Goal: Information Seeking & Learning: Learn about a topic

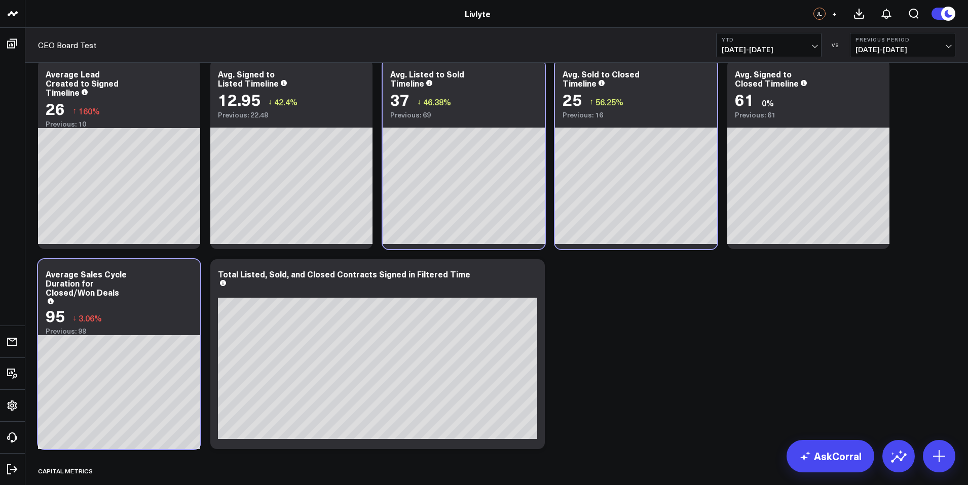
scroll to position [2106, 0]
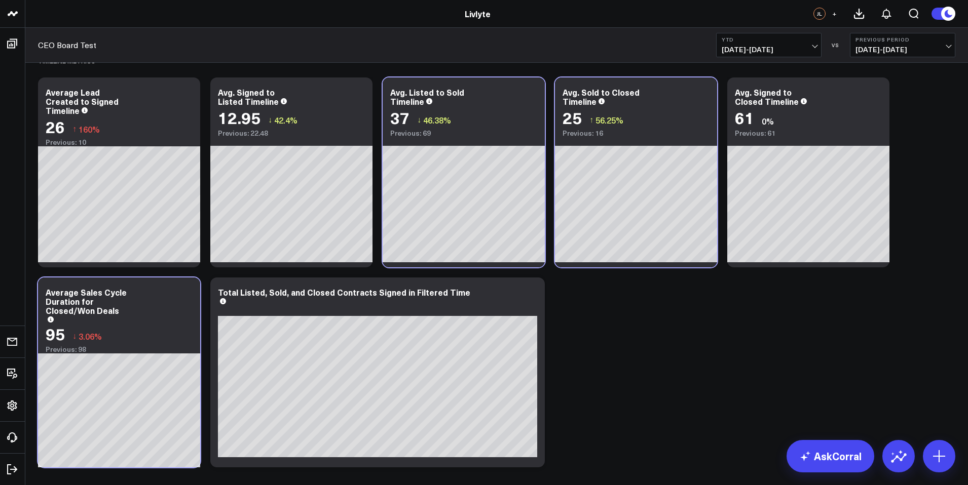
click at [796, 48] on span "[DATE] - [DATE]" at bounding box center [769, 50] width 94 height 8
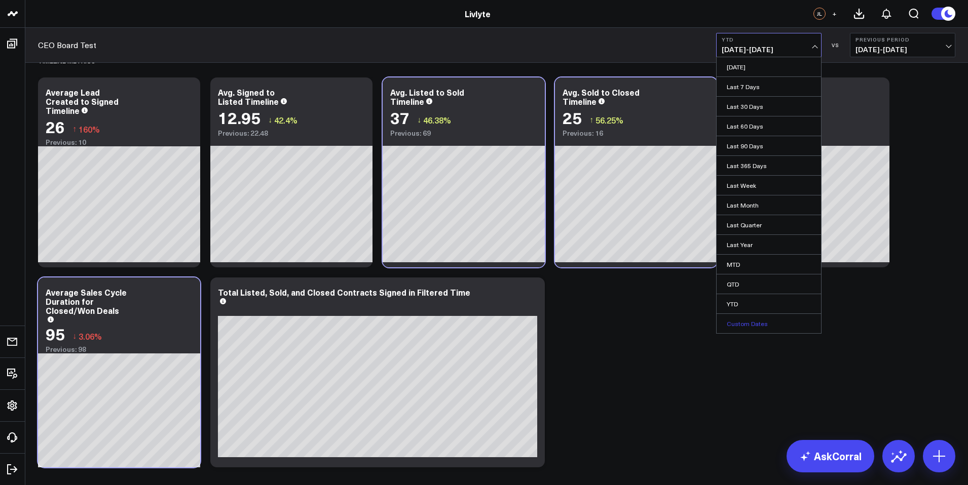
click at [769, 328] on link "Custom Dates" at bounding box center [769, 323] width 104 height 19
select select "9"
select select "2025"
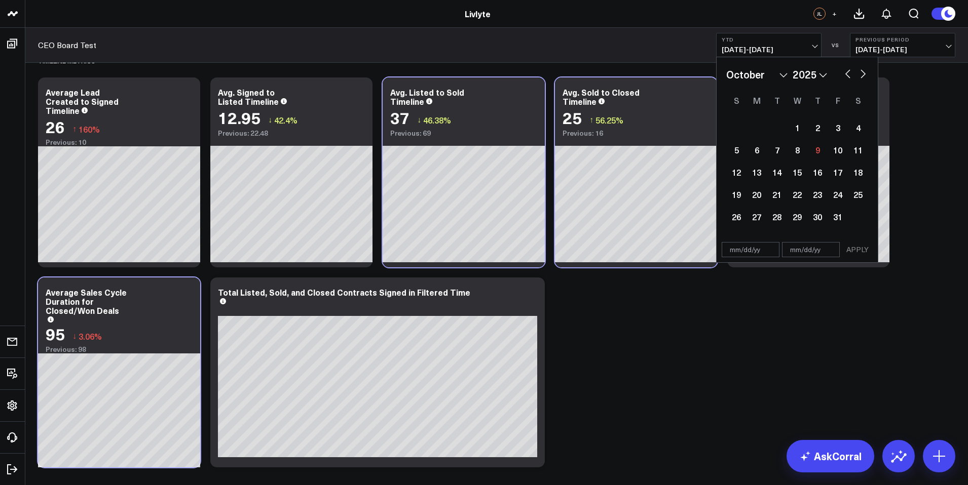
click at [782, 76] on select "January February March April May June July August September October November De…" at bounding box center [756, 74] width 61 height 15
select select "2025"
click at [797, 130] on div "1" at bounding box center [797, 128] width 20 height 20
type input "[DATE]"
select select "2025"
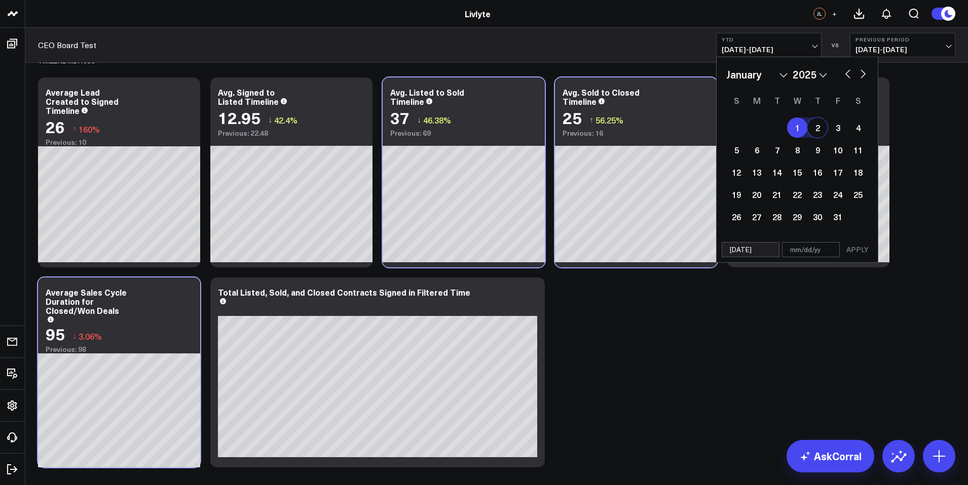
click at [867, 72] on button "button" at bounding box center [863, 73] width 10 height 12
select select "1"
select select "2025"
click at [865, 72] on button "button" at bounding box center [863, 73] width 10 height 12
select select "2"
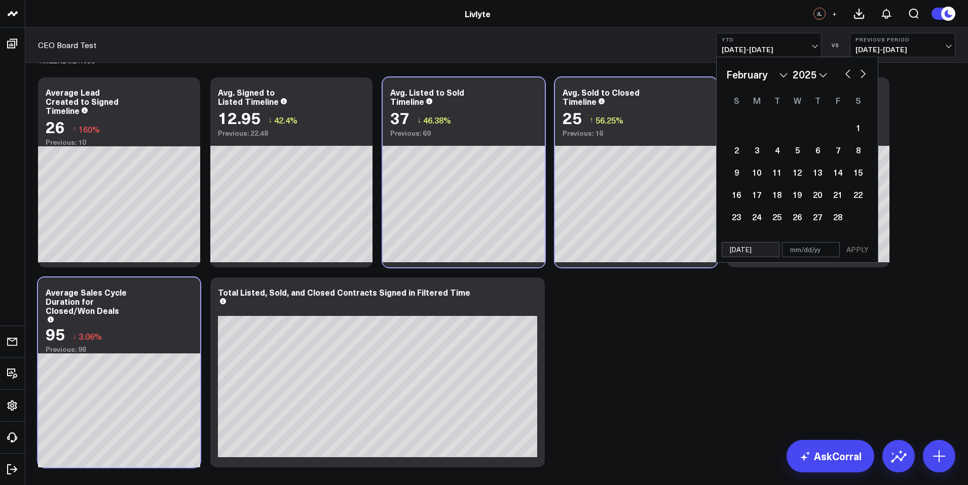
select select "2025"
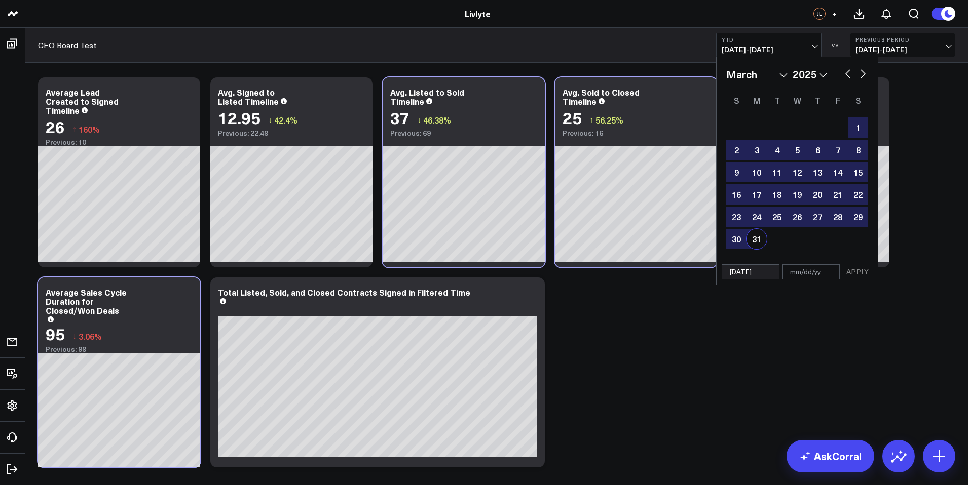
click at [763, 241] on div "31" at bounding box center [756, 239] width 20 height 20
type input "[DATE]"
select select "2"
select select "2025"
click at [853, 269] on button "APPLY" at bounding box center [857, 272] width 30 height 15
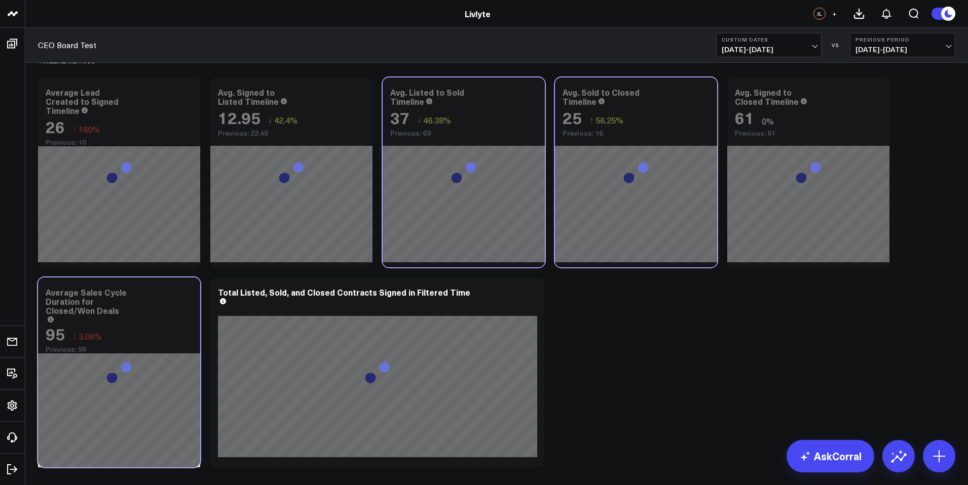
click at [949, 46] on span "[DATE] - [DATE]" at bounding box center [902, 50] width 94 height 8
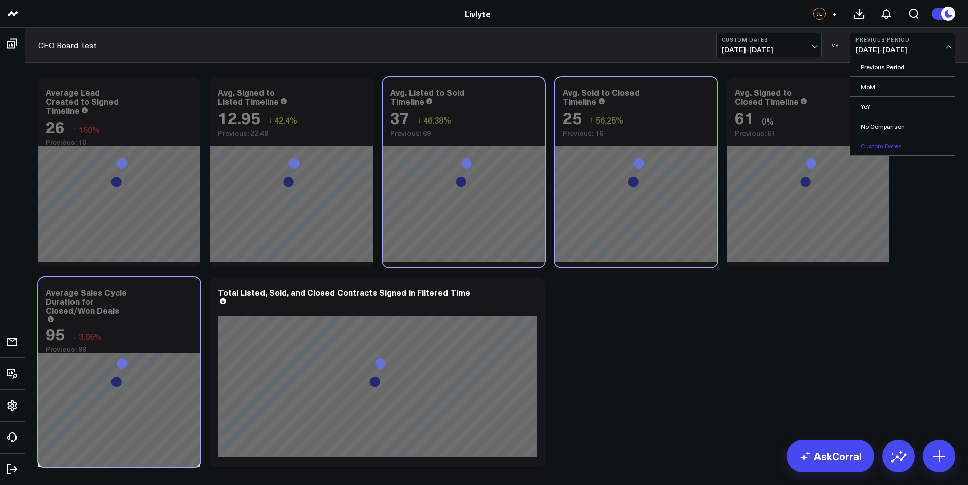
click at [900, 147] on link "Custom Dates" at bounding box center [902, 145] width 104 height 19
select select "9"
select select "2025"
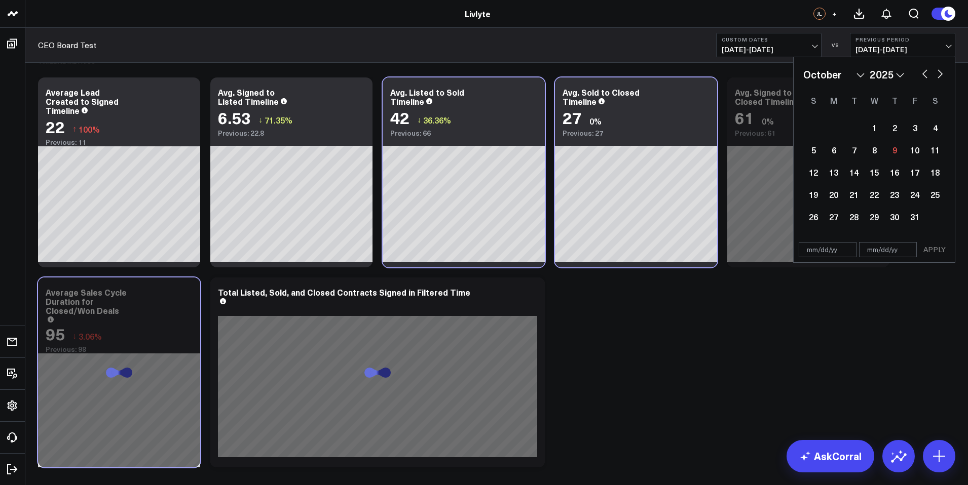
click at [852, 75] on select "January February March April May June July August September October November De…" at bounding box center [833, 74] width 61 height 15
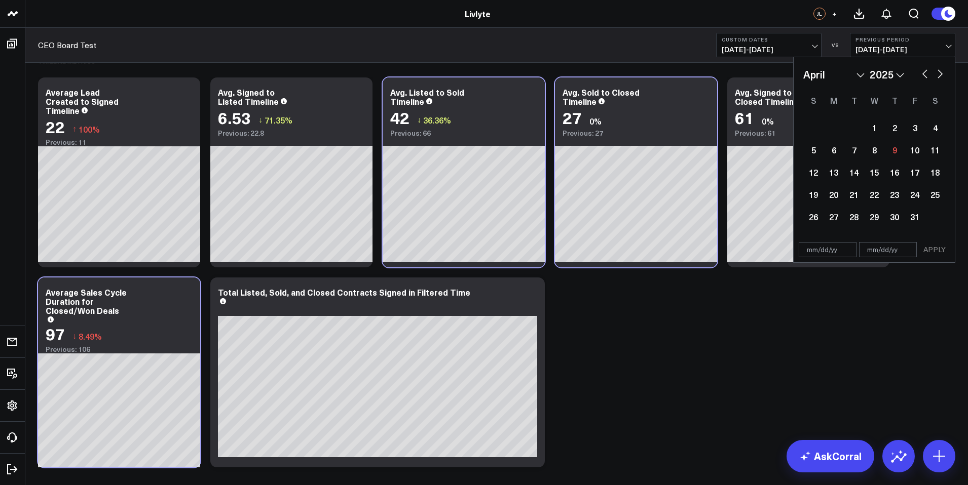
select select "3"
select select "2025"
click at [859, 126] on div "1" at bounding box center [854, 128] width 20 height 20
type input "[DATE]"
select select "3"
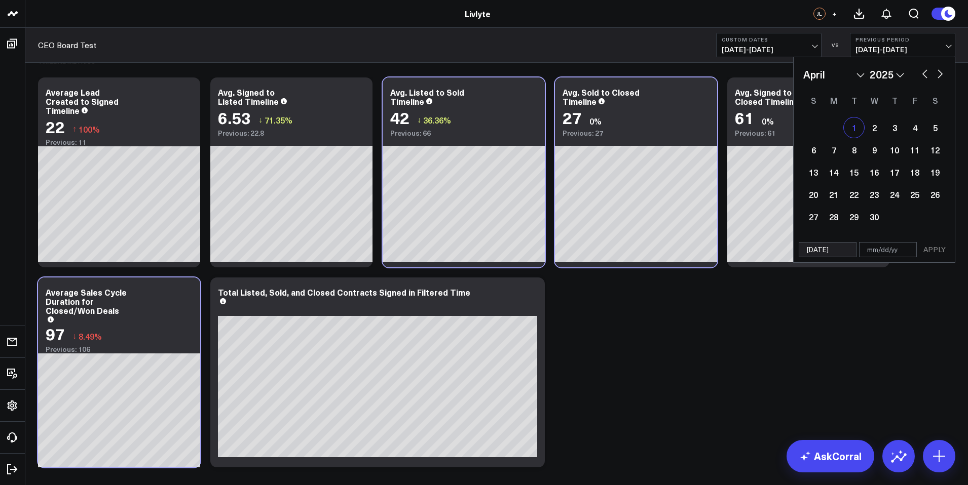
select select "2025"
click at [937, 75] on button "button" at bounding box center [940, 73] width 10 height 12
select select "4"
select select "2025"
click at [939, 73] on button "button" at bounding box center [940, 73] width 10 height 12
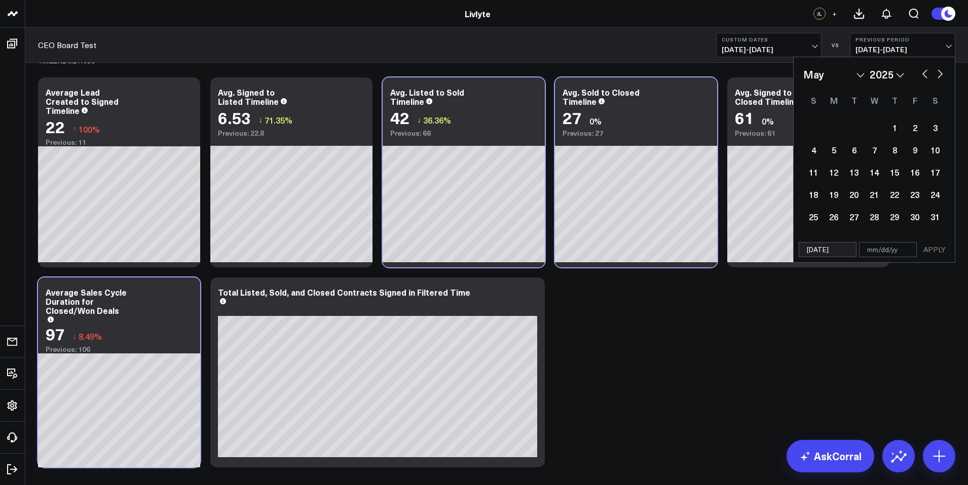
select select "5"
select select "2025"
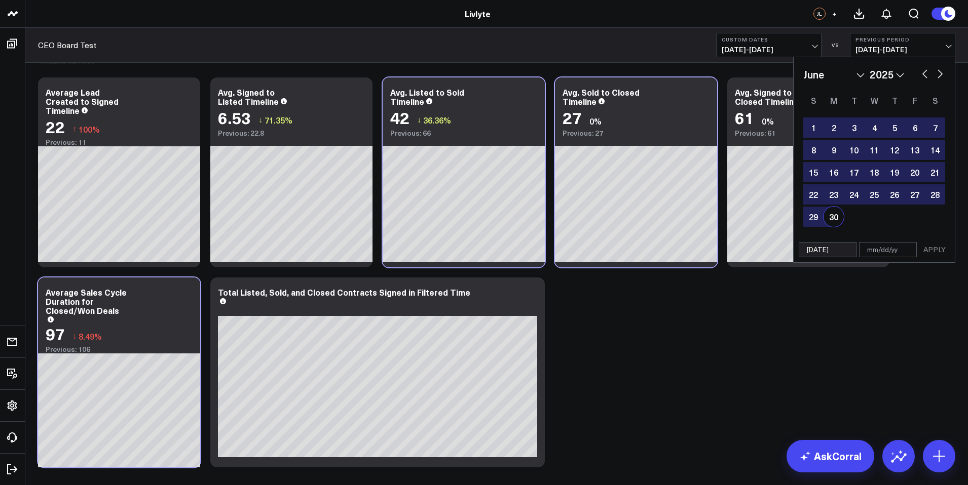
click at [839, 215] on div "30" at bounding box center [834, 217] width 20 height 20
type input "[DATE]"
select select "5"
select select "2025"
click at [938, 246] on button "APPLY" at bounding box center [934, 249] width 30 height 15
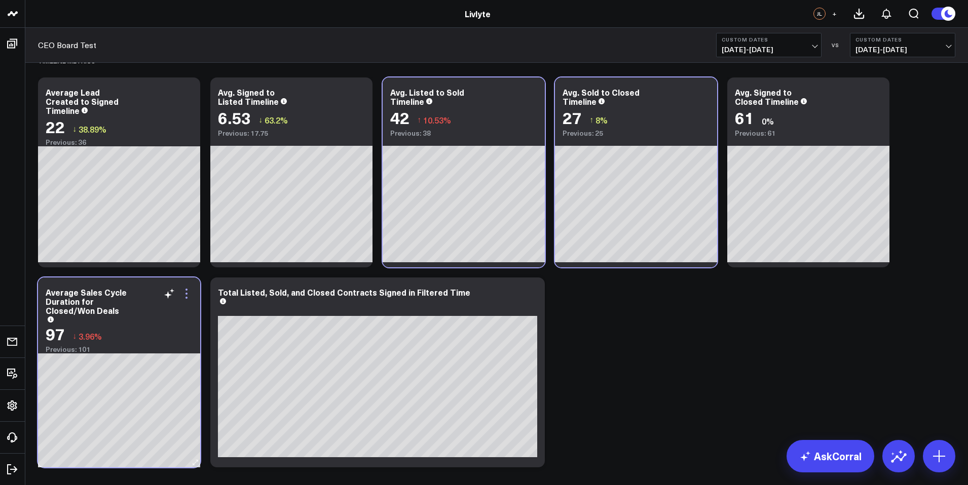
click at [186, 292] on icon at bounding box center [186, 294] width 12 height 12
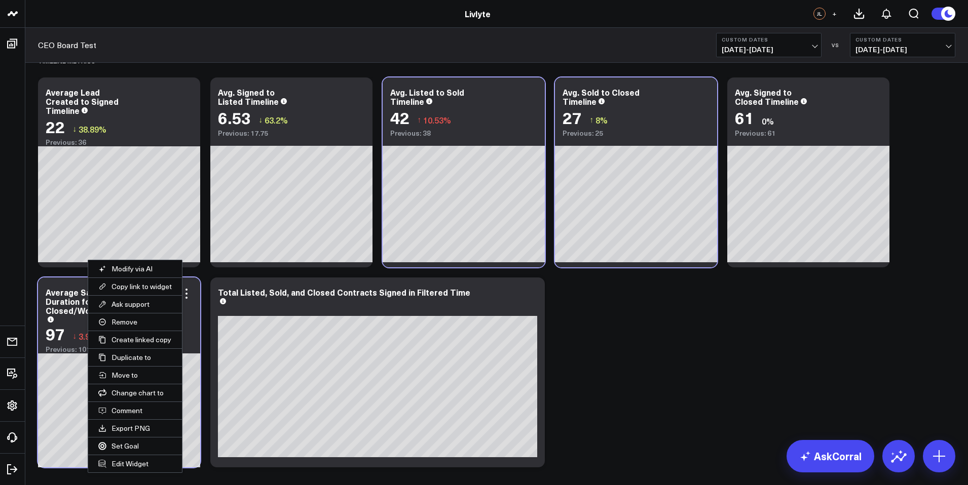
click at [140, 463] on button "Edit Widget" at bounding box center [135, 464] width 94 height 17
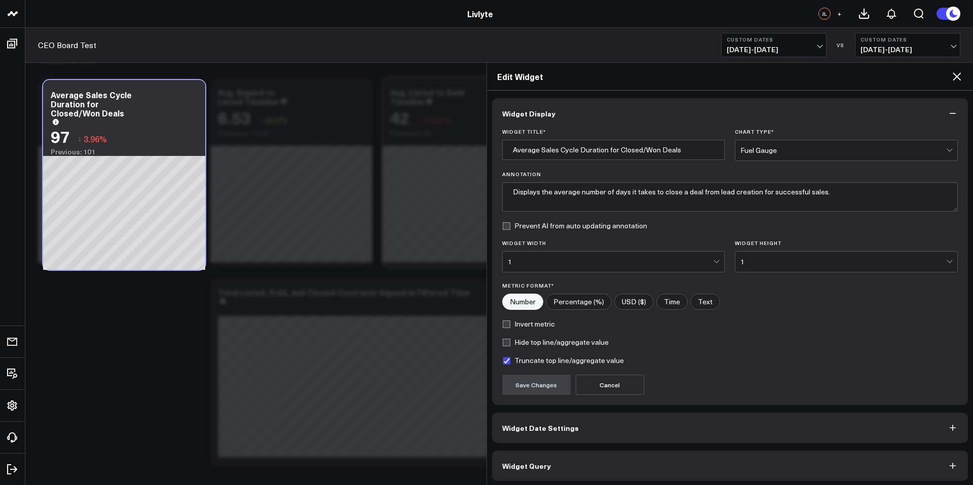
click at [511, 321] on label "Invert metric" at bounding box center [528, 324] width 53 height 8
click at [510, 321] on input "Invert metric" at bounding box center [506, 324] width 8 height 8
click at [513, 384] on button "Save Changes" at bounding box center [536, 385] width 68 height 20
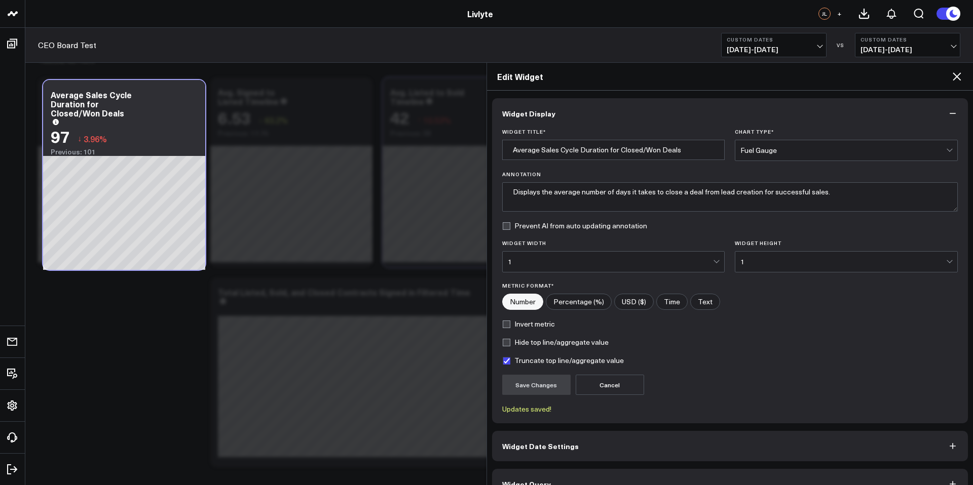
checkbox input "true"
click at [952, 78] on icon at bounding box center [957, 76] width 12 height 12
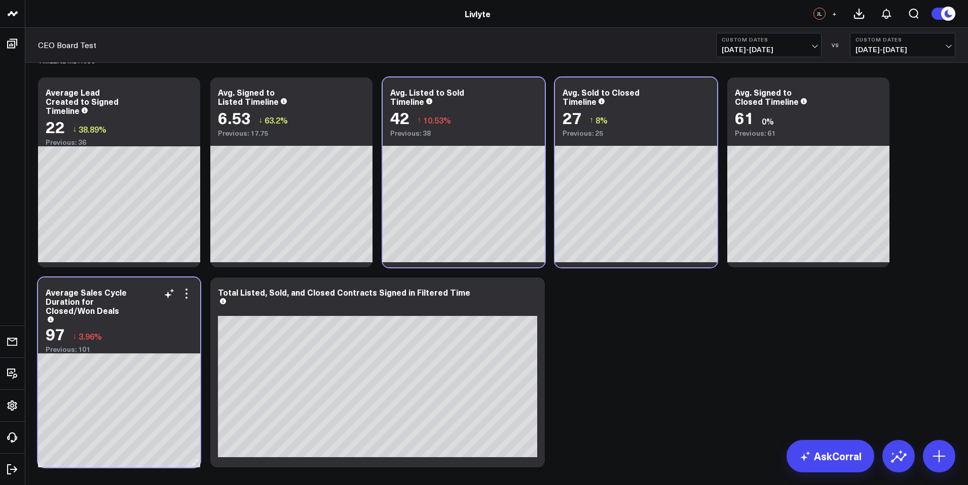
click at [176, 310] on div "Average Sales Cycle Duration for Closed/Won Deals" at bounding box center [119, 305] width 147 height 34
click at [189, 293] on icon at bounding box center [186, 294] width 12 height 12
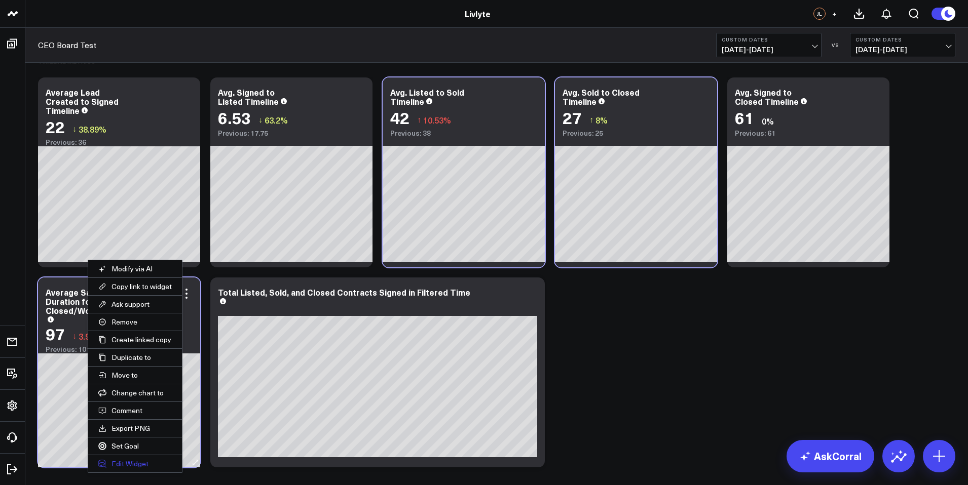
click at [127, 463] on button "Edit Widget" at bounding box center [135, 464] width 94 height 17
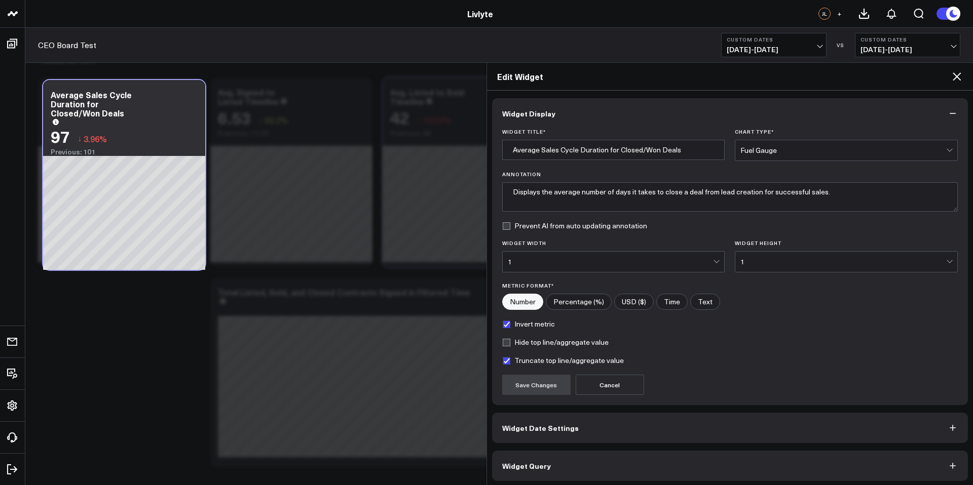
click at [506, 321] on label "Invert metric" at bounding box center [528, 324] width 53 height 8
click at [506, 321] on input "Invert metric" at bounding box center [506, 324] width 8 height 8
click at [525, 380] on button "Save Changes" at bounding box center [536, 385] width 68 height 20
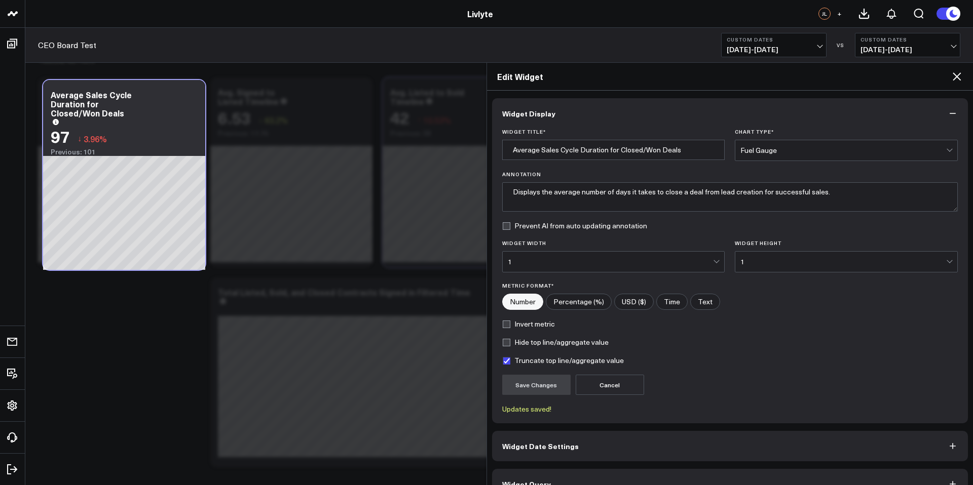
click at [513, 327] on label "Invert metric" at bounding box center [528, 324] width 53 height 8
click at [510, 327] on input "Invert metric" at bounding box center [506, 324] width 8 height 8
checkbox input "true"
click at [522, 391] on button "Save Changes" at bounding box center [536, 385] width 68 height 20
click at [960, 71] on icon at bounding box center [957, 76] width 12 height 12
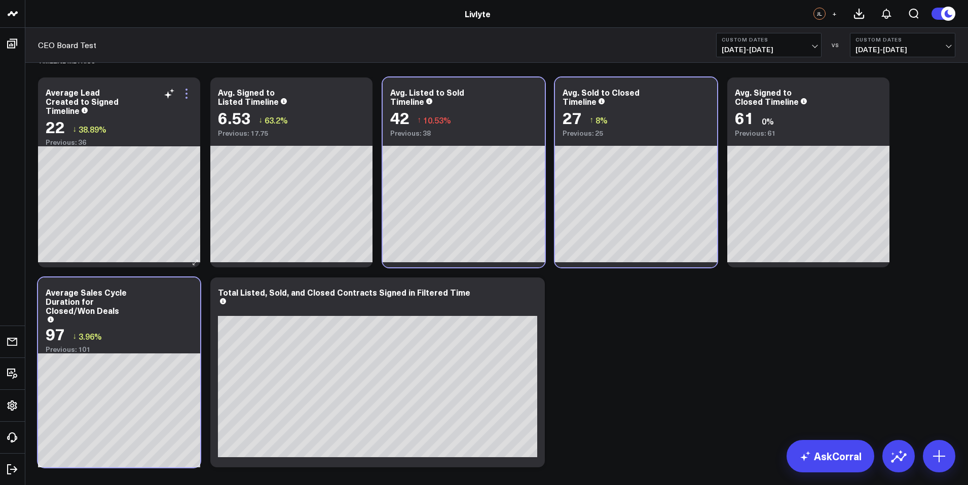
click at [185, 93] on icon at bounding box center [186, 94] width 2 height 2
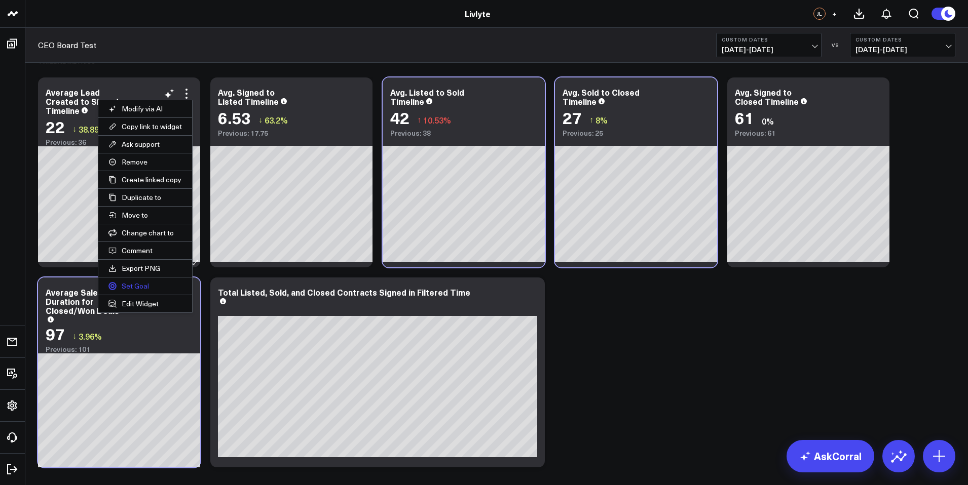
click at [143, 286] on button "Set Goal" at bounding box center [145, 286] width 94 height 17
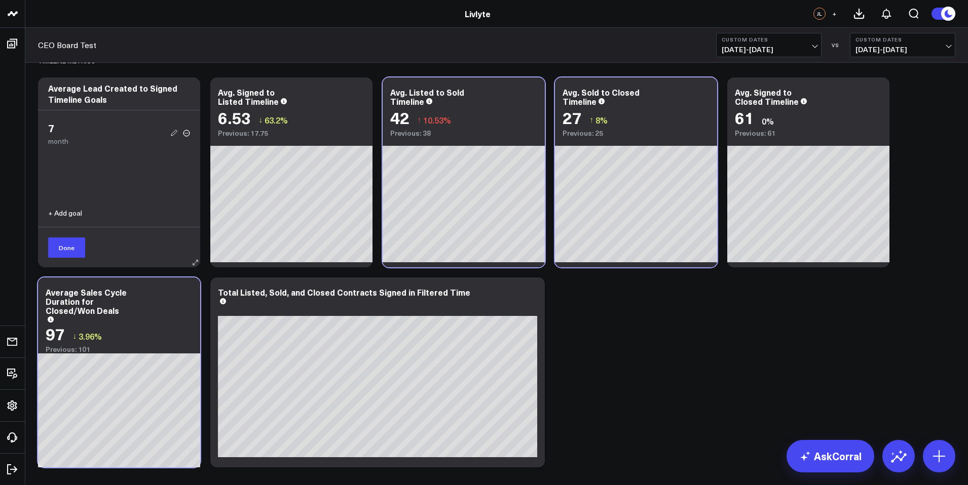
click at [174, 134] on icon at bounding box center [174, 132] width 9 height 9
type input "7"
radio input "true"
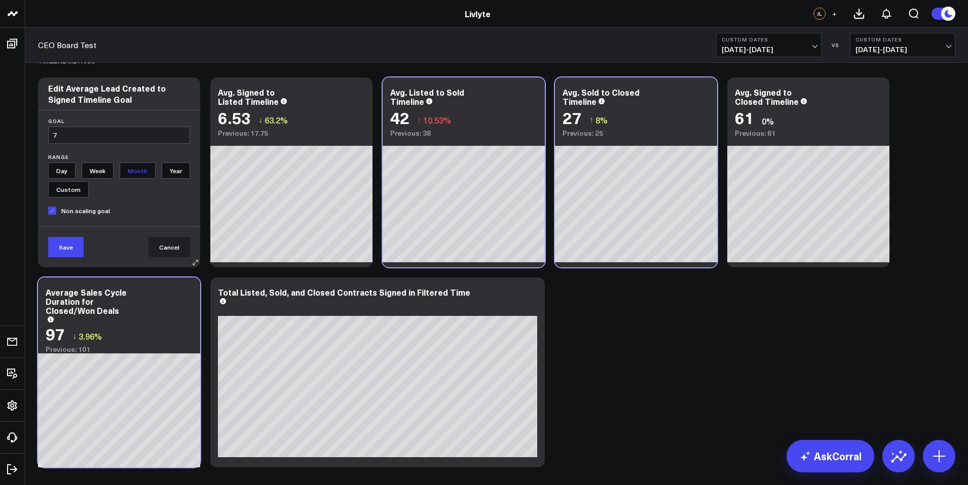
click at [133, 137] on input "7" at bounding box center [119, 135] width 142 height 17
type input "10"
click at [65, 171] on input "Day" at bounding box center [61, 171] width 27 height 16
radio input "true"
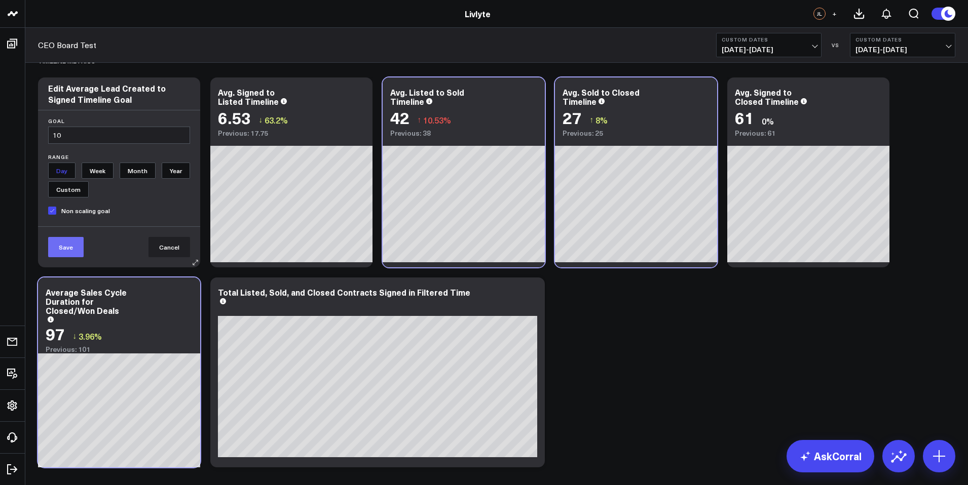
click at [74, 248] on button "Save" at bounding box center [65, 247] width 35 height 20
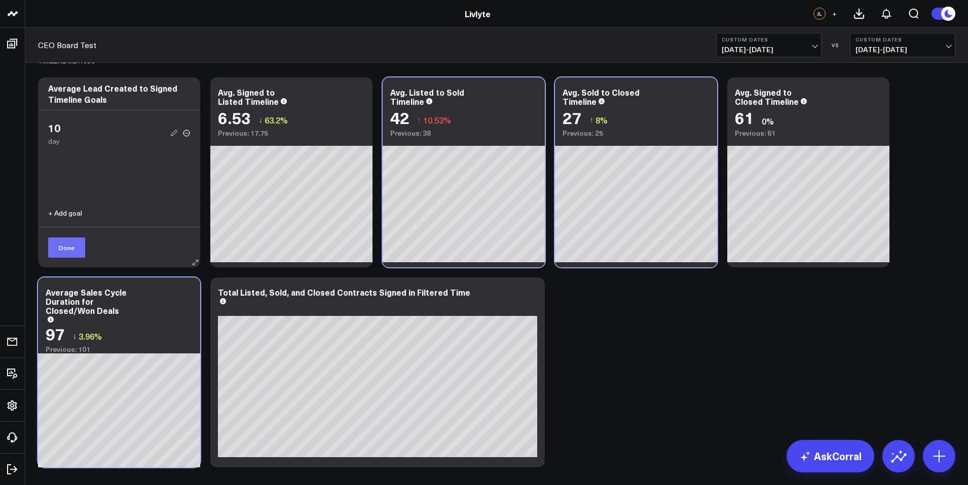
click at [82, 253] on button "Done" at bounding box center [66, 248] width 37 height 20
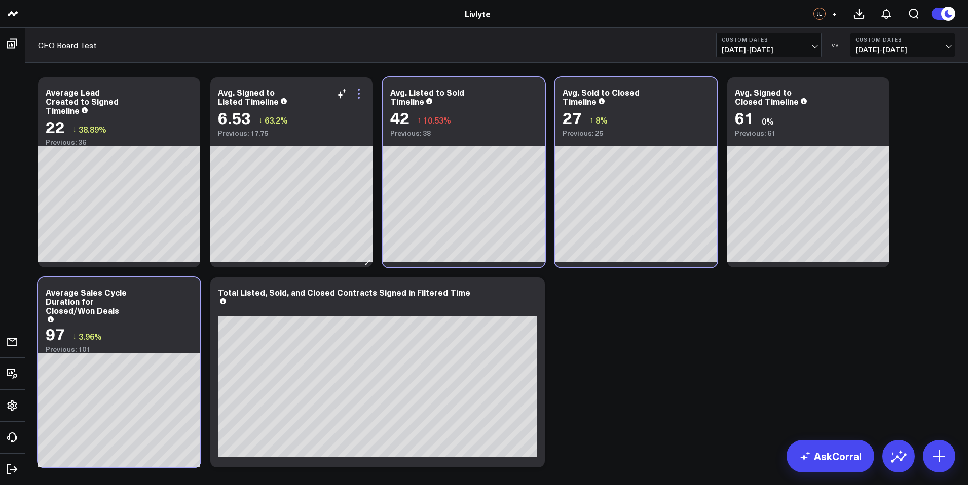
click at [359, 92] on icon at bounding box center [359, 94] width 12 height 12
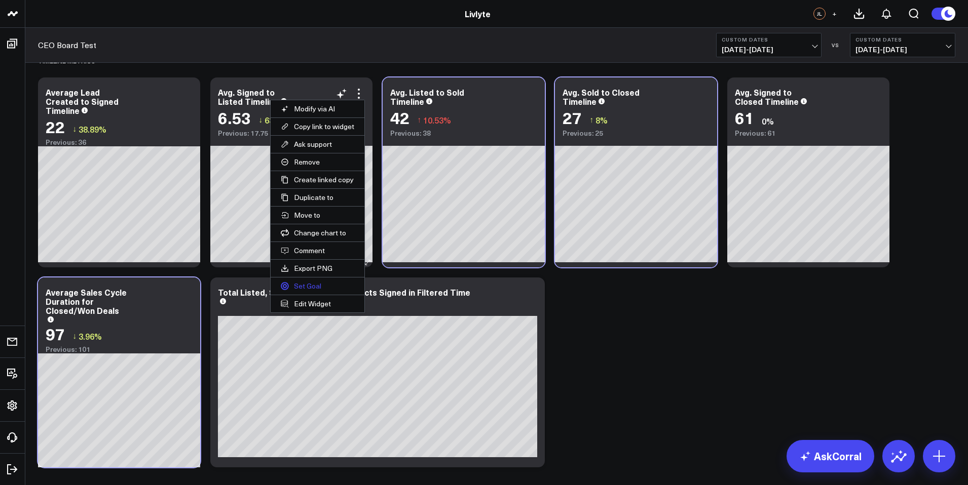
click at [298, 289] on button "Set Goal" at bounding box center [318, 286] width 94 height 17
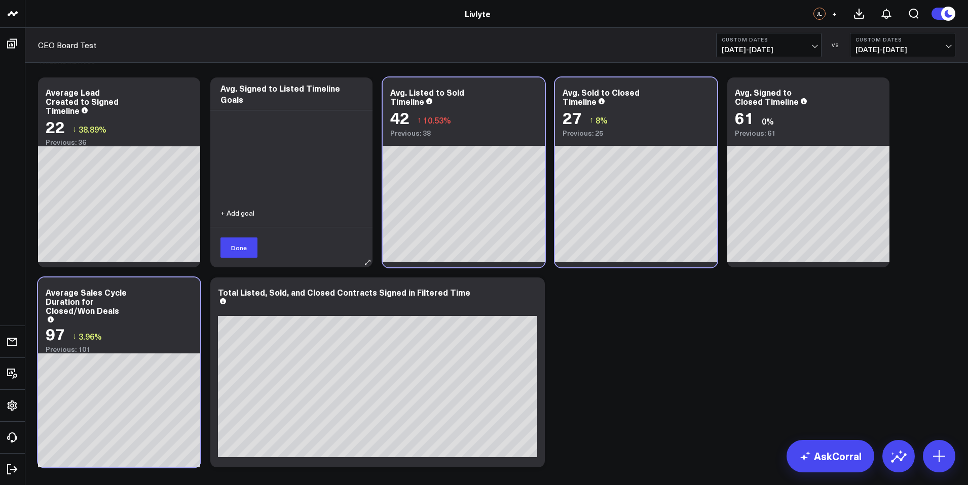
click at [241, 210] on button "+ Add goal" at bounding box center [237, 213] width 34 height 7
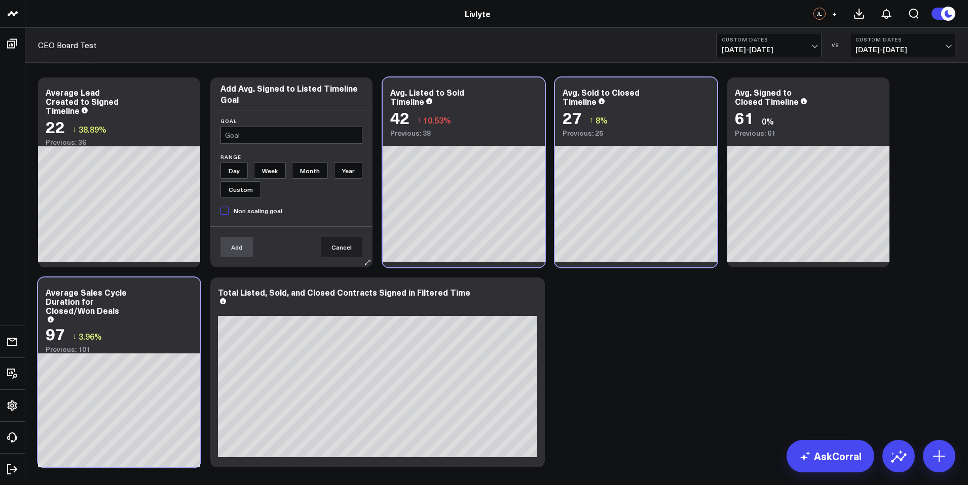
click at [233, 168] on input "Day" at bounding box center [233, 171] width 27 height 16
radio input "true"
click at [250, 128] on input "text" at bounding box center [291, 135] width 142 height 17
type input "5"
click at [224, 218] on form "goal 5 You must enter least 1 digit range Day Week Month Year Custom Non scalin…" at bounding box center [291, 188] width 162 height 157
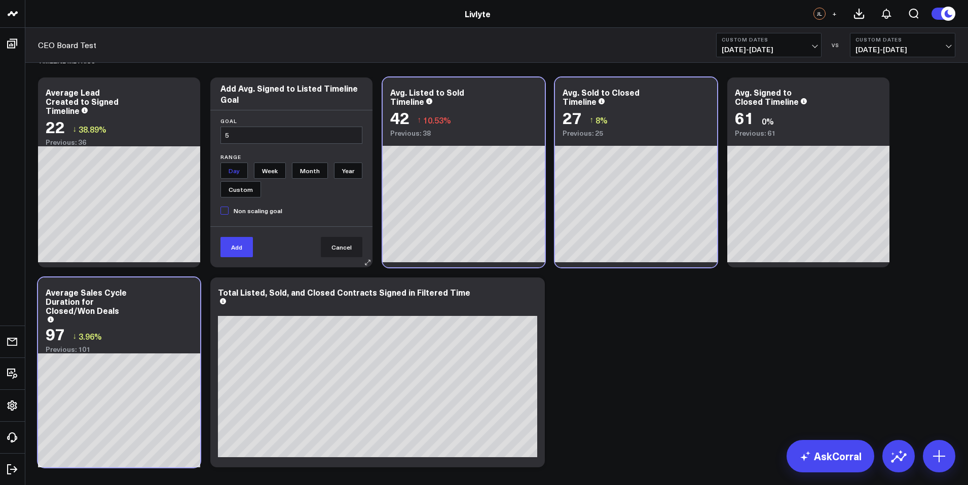
click at [230, 212] on span "Non scaling goal" at bounding box center [251, 211] width 62 height 8
click at [230, 212] on input "Non scaling goal" at bounding box center [251, 208] width 62 height 16
checkbox input "true"
click at [240, 240] on button "Add" at bounding box center [236, 247] width 32 height 20
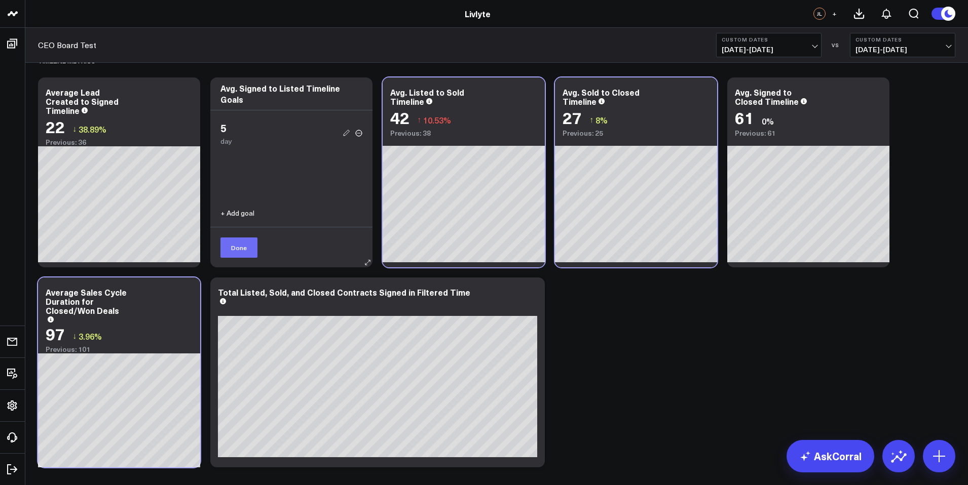
click at [233, 240] on button "Done" at bounding box center [238, 248] width 37 height 20
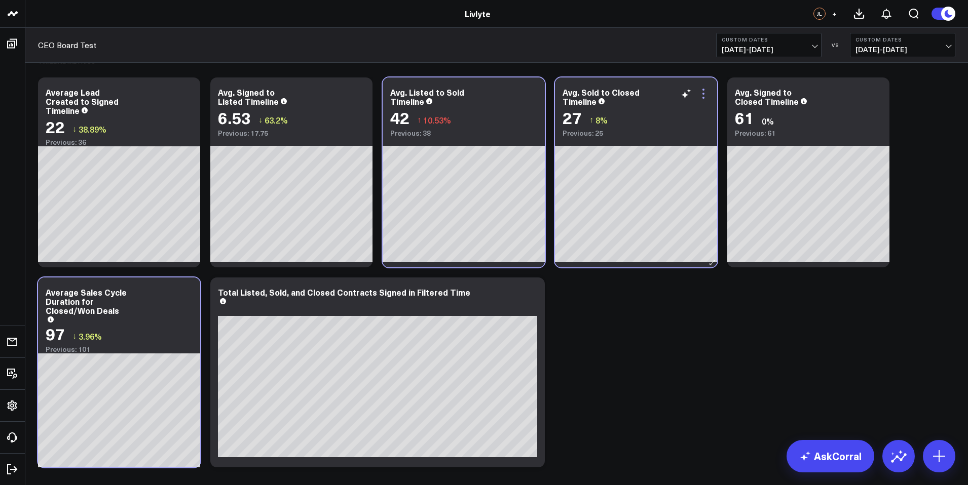
click at [704, 99] on icon at bounding box center [703, 94] width 12 height 12
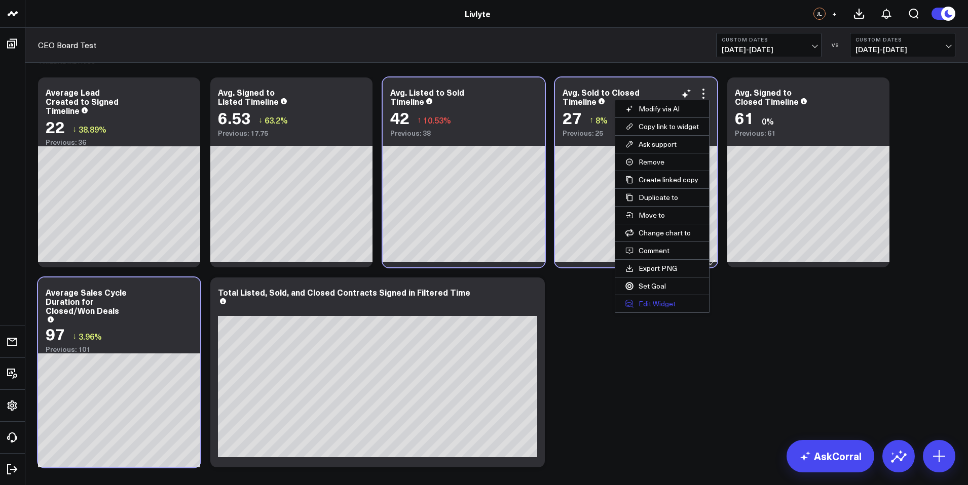
click at [645, 299] on button "Edit Widget" at bounding box center [662, 303] width 94 height 17
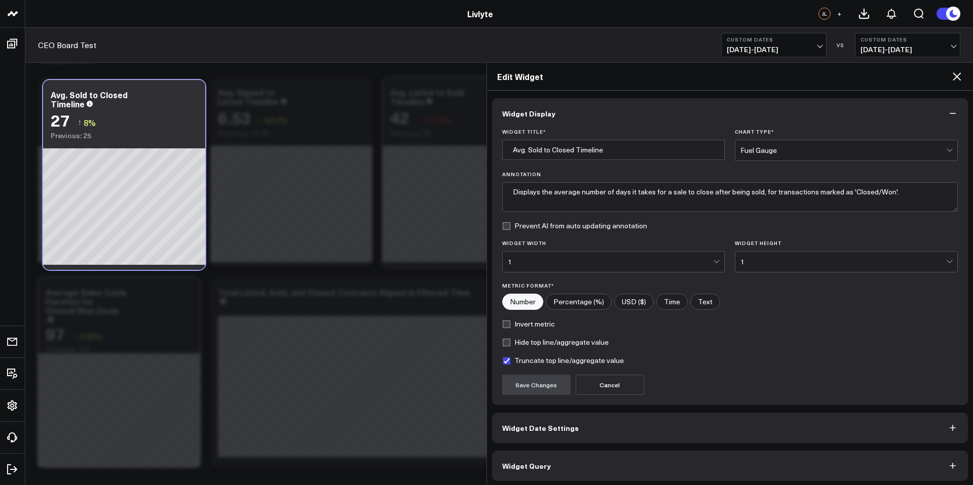
click at [508, 321] on label "Invert metric" at bounding box center [528, 324] width 53 height 8
click at [508, 321] on input "Invert metric" at bounding box center [506, 324] width 8 height 8
click at [540, 377] on button "Save Changes" at bounding box center [536, 385] width 68 height 20
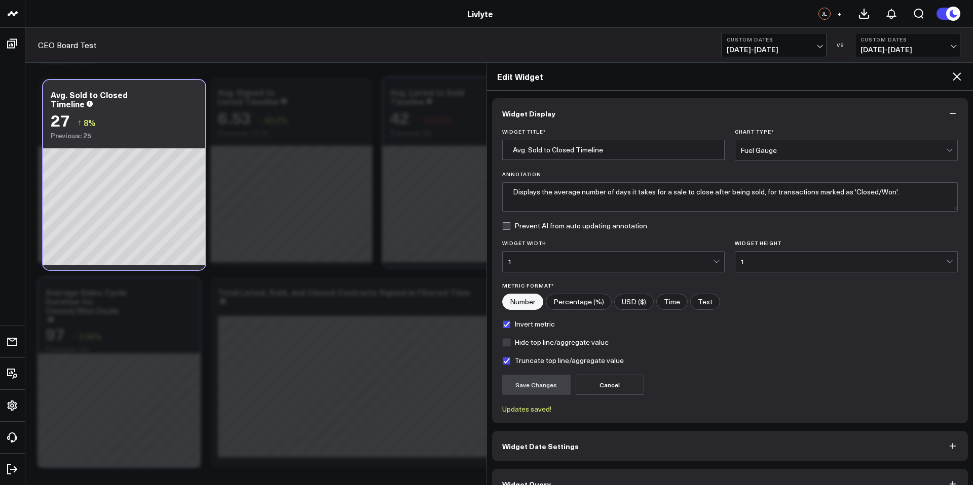
click at [525, 322] on label "Invert metric" at bounding box center [528, 324] width 53 height 8
click at [510, 322] on input "Invert metric" at bounding box center [506, 324] width 8 height 8
click at [532, 379] on button "Save Changes" at bounding box center [536, 385] width 68 height 20
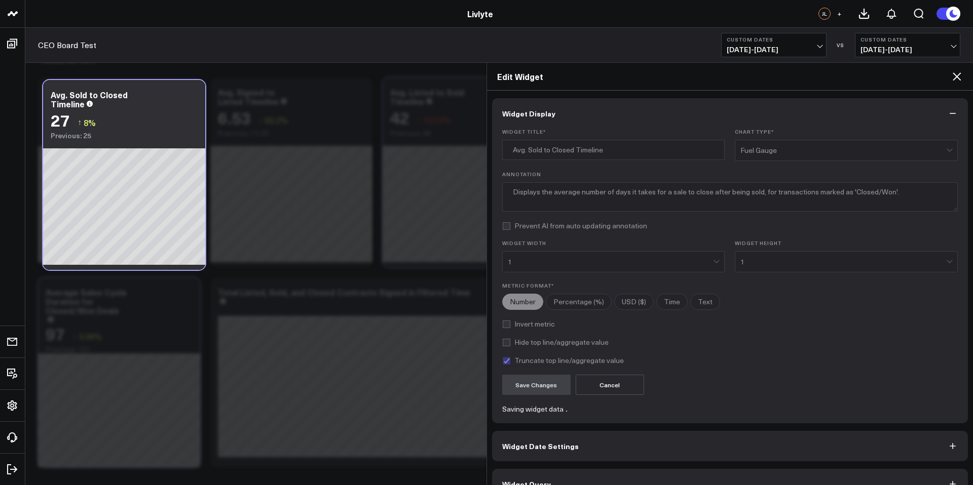
click at [537, 325] on label "Invert metric" at bounding box center [528, 324] width 53 height 8
click at [510, 325] on input "Invert metric" at bounding box center [506, 324] width 8 height 8
checkbox input "true"
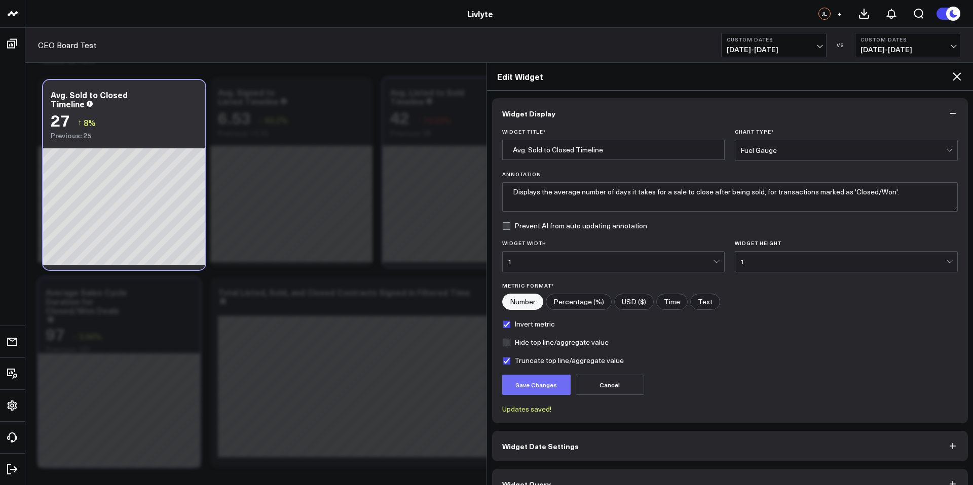
click at [554, 388] on button "Save Changes" at bounding box center [536, 385] width 68 height 20
click at [955, 73] on icon at bounding box center [957, 76] width 12 height 12
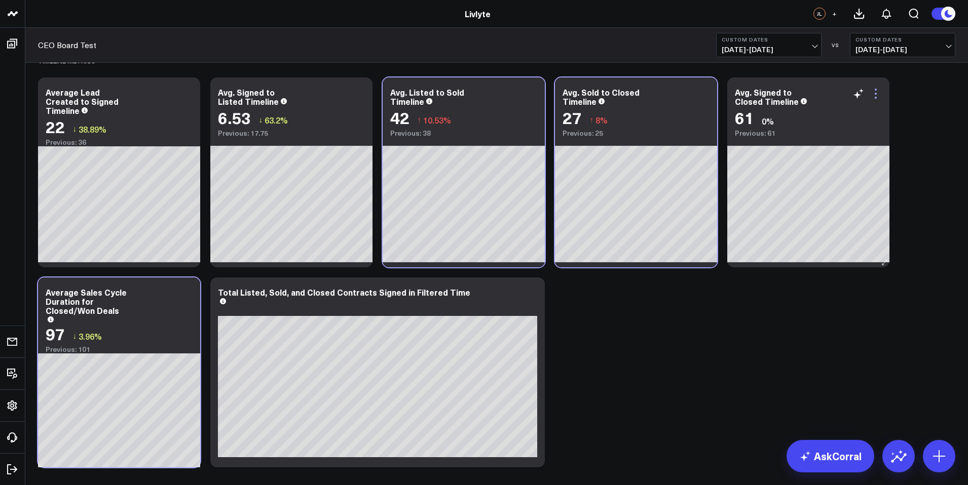
click at [880, 94] on icon at bounding box center [876, 94] width 12 height 12
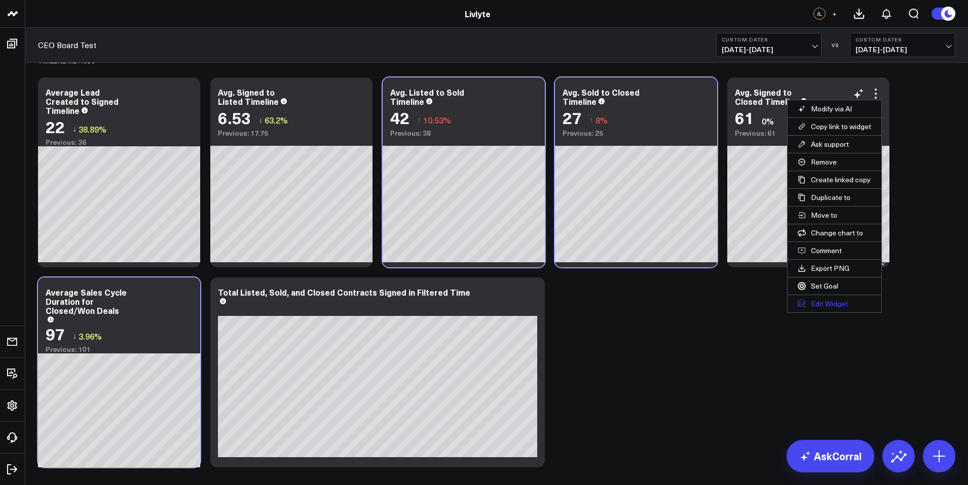
click at [833, 305] on button "Edit Widget" at bounding box center [835, 303] width 94 height 17
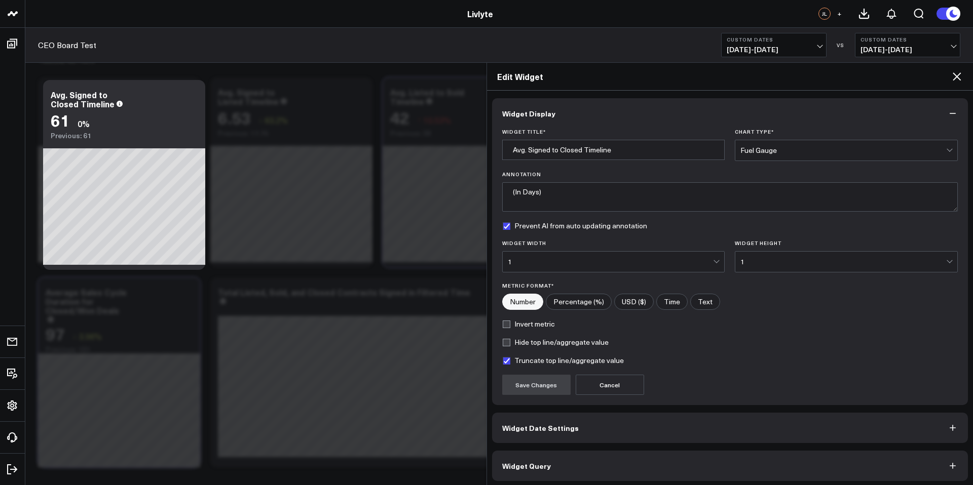
click at [960, 72] on icon at bounding box center [957, 76] width 12 height 12
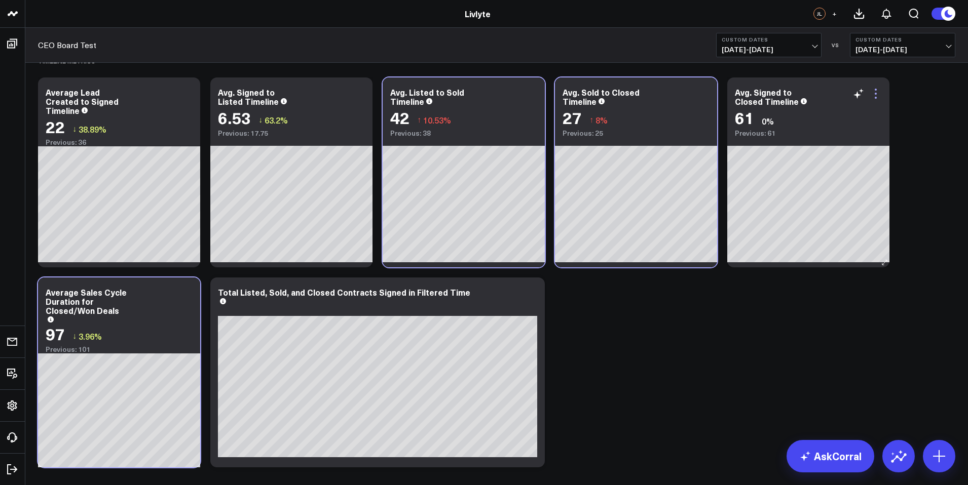
click at [873, 92] on icon at bounding box center [876, 94] width 12 height 12
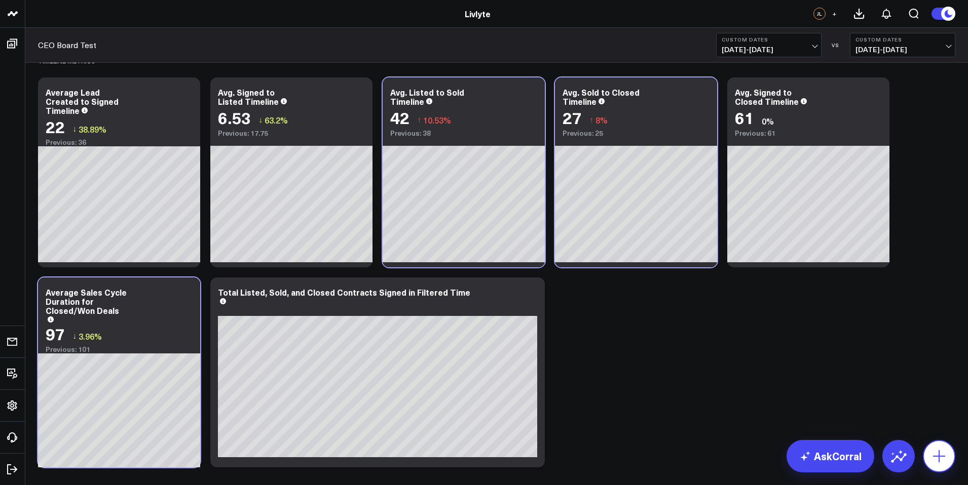
click at [946, 456] on icon at bounding box center [939, 456] width 16 height 16
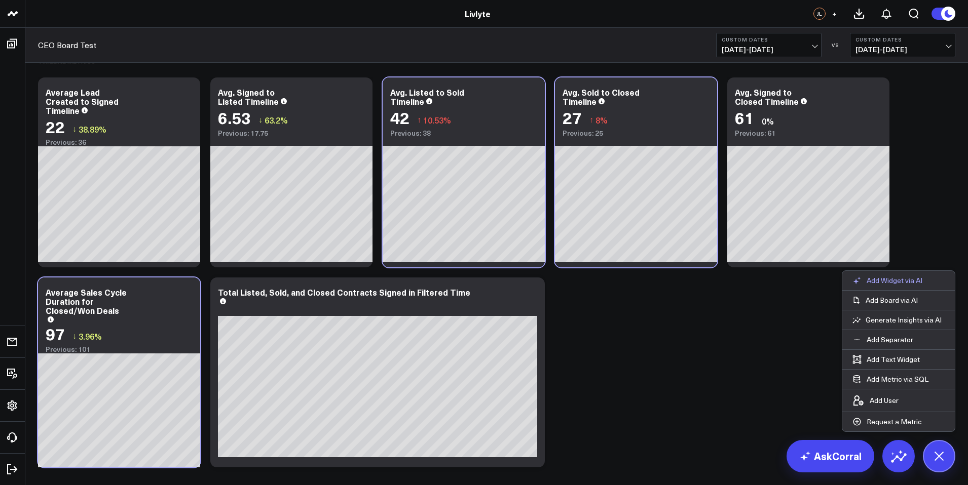
click at [902, 286] on button "Add Widget via AI" at bounding box center [887, 280] width 90 height 19
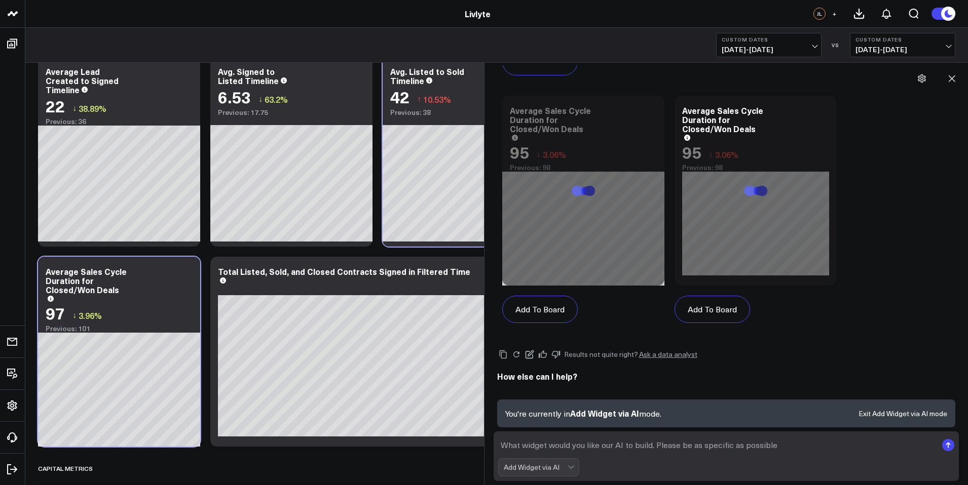
scroll to position [2143, 0]
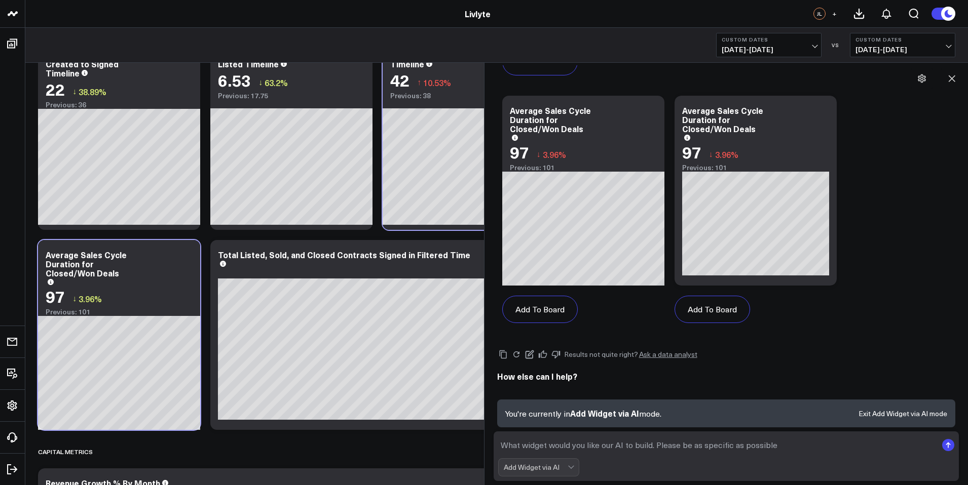
click at [616, 446] on textarea at bounding box center [717, 445] width 439 height 18
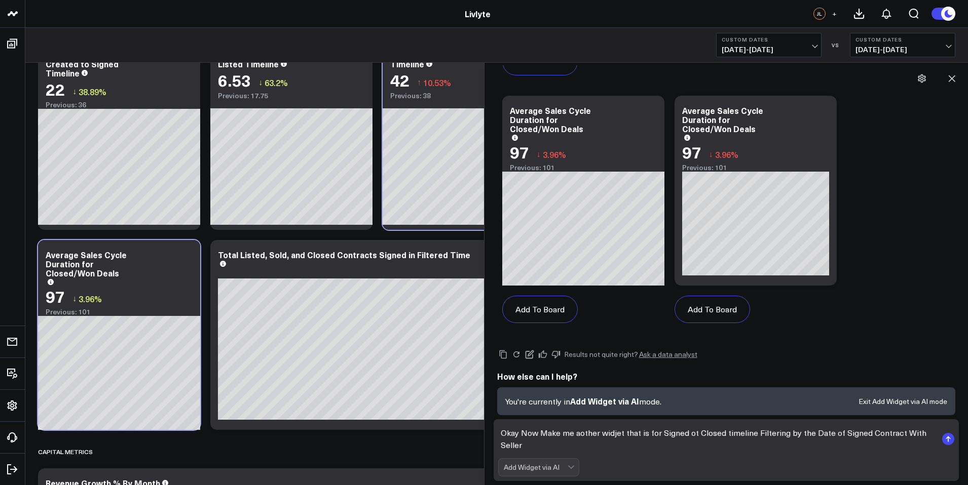
scroll to position [2390, 0]
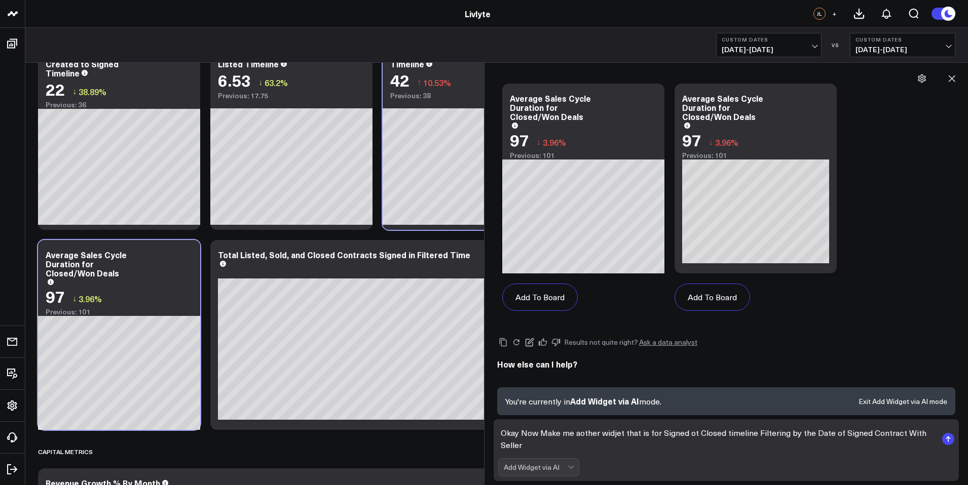
click at [906, 433] on textarea "Okay Now Make me aother widjet that is for Signed ot Closed timeline Filtering …" at bounding box center [717, 439] width 439 height 30
click at [594, 438] on textarea "Okay Now Make me aother widjet that is for Signed ot Closed timeline Filtering …" at bounding box center [717, 439] width 439 height 30
click at [580, 434] on textarea "Okay Now Make me aother widjet that is for Signed ot Closed timeline Filtering …" at bounding box center [717, 439] width 439 height 30
click at [544, 431] on textarea "Okay Now Make me another widjet that is for Signed ot Closed timeline Filtering…" at bounding box center [717, 439] width 439 height 30
click at [525, 430] on textarea "Okay Now make me another widjet that is for Signed ot Closed timeline Filtering…" at bounding box center [717, 439] width 439 height 30
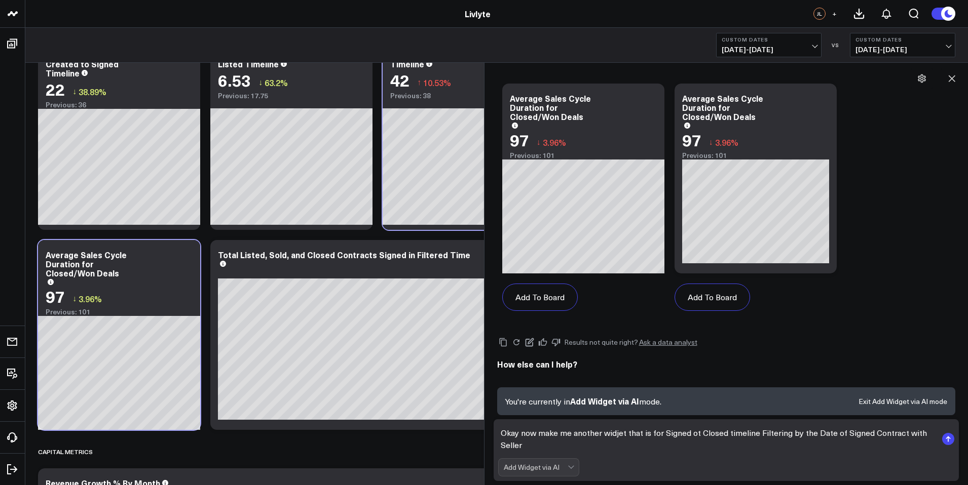
click at [612, 434] on textarea "Okay now make me another widjet that is for Signed ot Closed timeline Filtering…" at bounding box center [717, 439] width 439 height 30
click at [699, 434] on textarea "Okay now make me another widget that is for Signed ot Closed timeline Filtering…" at bounding box center [717, 439] width 439 height 30
click at [688, 438] on textarea "Okay now make me another widget that is for Signed to Closed timeline Filtering…" at bounding box center [717, 439] width 439 height 30
click at [744, 433] on textarea "Okay now make me another widget that is for Signed deal to Closed timeline Filt…" at bounding box center [717, 439] width 439 height 30
click at [688, 463] on div "Add Widget via AI" at bounding box center [726, 468] width 457 height 18
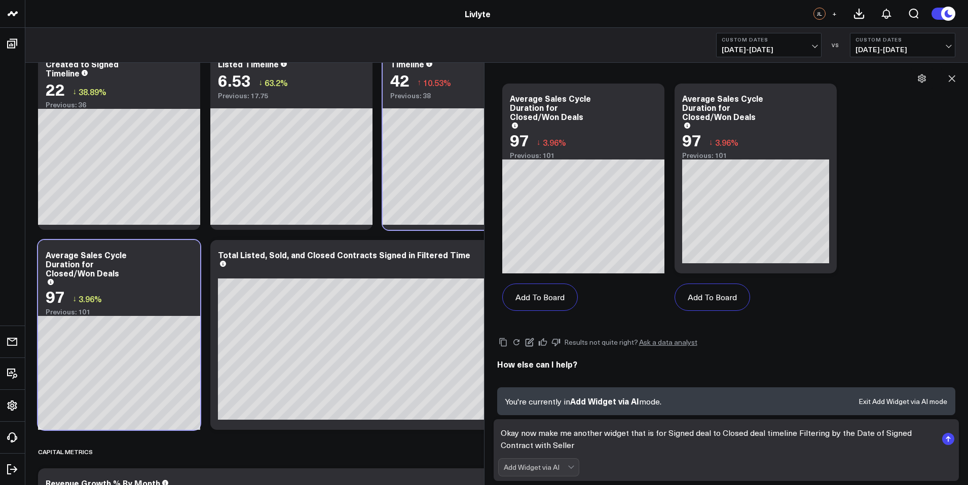
click at [669, 451] on textarea "Okay now make me another widget that is for Signed deal to Closed deal timeline…" at bounding box center [717, 439] width 439 height 30
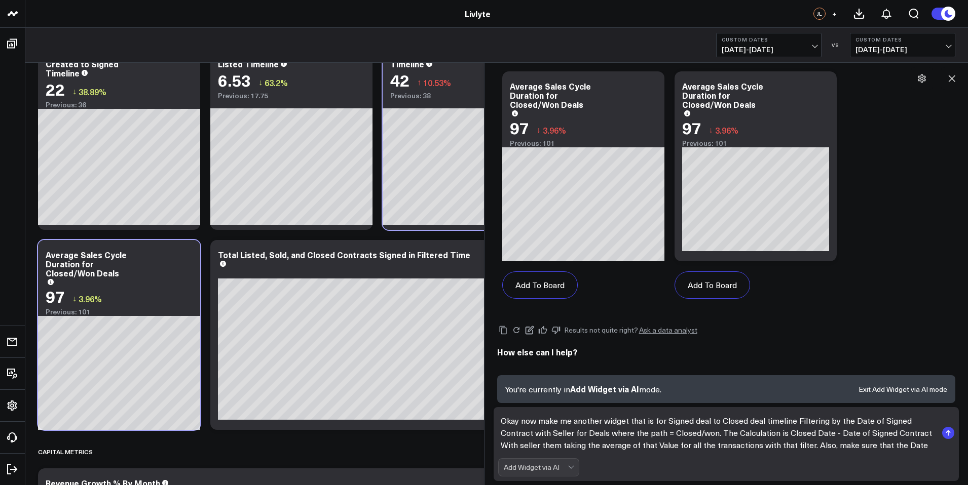
scroll to position [2408, 0]
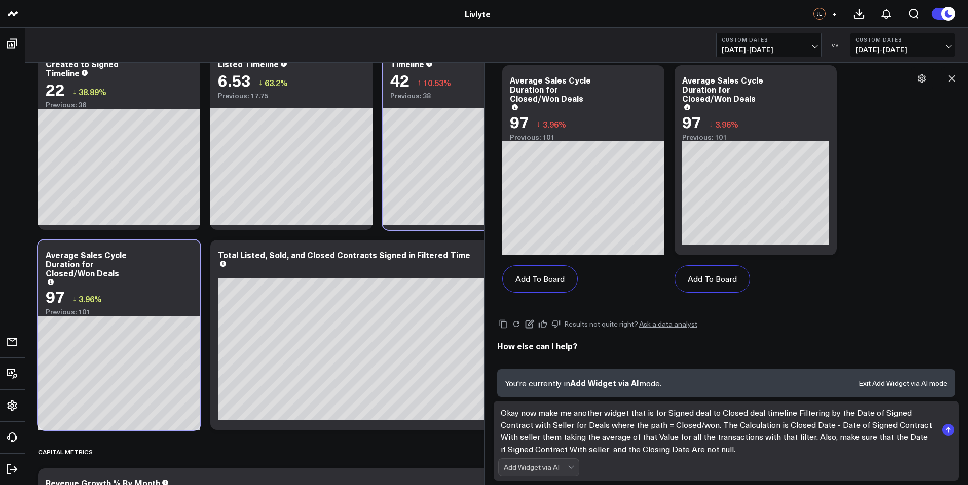
type textarea "Okay now make me another widget that is for Signed deal to Closed deal timeline…"
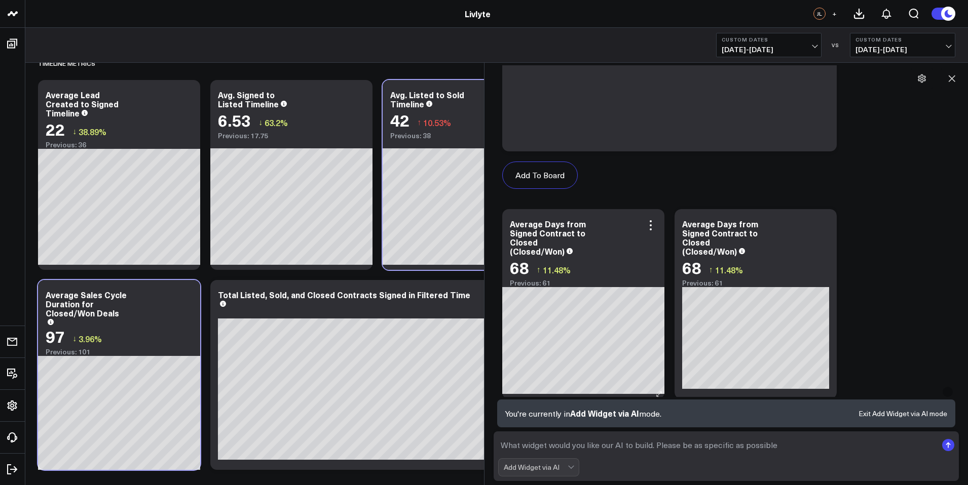
scroll to position [3270, 0]
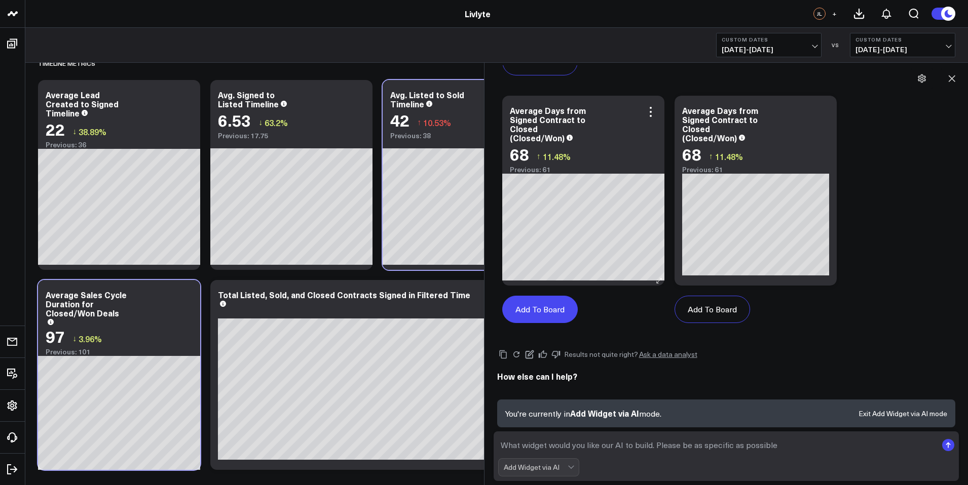
click at [561, 310] on button "Add To Board" at bounding box center [540, 309] width 76 height 27
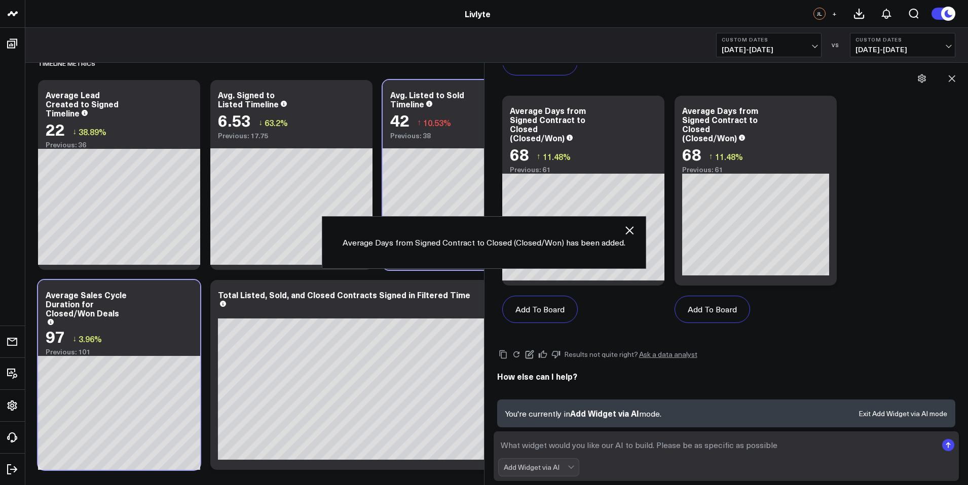
scroll to position [2583, 0]
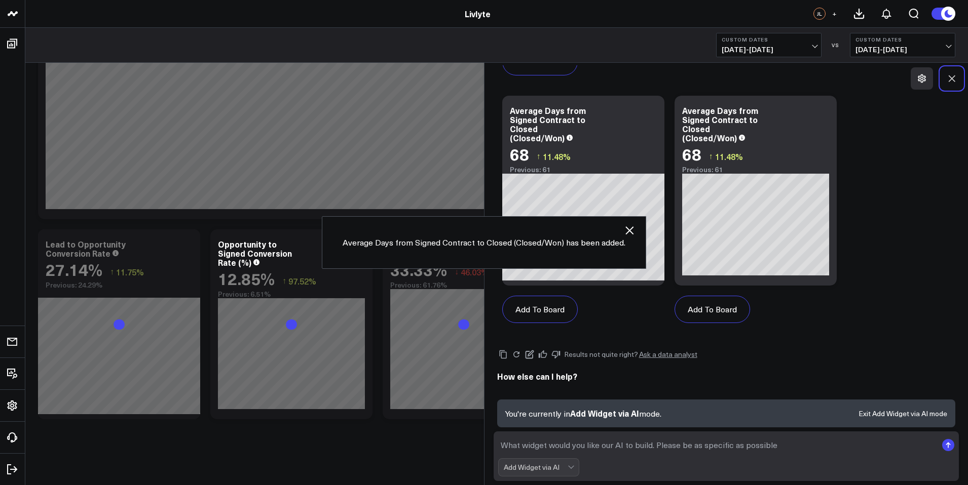
click at [953, 78] on icon at bounding box center [952, 79] width 7 height 7
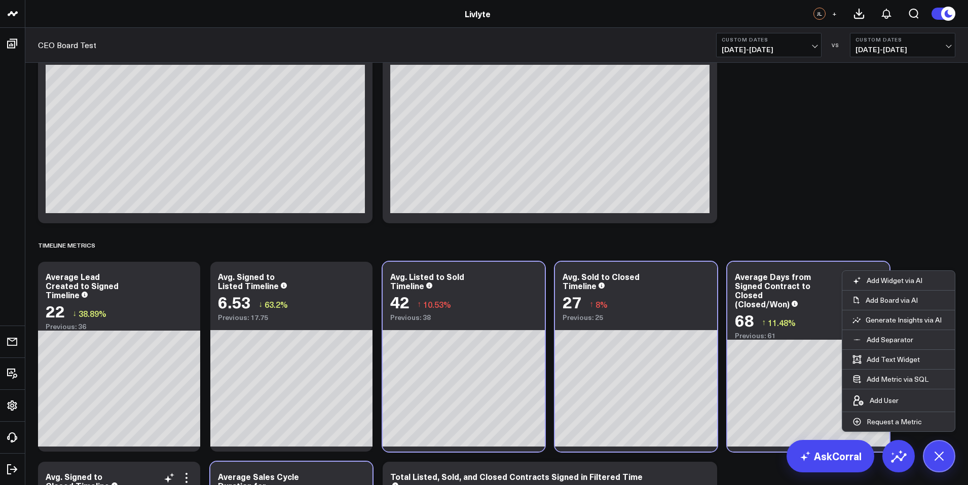
scroll to position [2095, 0]
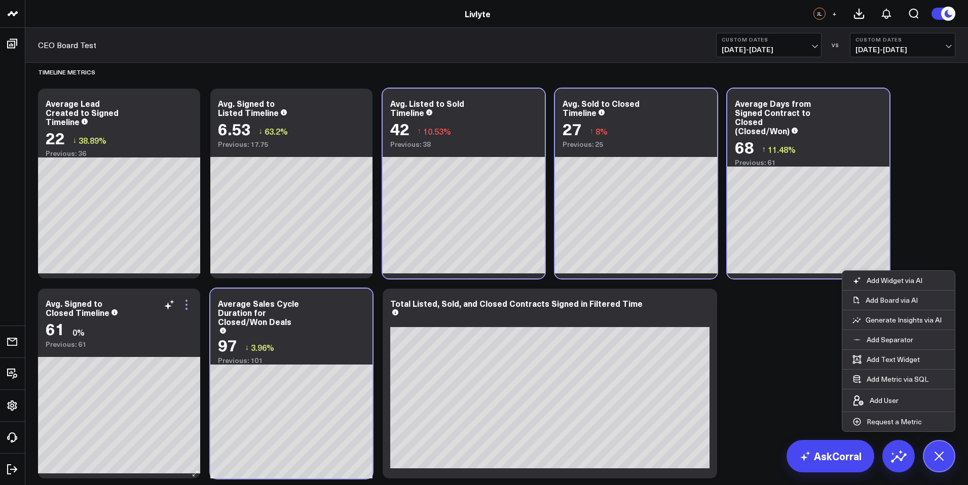
click at [186, 308] on icon at bounding box center [186, 305] width 12 height 12
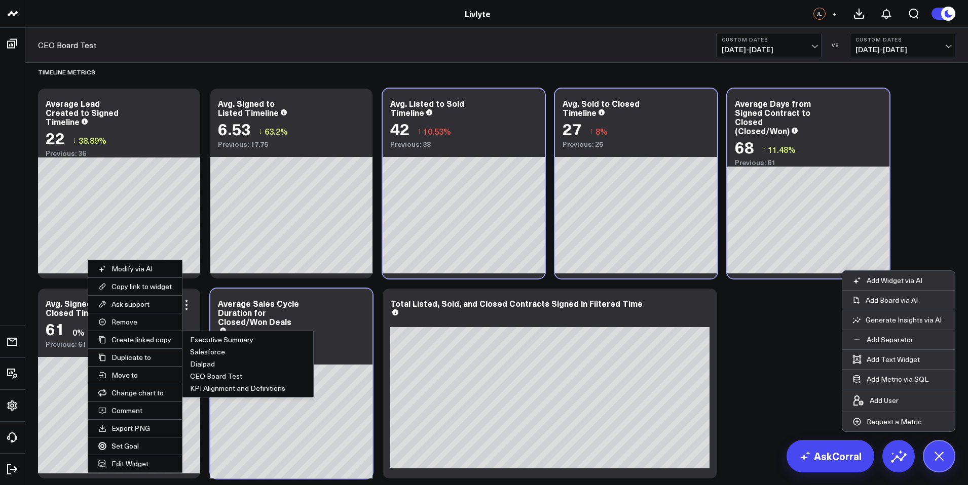
click at [141, 324] on button "Remove" at bounding box center [135, 322] width 94 height 17
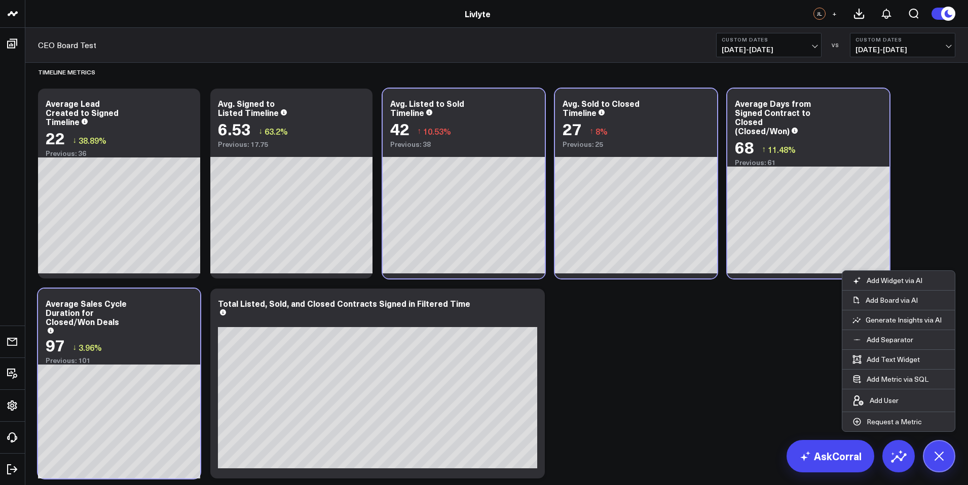
drag, startPoint x: 688, startPoint y: 376, endPoint x: 685, endPoint y: 367, distance: 9.3
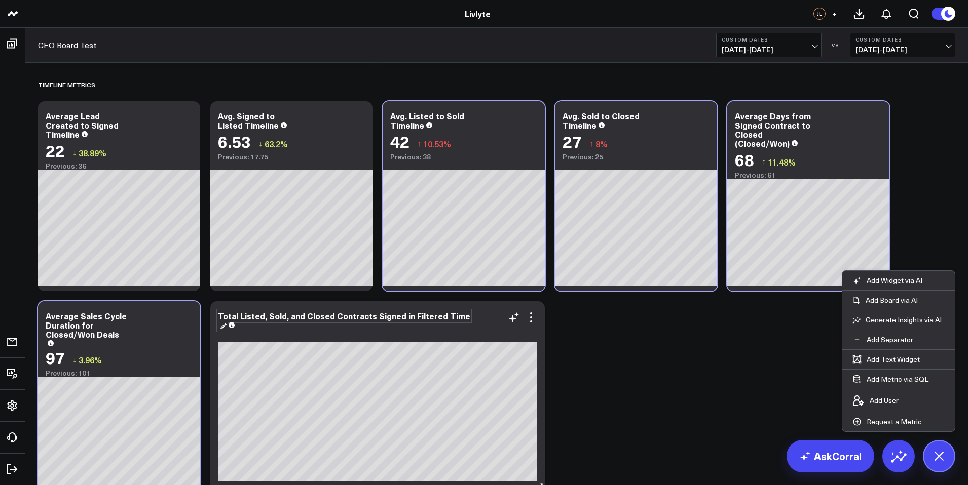
scroll to position [2100, 0]
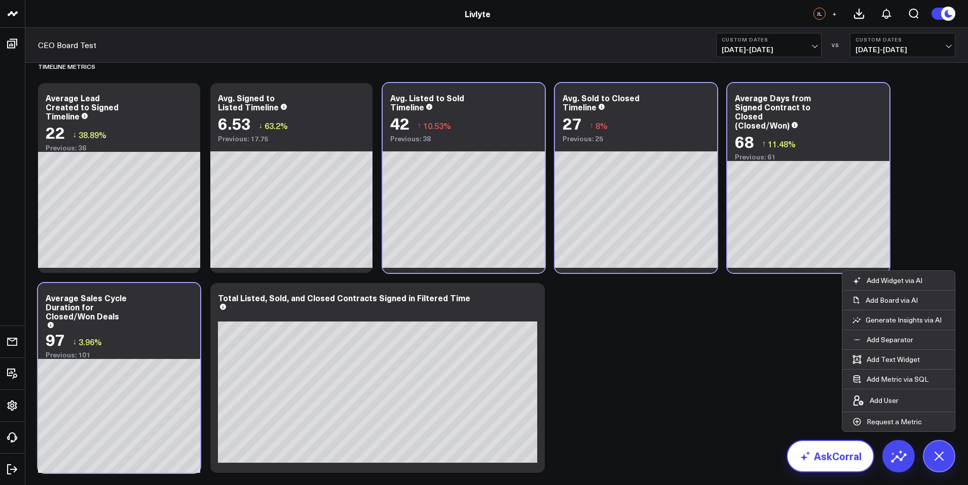
click at [829, 454] on link "AskCorral" at bounding box center [831, 456] width 88 height 32
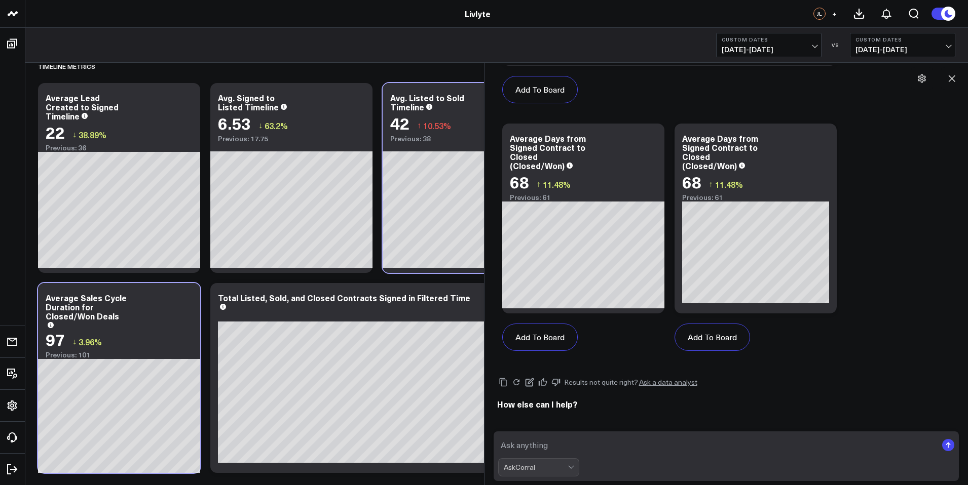
click at [625, 414] on div "How else can I help?" at bounding box center [726, 407] width 459 height 16
click at [629, 432] on form "AskCorral" at bounding box center [727, 457] width 466 height 50
click at [636, 446] on textarea at bounding box center [717, 445] width 439 height 18
type textarea "A"
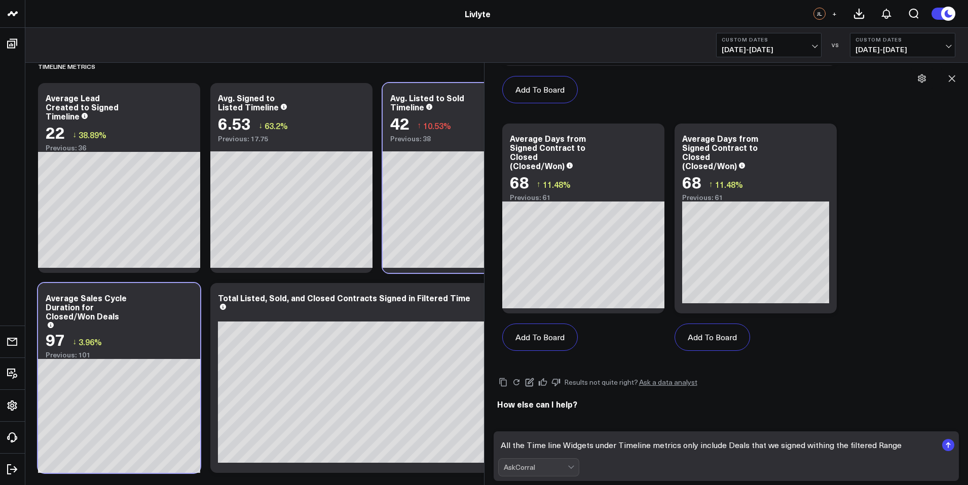
click at [826, 447] on textarea "All the Time line Widgets under Timeline metrics only include Deals that we sig…" at bounding box center [717, 445] width 439 height 18
type textarea "All the Time line Widgets under Timeline metrics only include Deals that we sig…"
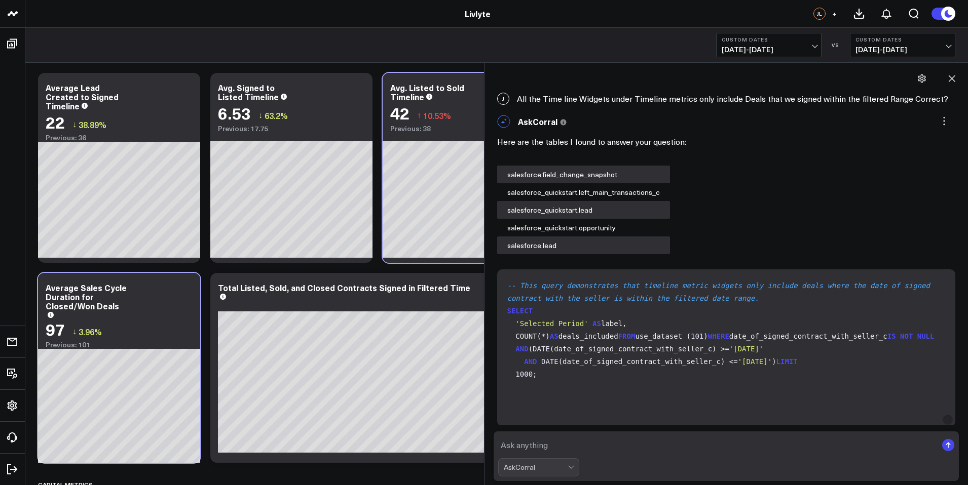
scroll to position [3503, 0]
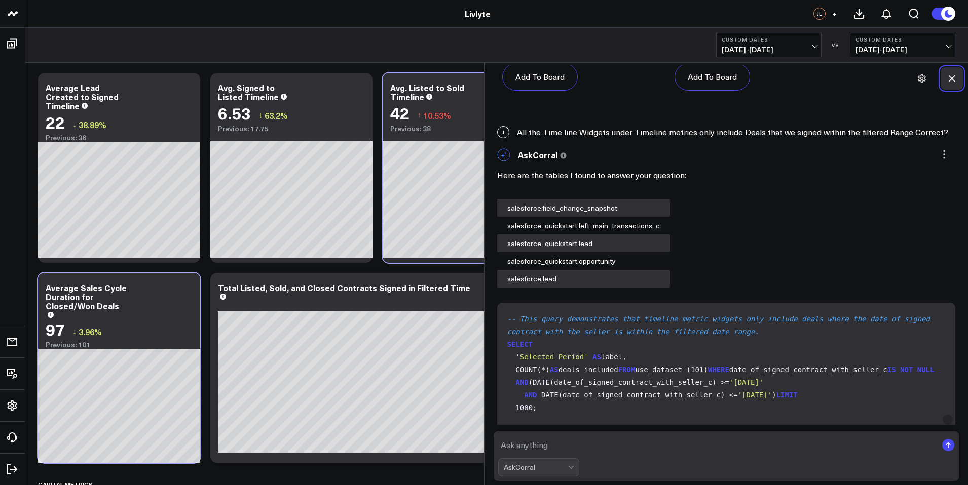
click at [955, 76] on icon at bounding box center [952, 78] width 10 height 10
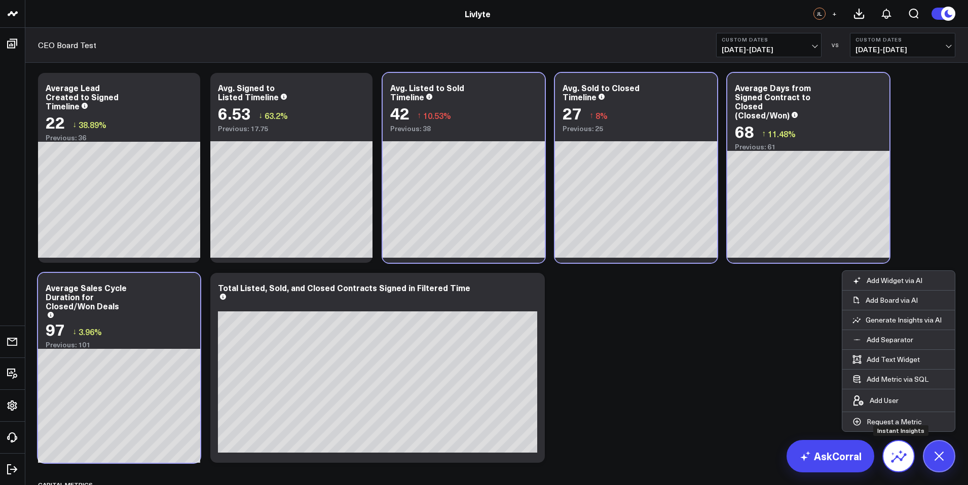
click at [900, 454] on icon at bounding box center [898, 456] width 16 height 16
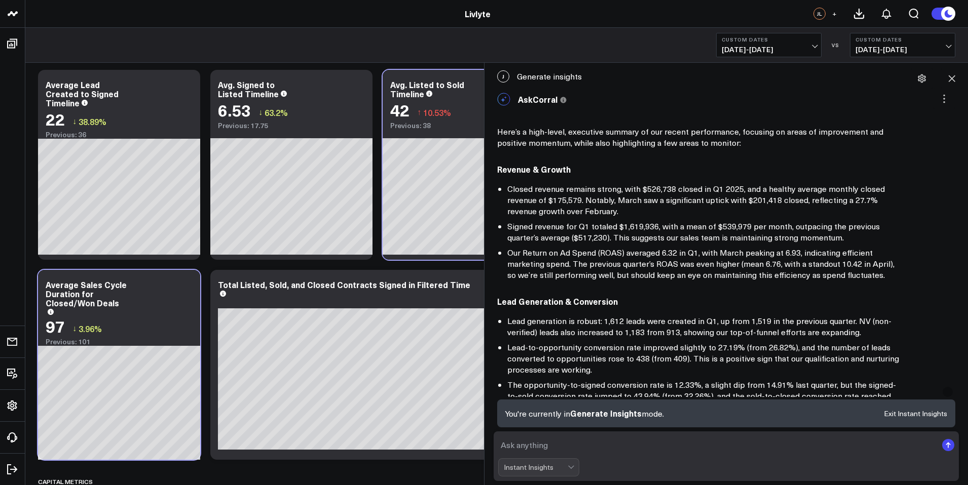
scroll to position [2102, 0]
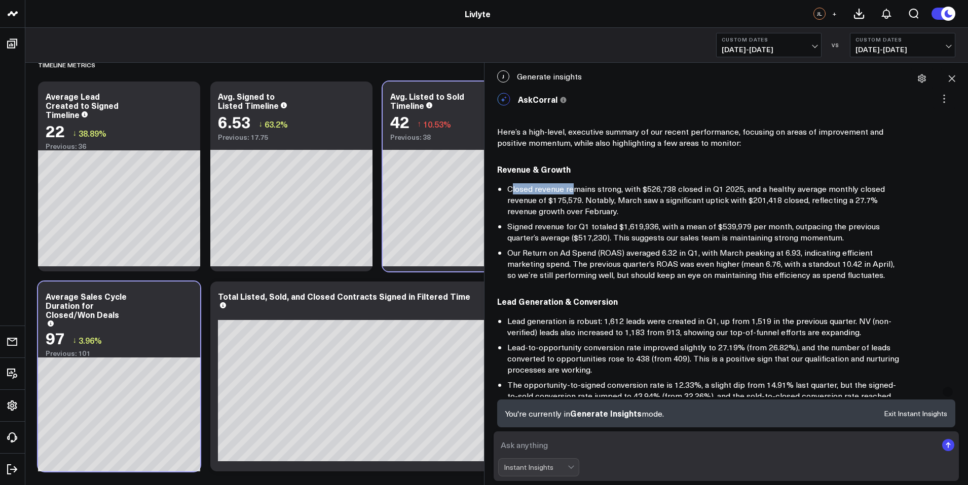
drag, startPoint x: 513, startPoint y: 193, endPoint x: 571, endPoint y: 192, distance: 58.3
click at [571, 192] on li "Closed revenue remains strong, with $526,738 closed in Q1 2025, and a healthy a…" at bounding box center [704, 199] width 395 height 33
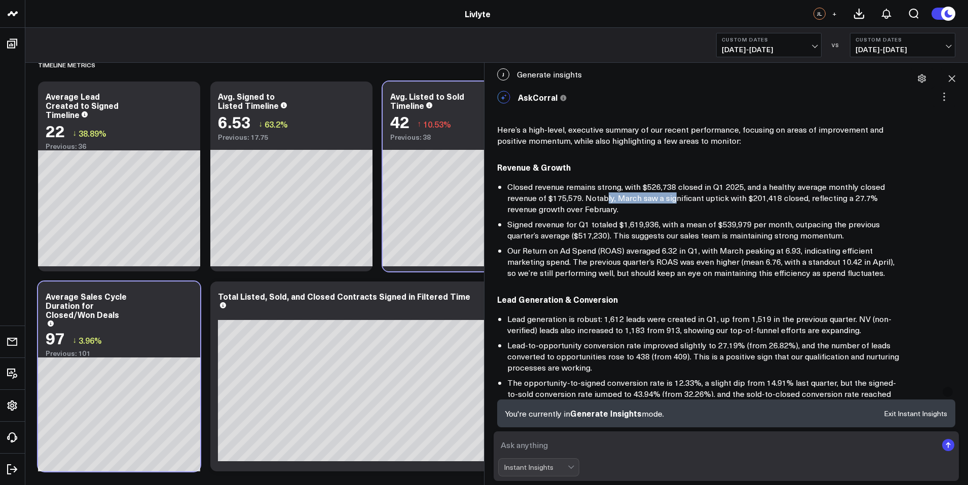
drag, startPoint x: 605, startPoint y: 203, endPoint x: 675, endPoint y: 202, distance: 69.9
click at [675, 202] on li "Closed revenue remains strong, with $526,738 closed in Q1 2025, and a healthy a…" at bounding box center [704, 197] width 395 height 33
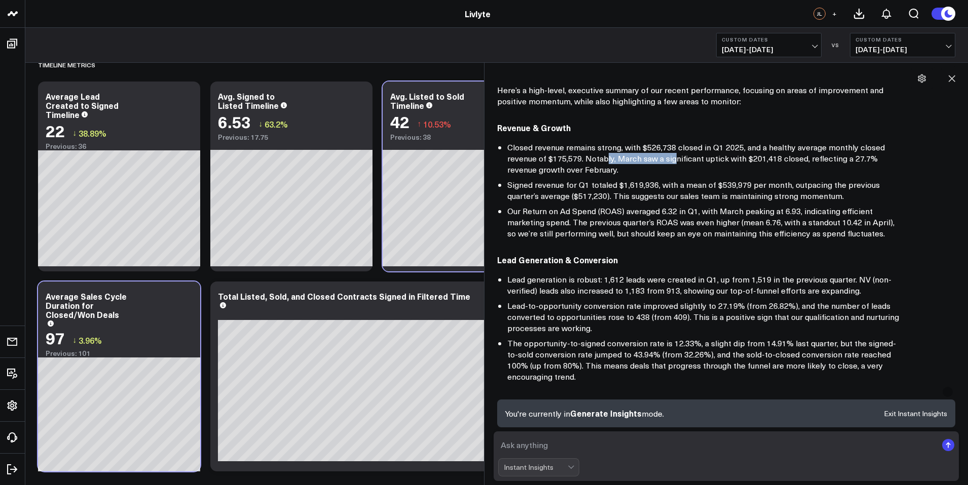
scroll to position [50, 0]
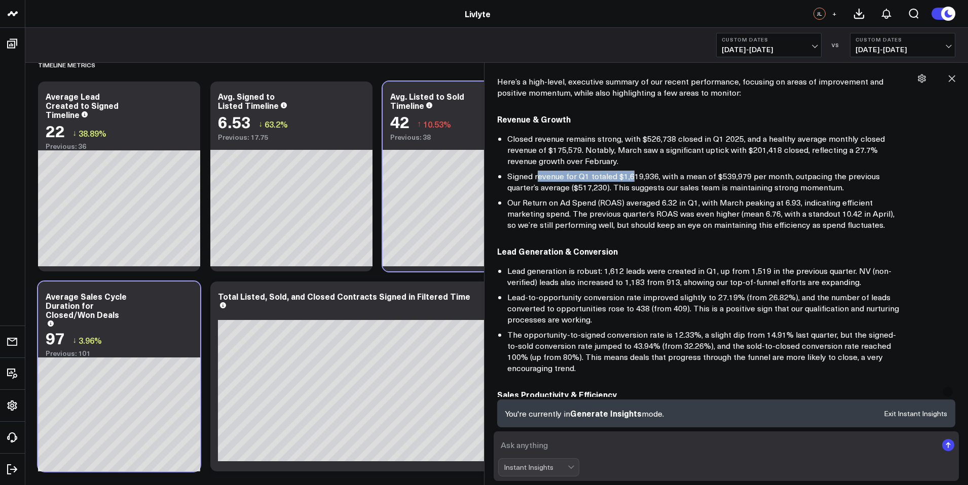
drag, startPoint x: 540, startPoint y: 178, endPoint x: 634, endPoint y: 181, distance: 94.3
click at [634, 181] on li "Signed revenue for Q1 totaled $1,619,936, with a mean of $539,979 per month, ou…" at bounding box center [704, 182] width 395 height 22
click at [640, 179] on li "Signed revenue for Q1 totaled $1,619,936, with a mean of $539,979 per month, ou…" at bounding box center [704, 182] width 395 height 22
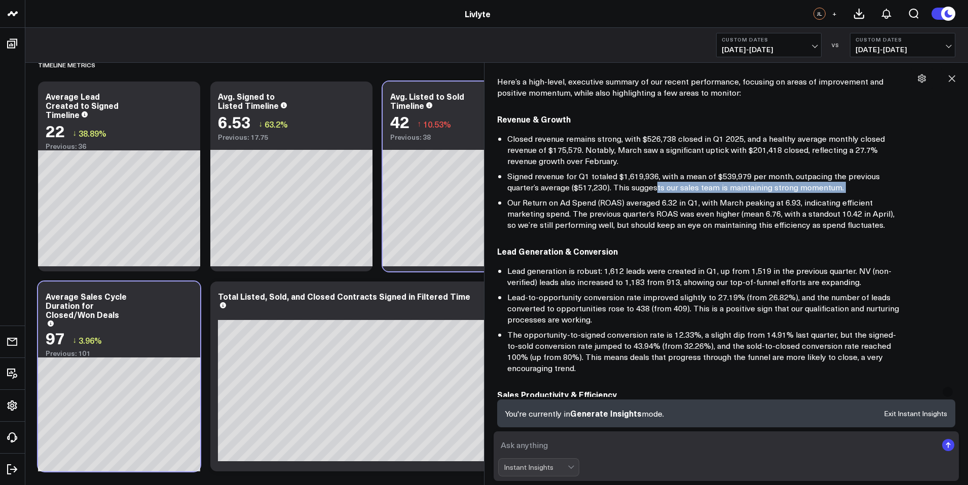
drag, startPoint x: 658, startPoint y: 189, endPoint x: 730, endPoint y: 195, distance: 72.2
click at [730, 195] on ul "Closed revenue remains strong, with $526,738 closed in Q1 2025, and a healthy a…" at bounding box center [699, 181] width 405 height 97
click at [733, 191] on li "Signed revenue for Q1 totaled $1,619,936, with a mean of $539,979 per month, ou…" at bounding box center [704, 182] width 395 height 22
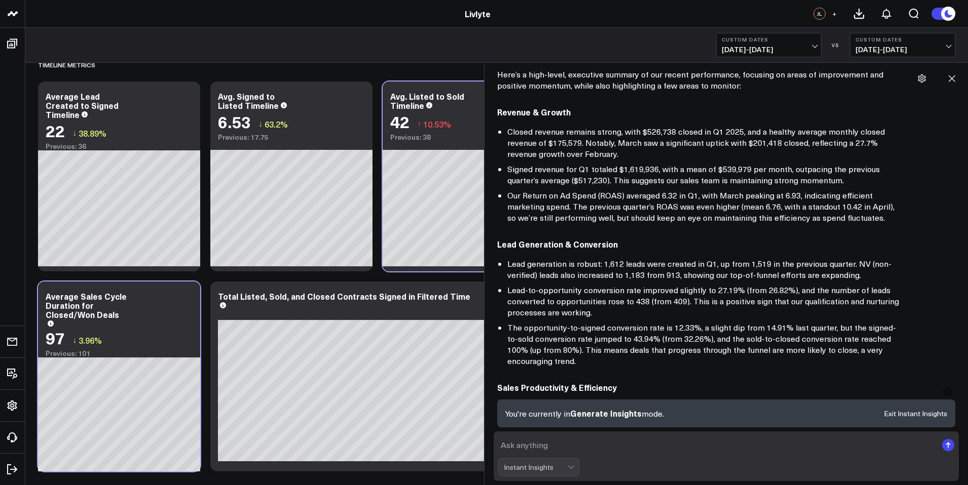
scroll to position [67, 0]
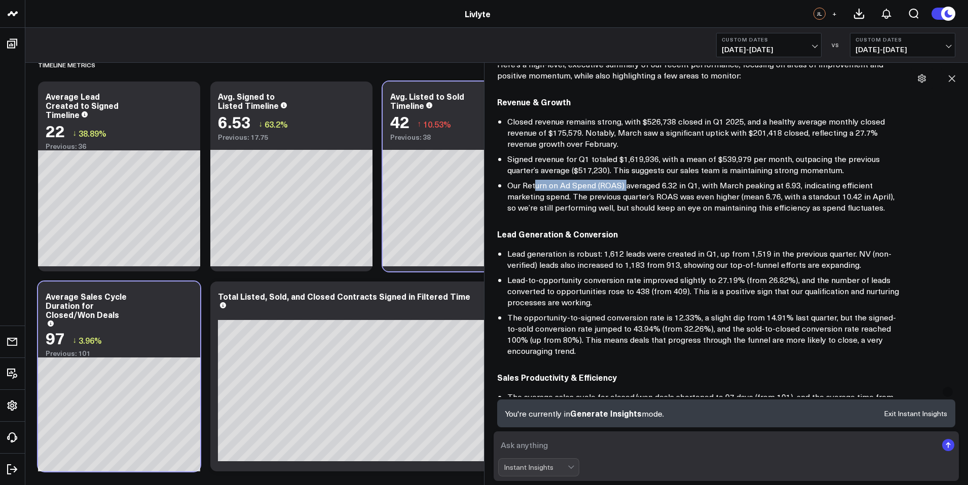
drag, startPoint x: 534, startPoint y: 186, endPoint x: 626, endPoint y: 190, distance: 92.3
click at [626, 190] on li "Our Return on Ad Spend (ROAS) averaged 6.32 in Q1, with March peaking at 6.93, …" at bounding box center [704, 196] width 395 height 33
click at [631, 183] on li "Our Return on Ad Spend (ROAS) averaged 6.32 in Q1, with March peaking at 6.93, …" at bounding box center [704, 196] width 395 height 33
drag, startPoint x: 616, startPoint y: 199, endPoint x: 663, endPoint y: 199, distance: 47.6
click at [663, 199] on li "Our Return on Ad Spend (ROAS) averaged 6.32 in Q1, with March peaking at 6.93, …" at bounding box center [704, 196] width 395 height 33
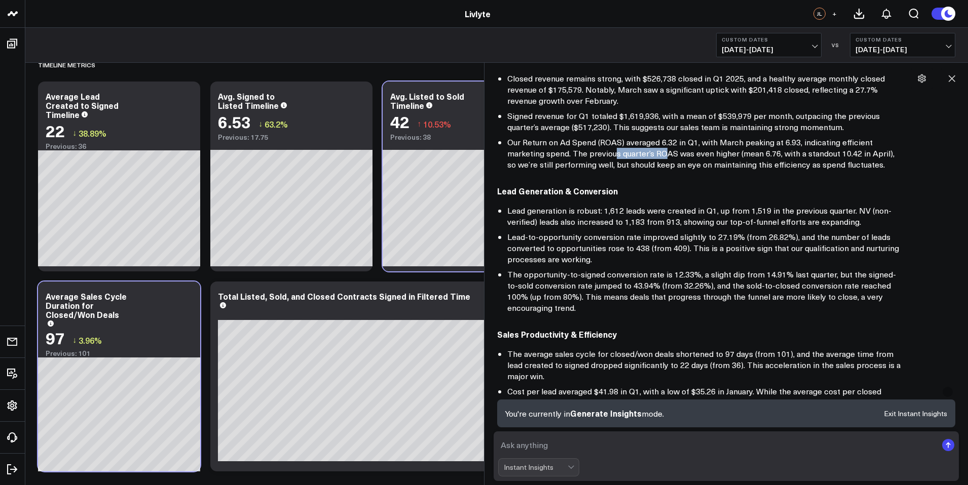
scroll to position [119, 0]
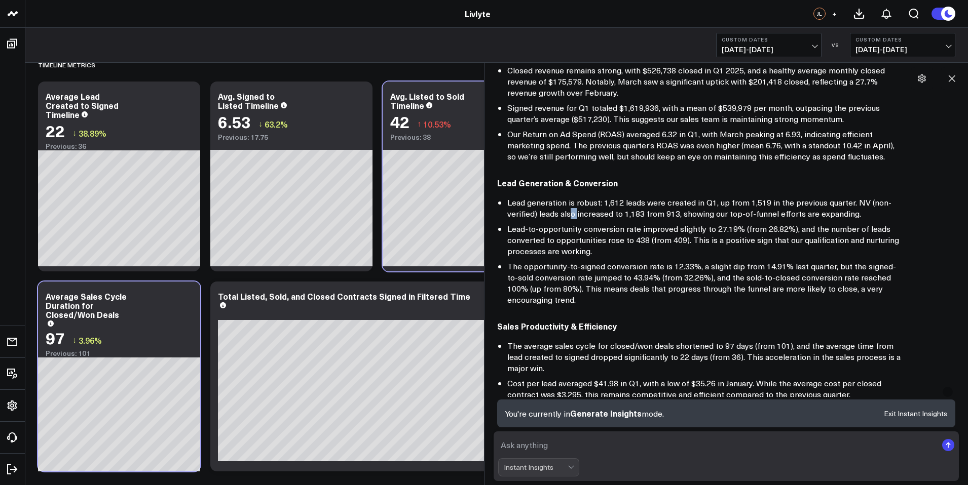
drag, startPoint x: 569, startPoint y: 213, endPoint x: 577, endPoint y: 213, distance: 7.6
click at [577, 213] on li "Lead generation is robust: 1,612 leads were created in Q1, up from 1,519 in the…" at bounding box center [704, 208] width 395 height 22
click at [592, 215] on li "Lead generation is robust: 1,612 leads were created in Q1, up from 1,519 in the…" at bounding box center [704, 208] width 395 height 22
drag, startPoint x: 623, startPoint y: 216, endPoint x: 633, endPoint y: 216, distance: 9.6
click at [633, 216] on li "Lead generation is robust: 1,612 leads were created in Q1, up from 1,519 in the…" at bounding box center [704, 208] width 395 height 22
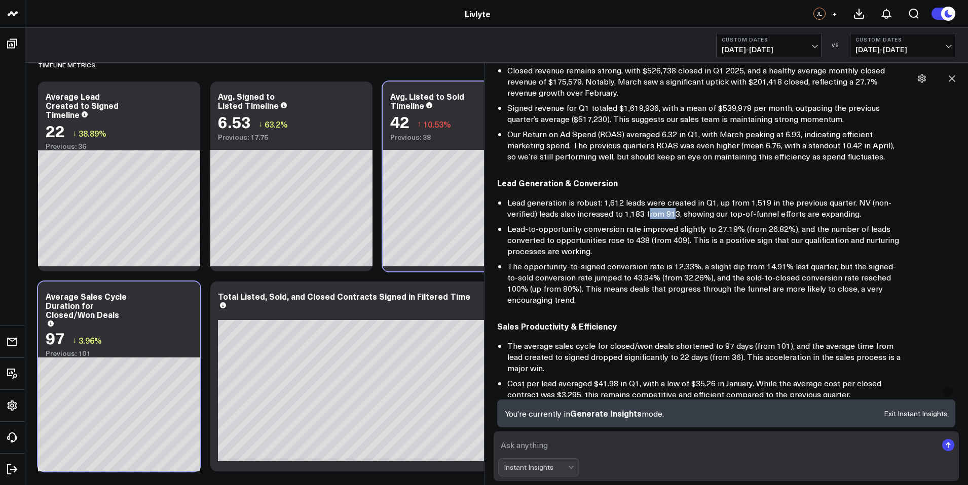
drag, startPoint x: 647, startPoint y: 216, endPoint x: 674, endPoint y: 215, distance: 27.4
click at [670, 215] on li "Lead generation is robust: 1,612 leads were created in Q1, up from 1,519 in the…" at bounding box center [704, 208] width 395 height 22
drag, startPoint x: 688, startPoint y: 215, endPoint x: 868, endPoint y: 214, distance: 179.9
click at [868, 214] on li "Lead generation is robust: 1,612 leads were created in Q1, up from 1,519 in the…" at bounding box center [704, 208] width 395 height 22
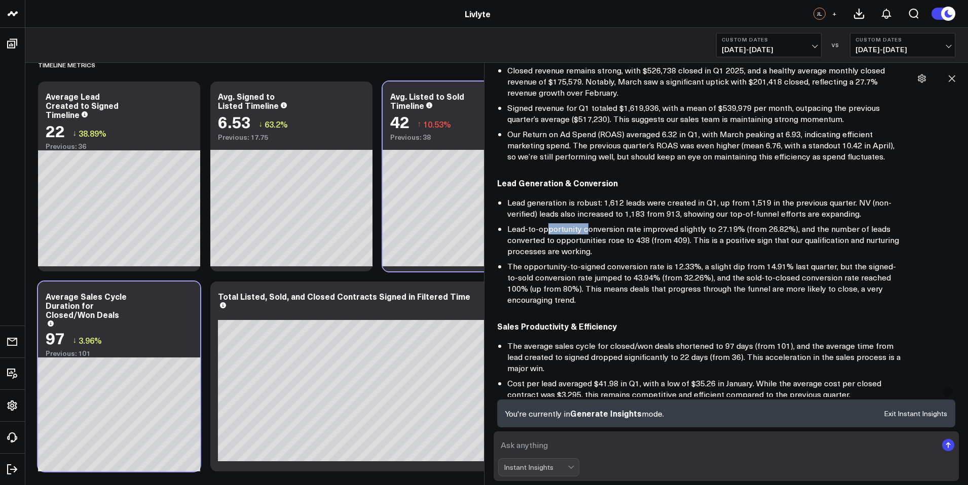
drag, startPoint x: 546, startPoint y: 233, endPoint x: 586, endPoint y: 234, distance: 40.0
click at [586, 234] on li "Lead-to-opportunity conversion rate improved slightly to 27.19% (from 26.82%), …" at bounding box center [704, 239] width 395 height 33
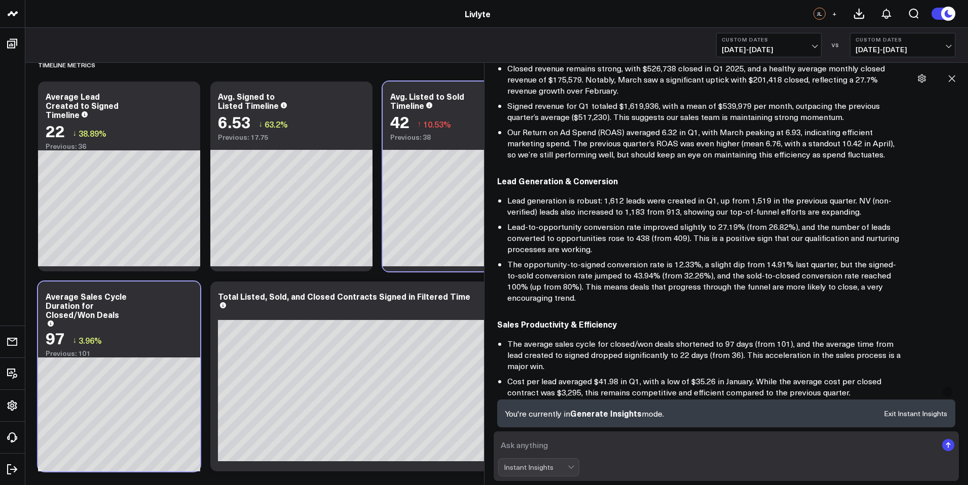
click at [600, 231] on li "Lead-to-opportunity conversion rate improved slightly to 27.19% (from 26.82%), …" at bounding box center [704, 237] width 395 height 33
drag, startPoint x: 613, startPoint y: 227, endPoint x: 670, endPoint y: 230, distance: 57.9
click at [670, 230] on li "Lead-to-opportunity conversion rate improved slightly to 27.19% (from 26.82%), …" at bounding box center [704, 237] width 395 height 33
click at [672, 230] on li "Lead-to-opportunity conversion rate improved slightly to 27.19% (from 26.82%), …" at bounding box center [704, 237] width 395 height 33
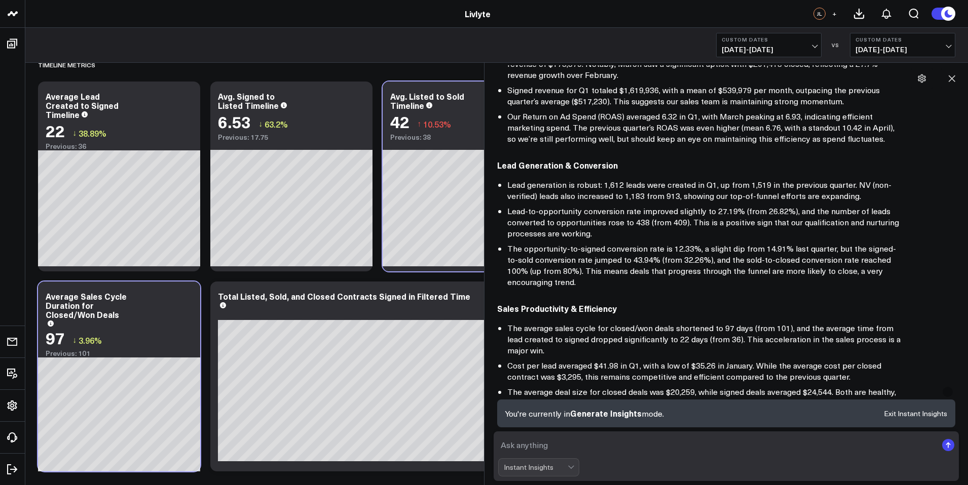
scroll to position [137, 0]
drag, startPoint x: 554, startPoint y: 224, endPoint x: 640, endPoint y: 225, distance: 85.6
click at [640, 225] on li "Lead-to-opportunity conversion rate improved slightly to 27.19% (from 26.82%), …" at bounding box center [704, 221] width 395 height 33
click at [658, 223] on li "Lead-to-opportunity conversion rate improved slightly to 27.19% (from 26.82%), …" at bounding box center [704, 221] width 395 height 33
click at [708, 223] on li "Lead-to-opportunity conversion rate improved slightly to 27.19% (from 26.82%), …" at bounding box center [704, 221] width 395 height 33
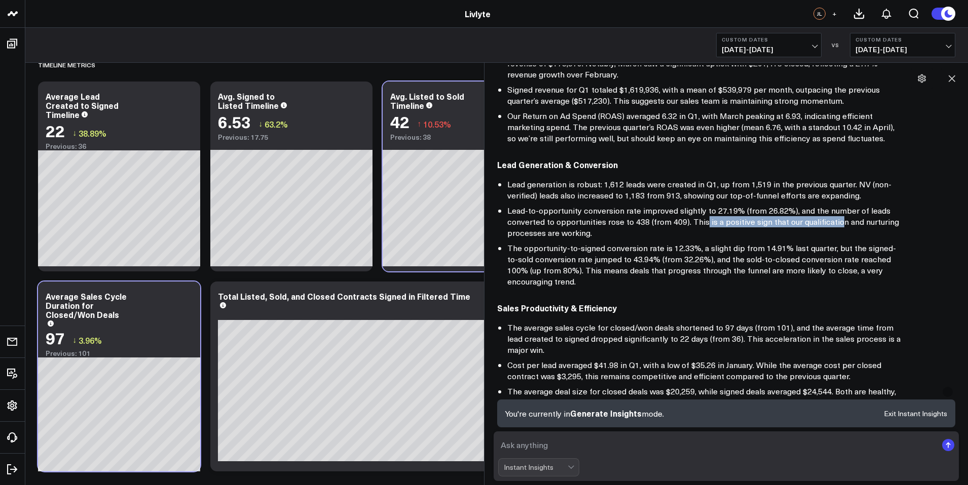
drag, startPoint x: 703, startPoint y: 222, endPoint x: 837, endPoint y: 226, distance: 133.3
click at [837, 226] on li "Lead-to-opportunity conversion rate improved slightly to 27.19% (from 26.82%), …" at bounding box center [704, 221] width 395 height 33
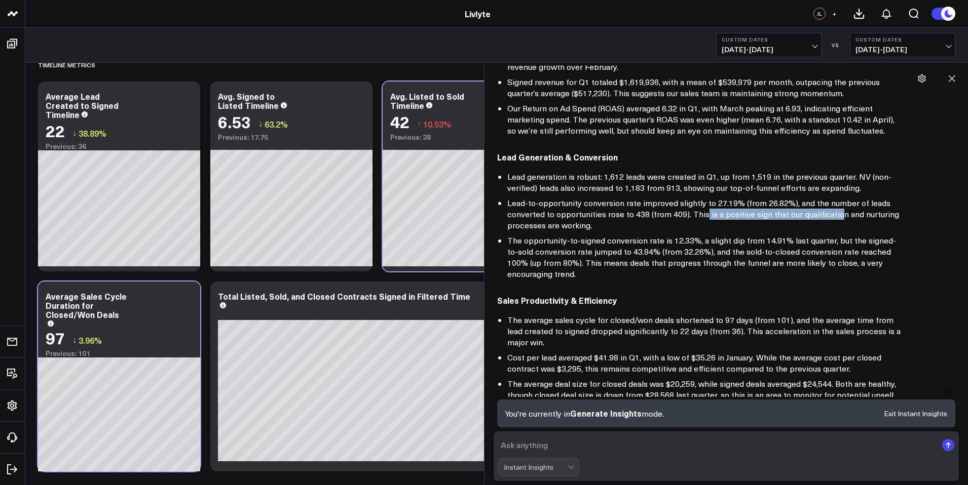
scroll to position [157, 0]
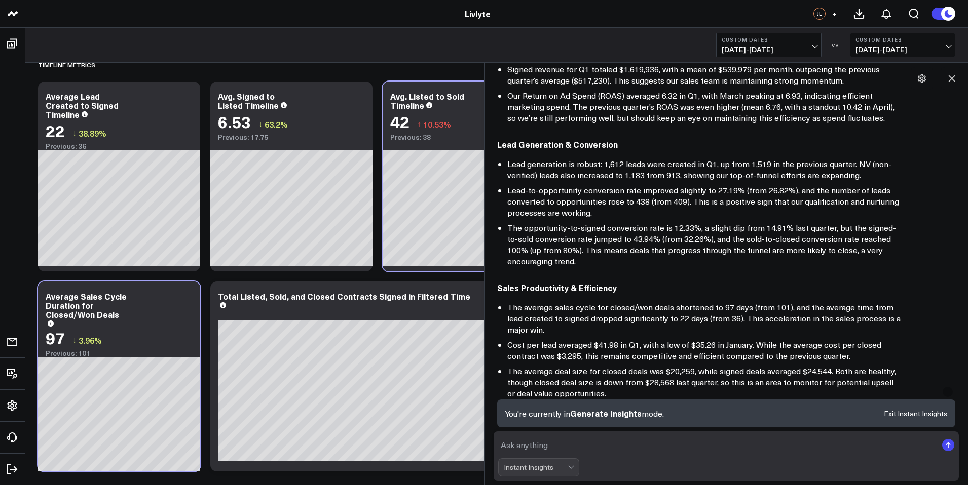
click at [559, 211] on li "Lead-to-opportunity conversion rate improved slightly to 27.19% (from 26.82%), …" at bounding box center [704, 201] width 395 height 33
drag, startPoint x: 523, startPoint y: 230, endPoint x: 583, endPoint y: 227, distance: 60.4
click at [583, 227] on li "The opportunity-to-signed conversion rate is 12.33%, a slight dip from 14.91% l…" at bounding box center [704, 244] width 395 height 45
click at [585, 229] on li "The opportunity-to-signed conversion rate is 12.33%, a slight dip from 14.91% l…" at bounding box center [704, 244] width 395 height 45
drag, startPoint x: 579, startPoint y: 229, endPoint x: 653, endPoint y: 233, distance: 73.6
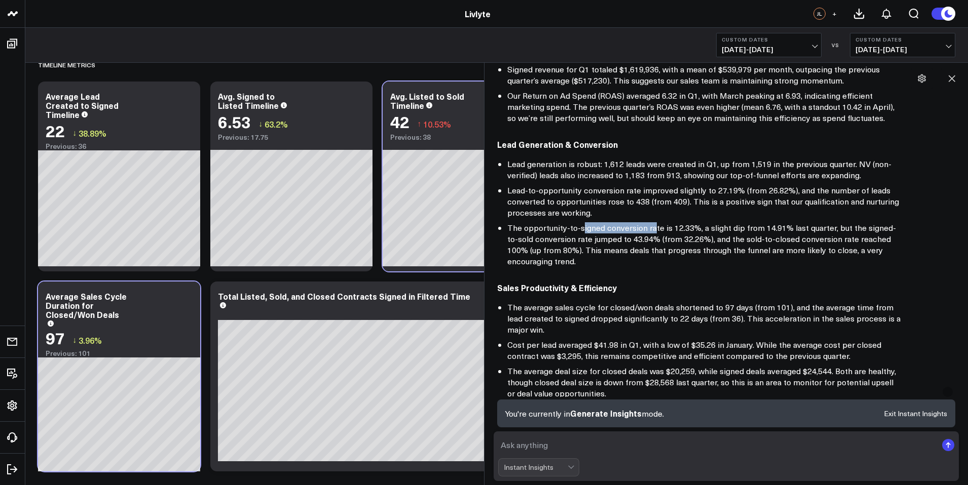
click at [653, 233] on li "The opportunity-to-signed conversion rate is 12.33%, a slight dip from 14.91% l…" at bounding box center [704, 244] width 395 height 45
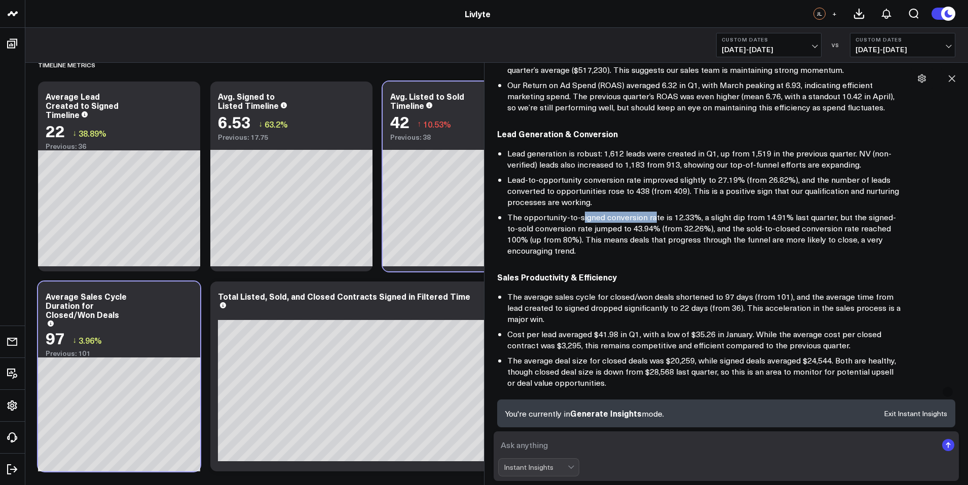
scroll to position [183, 0]
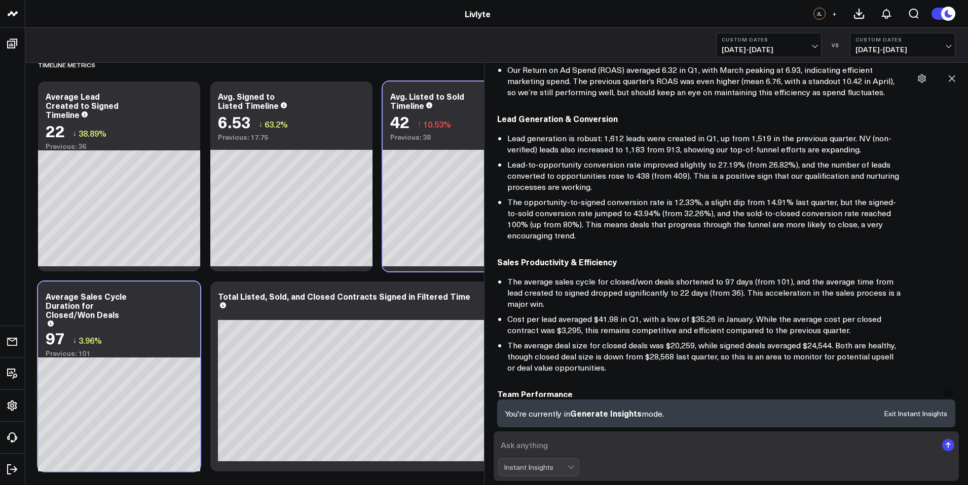
click at [662, 208] on li "The opportunity-to-signed conversion rate is 12.33%, a slight dip from 14.91% l…" at bounding box center [704, 219] width 395 height 45
drag, startPoint x: 756, startPoint y: 207, endPoint x: 798, endPoint y: 205, distance: 41.6
click at [798, 205] on li "The opportunity-to-signed conversion rate is 12.33%, a slight dip from 14.91% l…" at bounding box center [704, 219] width 395 height 45
click at [833, 200] on li "The opportunity-to-signed conversion rate is 12.33%, a slight dip from 14.91% l…" at bounding box center [704, 219] width 395 height 45
drag, startPoint x: 783, startPoint y: 204, endPoint x: 824, endPoint y: 203, distance: 40.6
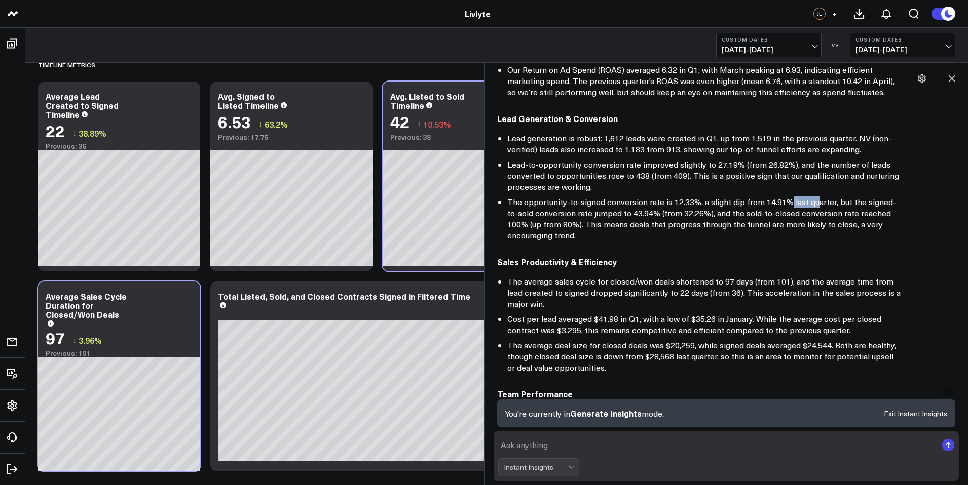
click at [821, 203] on li "The opportunity-to-signed conversion rate is 12.33%, a slight dip from 14.91% l…" at bounding box center [704, 219] width 395 height 45
click at [843, 202] on li "The opportunity-to-signed conversion rate is 12.33%, a slight dip from 14.91% l…" at bounding box center [704, 219] width 395 height 45
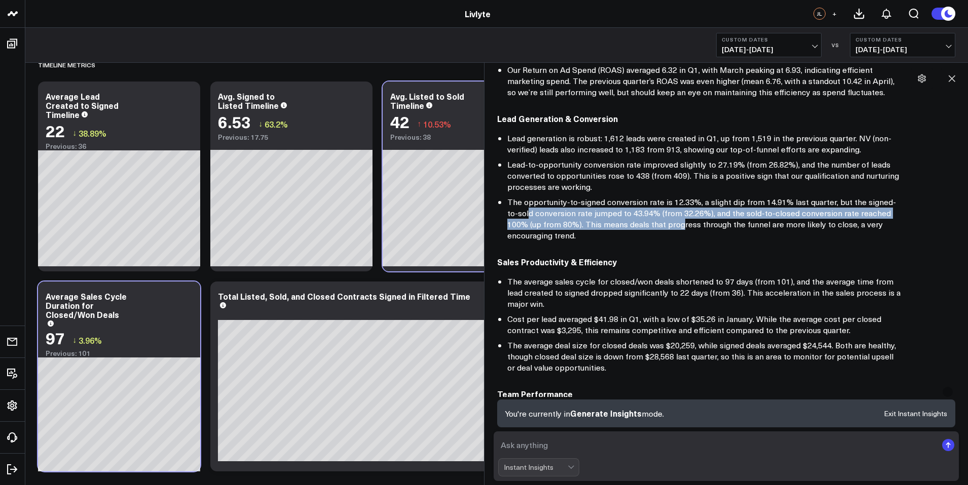
drag, startPoint x: 521, startPoint y: 212, endPoint x: 659, endPoint y: 219, distance: 138.5
click at [659, 219] on li "The opportunity-to-signed conversion rate is 12.33%, a slight dip from 14.91% l…" at bounding box center [704, 219] width 395 height 45
click at [665, 209] on li "The opportunity-to-signed conversion rate is 12.33%, a slight dip from 14.91% l…" at bounding box center [704, 219] width 395 height 45
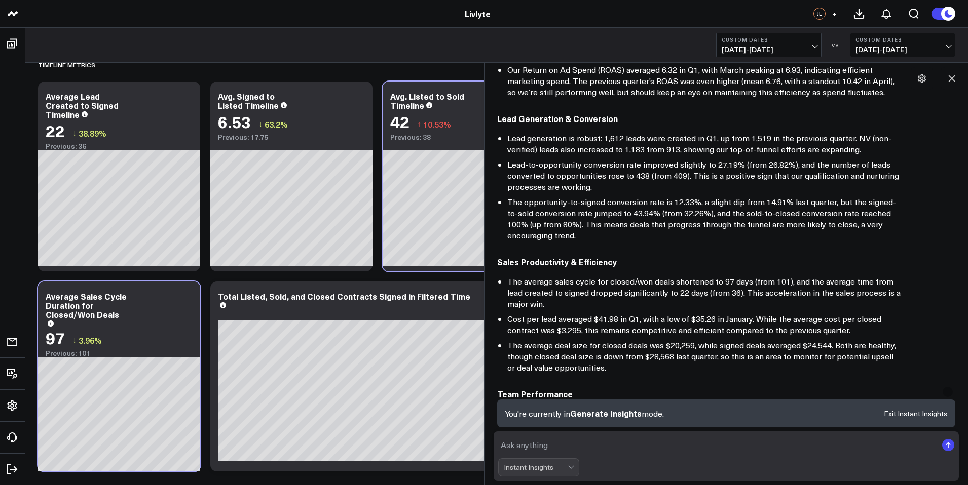
drag, startPoint x: 614, startPoint y: 216, endPoint x: 626, endPoint y: 215, distance: 11.7
click at [619, 216] on li "The opportunity-to-signed conversion rate is 12.33%, a slight dip from 14.91% l…" at bounding box center [704, 219] width 395 height 45
drag, startPoint x: 635, startPoint y: 213, endPoint x: 694, endPoint y: 218, distance: 59.5
click at [684, 217] on li "The opportunity-to-signed conversion rate is 12.33%, a slight dip from 14.91% l…" at bounding box center [704, 219] width 395 height 45
drag, startPoint x: 848, startPoint y: 204, endPoint x: 958, endPoint y: 215, distance: 110.5
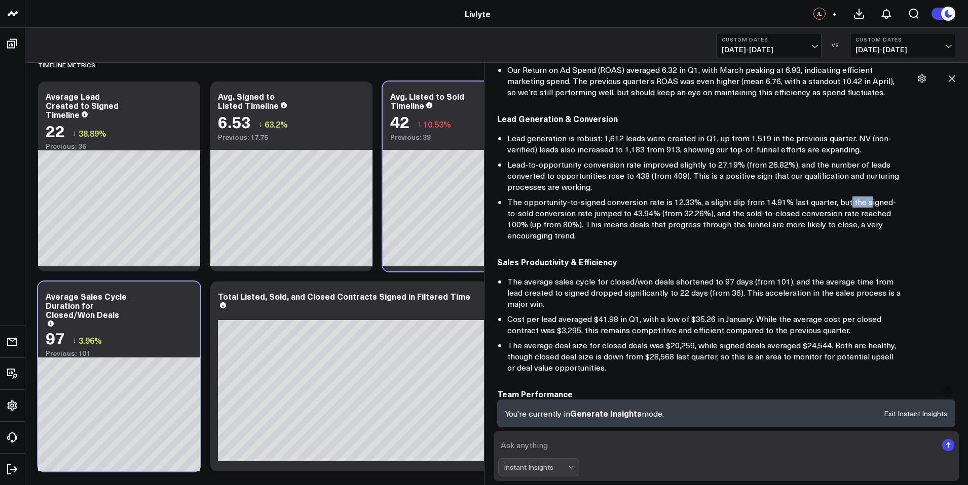
click at [940, 214] on div "Here’s a high-level, executive summary of our recent performance, focusing on a…" at bounding box center [726, 349] width 459 height 812
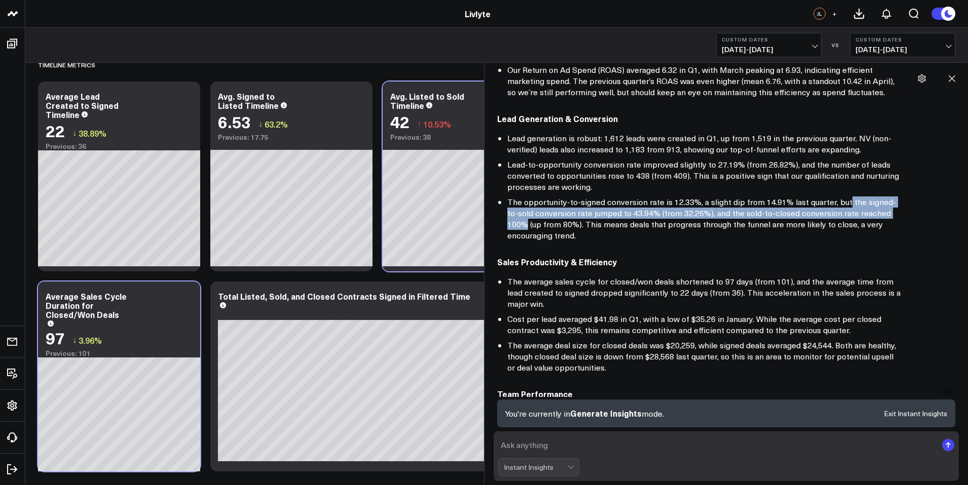
click at [619, 208] on li "The opportunity-to-signed conversion rate is 12.33%, a slight dip from 14.91% l…" at bounding box center [704, 219] width 395 height 45
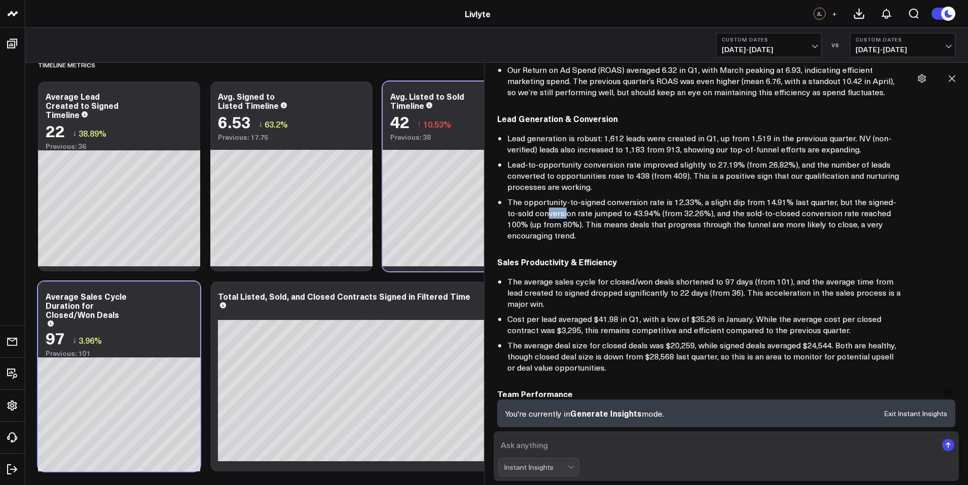
click at [593, 216] on li "The opportunity-to-signed conversion rate is 12.33%, a slight dip from 14.91% l…" at bounding box center [704, 219] width 395 height 45
drag, startPoint x: 603, startPoint y: 214, endPoint x: 611, endPoint y: 214, distance: 8.1
click at [608, 214] on li "The opportunity-to-signed conversion rate is 12.33%, a slight dip from 14.91% l…" at bounding box center [704, 219] width 395 height 45
drag, startPoint x: 616, startPoint y: 213, endPoint x: 644, endPoint y: 213, distance: 27.4
click at [639, 213] on li "The opportunity-to-signed conversion rate is 12.33%, a slight dip from 14.91% l…" at bounding box center [704, 219] width 395 height 45
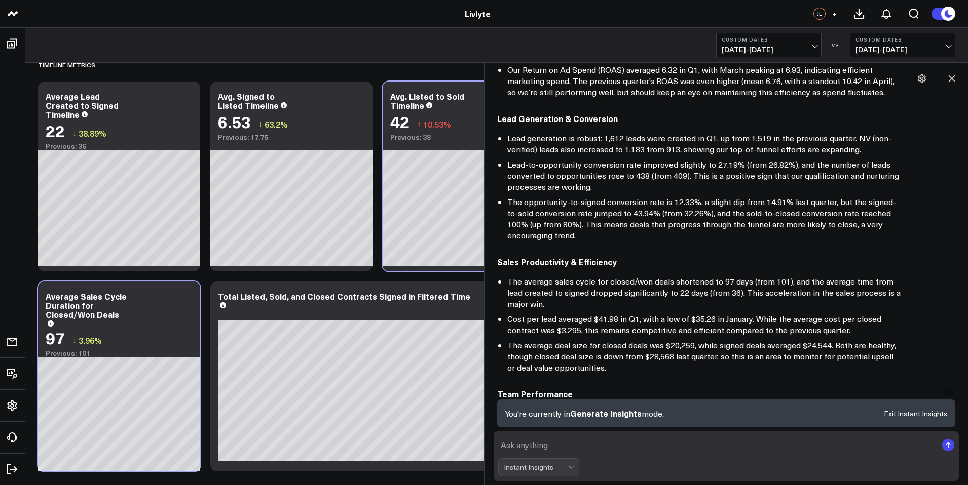
click at [665, 222] on li "The opportunity-to-signed conversion rate is 12.33%, a slight dip from 14.91% l…" at bounding box center [704, 219] width 395 height 45
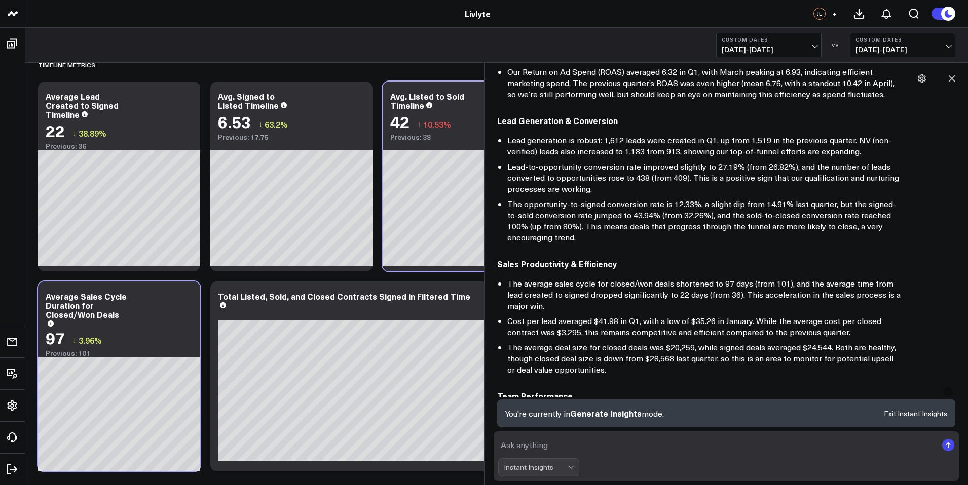
click at [805, 47] on span "[DATE] - [DATE]" at bounding box center [769, 50] width 94 height 8
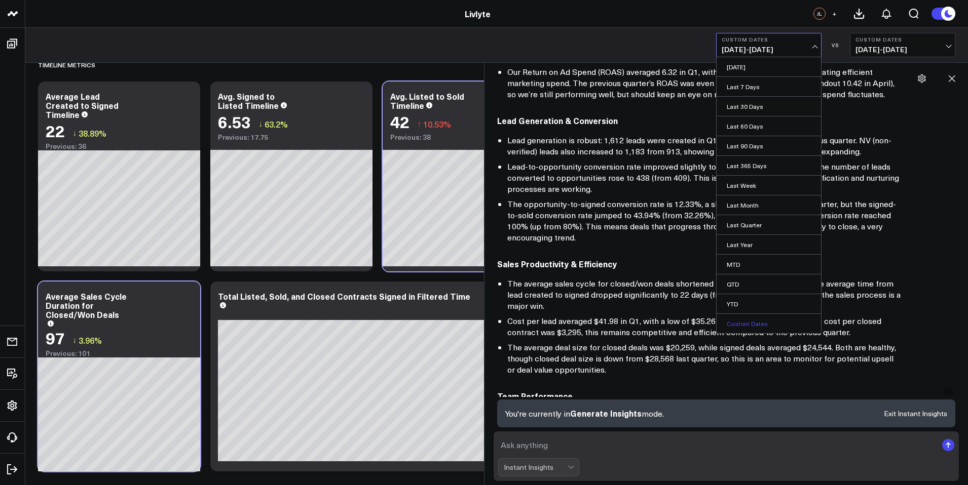
click at [756, 325] on link "Custom Dates" at bounding box center [769, 323] width 104 height 19
select select "9"
select select "2025"
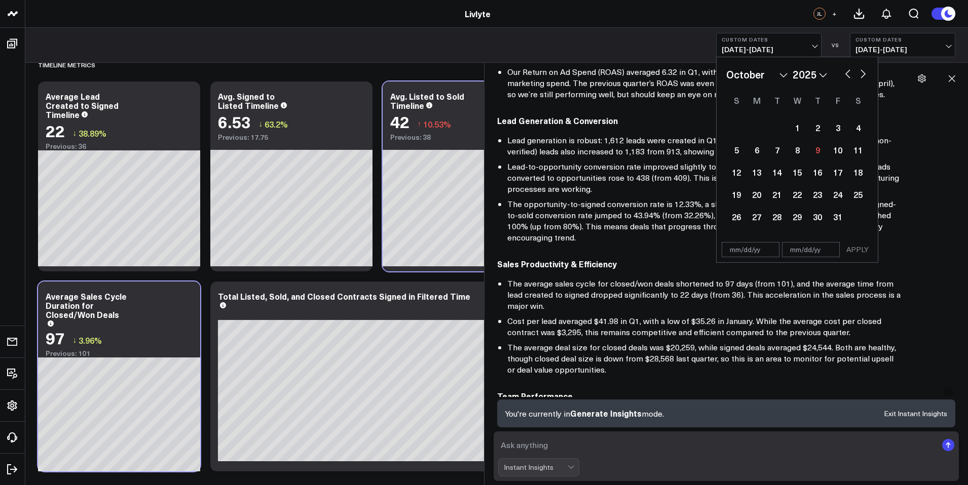
click at [788, 81] on select "January February March April May June July August September October November De…" at bounding box center [756, 74] width 61 height 15
select select "3"
select select "2025"
click at [777, 127] on div "1" at bounding box center [777, 128] width 20 height 20
type input "[DATE]"
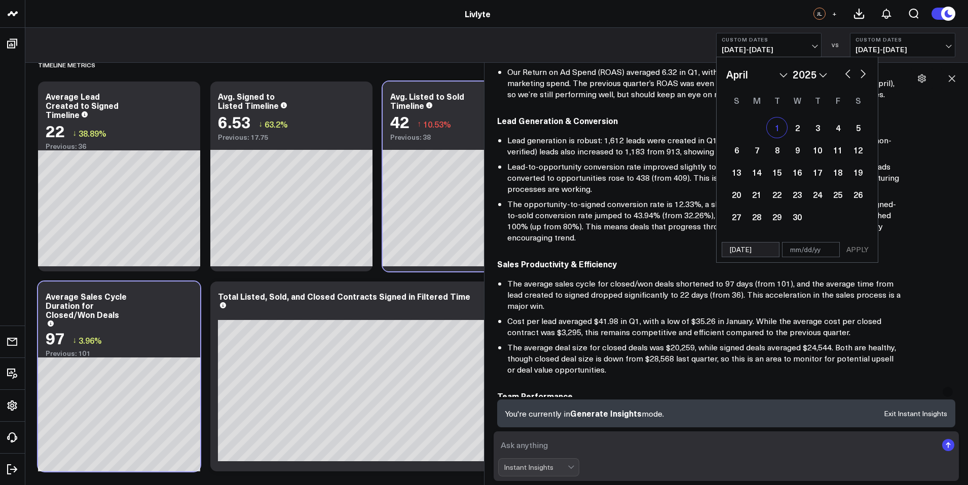
select select "3"
select select "2025"
click at [863, 74] on button "button" at bounding box center [863, 73] width 10 height 12
select select "4"
select select "2025"
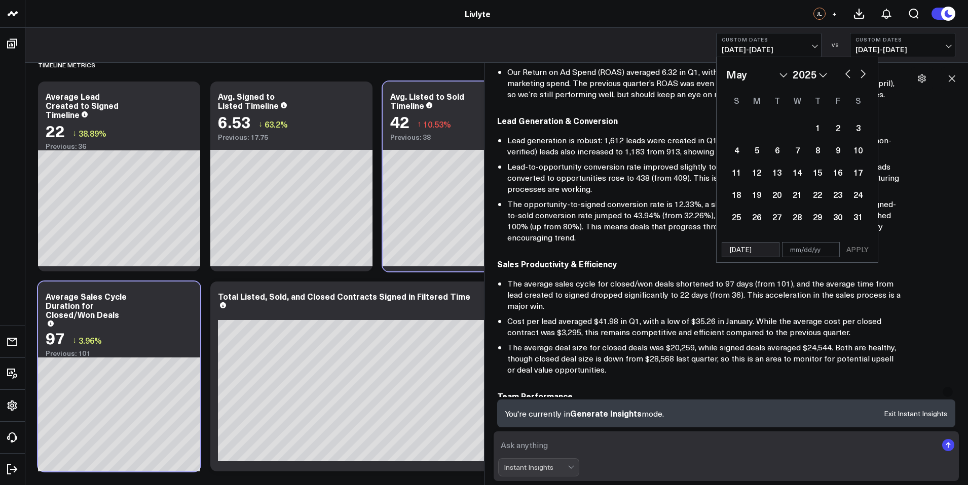
click at [863, 74] on button "button" at bounding box center [863, 73] width 10 height 12
select select "5"
select select "2025"
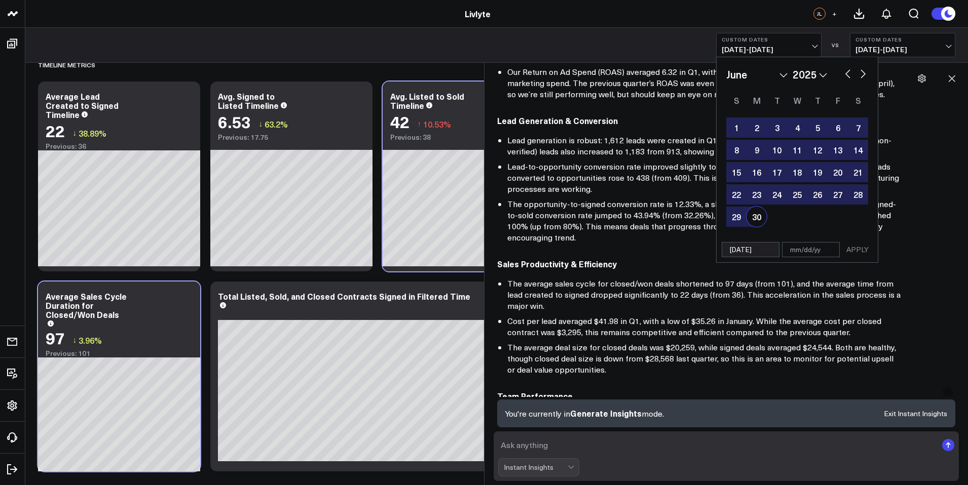
click at [758, 222] on div "30" at bounding box center [756, 217] width 20 height 20
type input "[DATE]"
select select "5"
select select "2025"
click at [857, 254] on button "APPLY" at bounding box center [857, 249] width 30 height 15
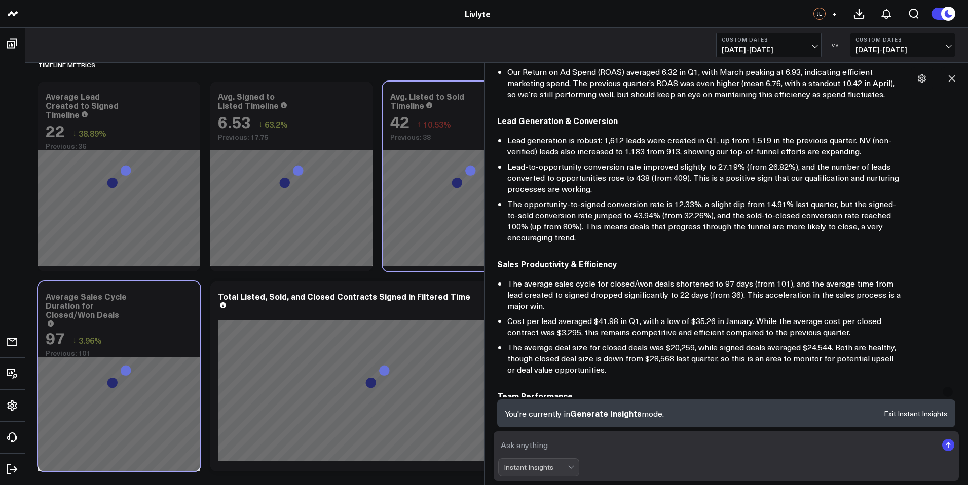
click at [931, 46] on span "[DATE] - [DATE]" at bounding box center [902, 50] width 94 height 8
click at [908, 144] on link "Custom Dates" at bounding box center [902, 145] width 104 height 19
select select "9"
select select "2025"
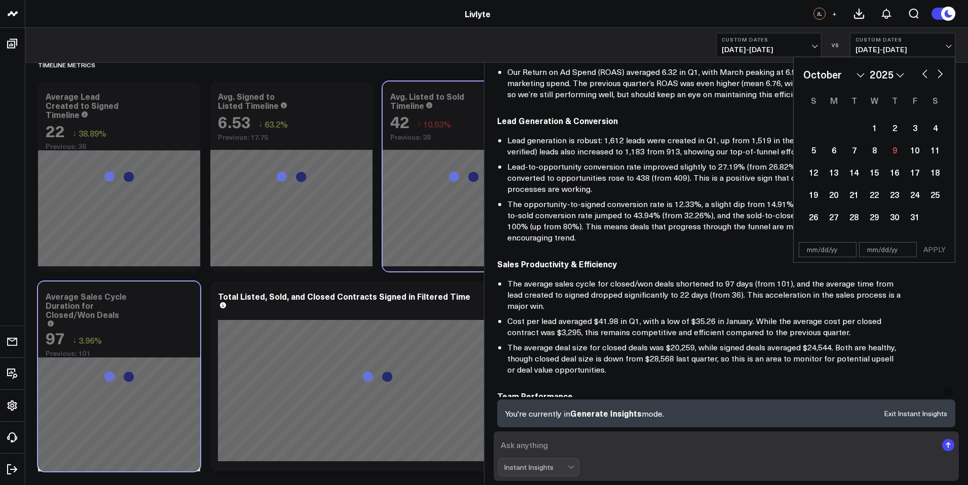
click at [865, 77] on select "January February March April May June July August September October November De…" at bounding box center [833, 74] width 61 height 15
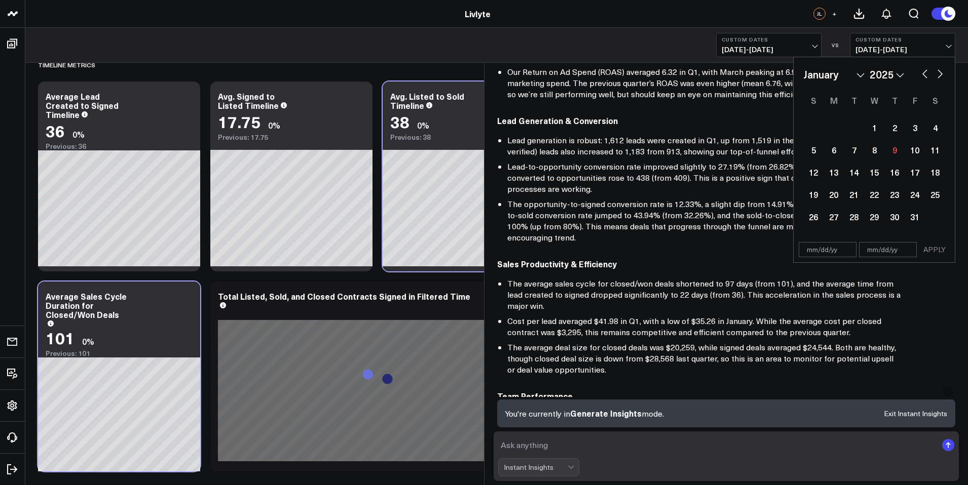
select select "2025"
click at [876, 129] on div "1" at bounding box center [874, 128] width 20 height 20
type input "[DATE]"
select select "2025"
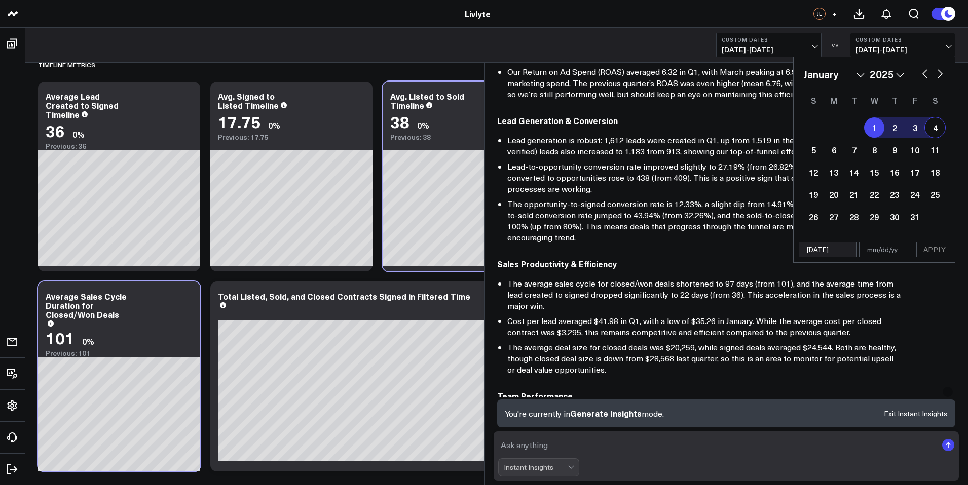
click at [939, 71] on button "button" at bounding box center [940, 73] width 10 height 12
select select "1"
select select "2025"
click at [939, 71] on button "button" at bounding box center [940, 73] width 10 height 12
select select "2"
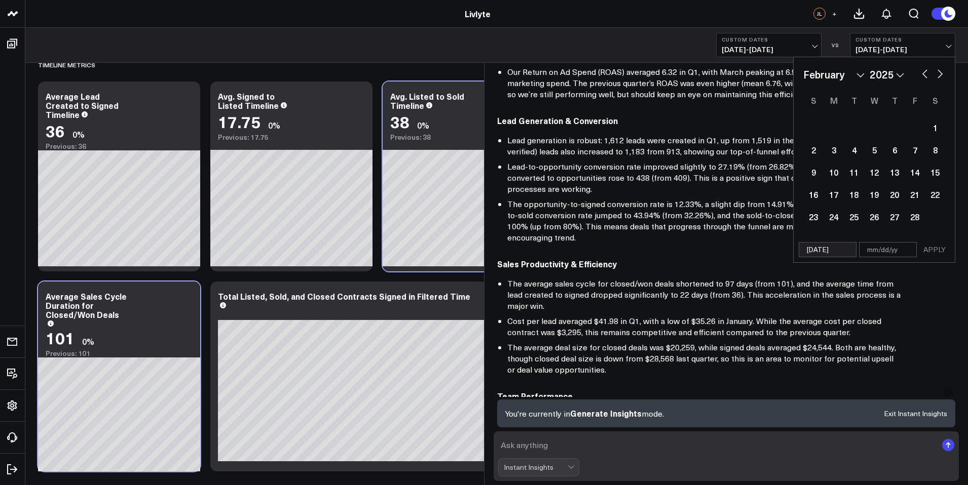
select select "2025"
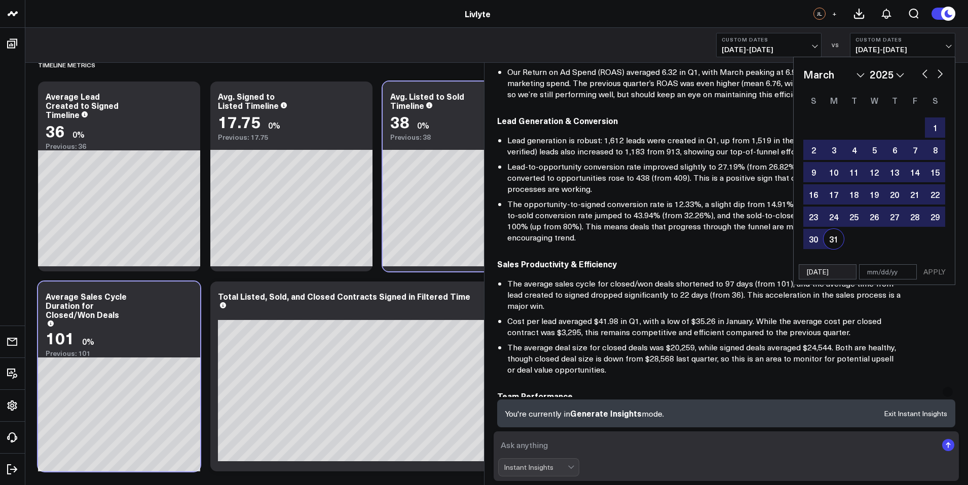
click at [835, 239] on div "31" at bounding box center [834, 239] width 20 height 20
type input "[DATE]"
select select "2"
select select "2025"
click at [935, 270] on button "APPLY" at bounding box center [934, 272] width 30 height 15
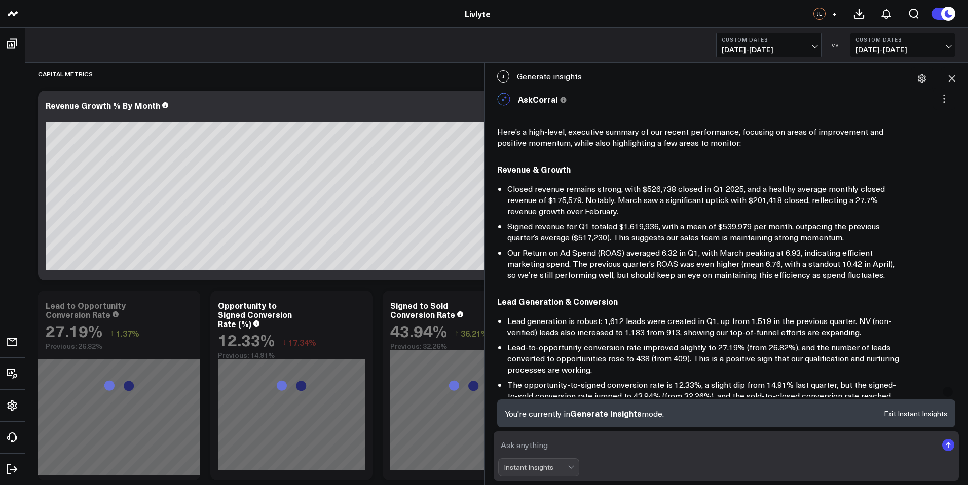
scroll to position [2397, 0]
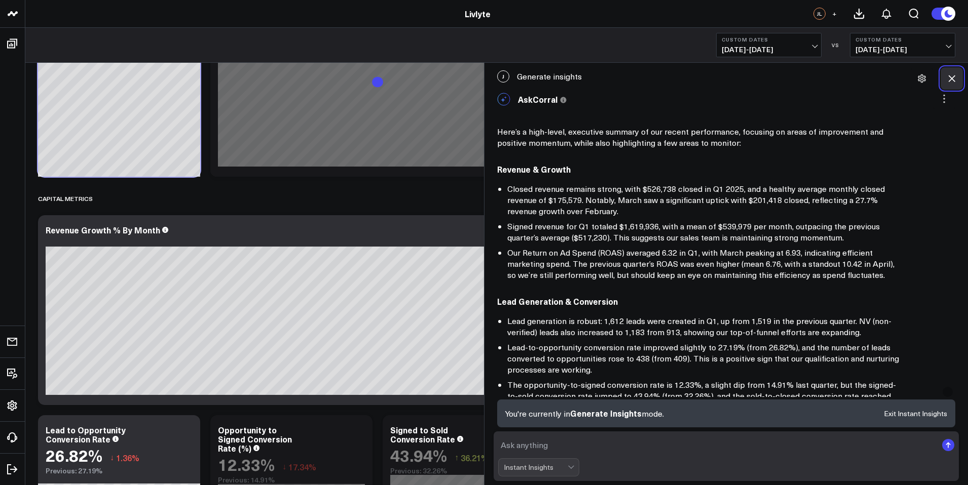
click at [952, 79] on icon at bounding box center [952, 79] width 7 height 7
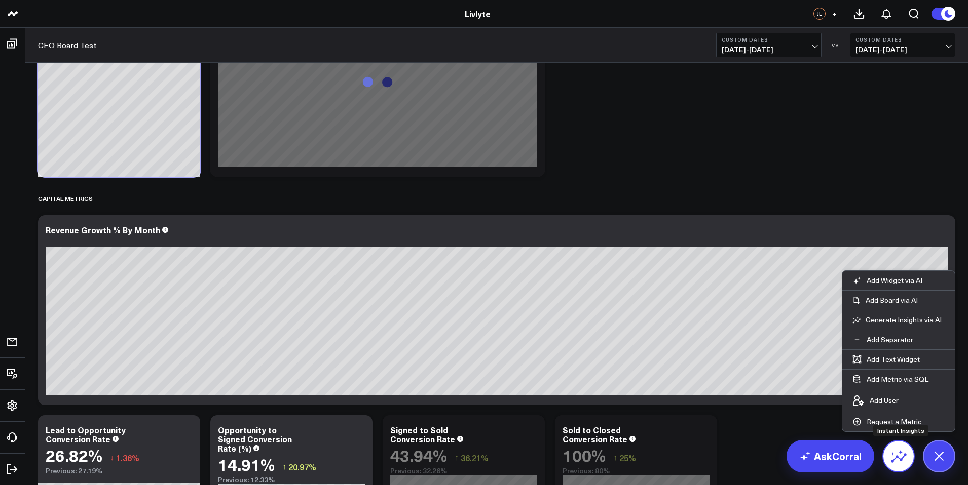
click at [898, 453] on icon at bounding box center [898, 456] width 16 height 16
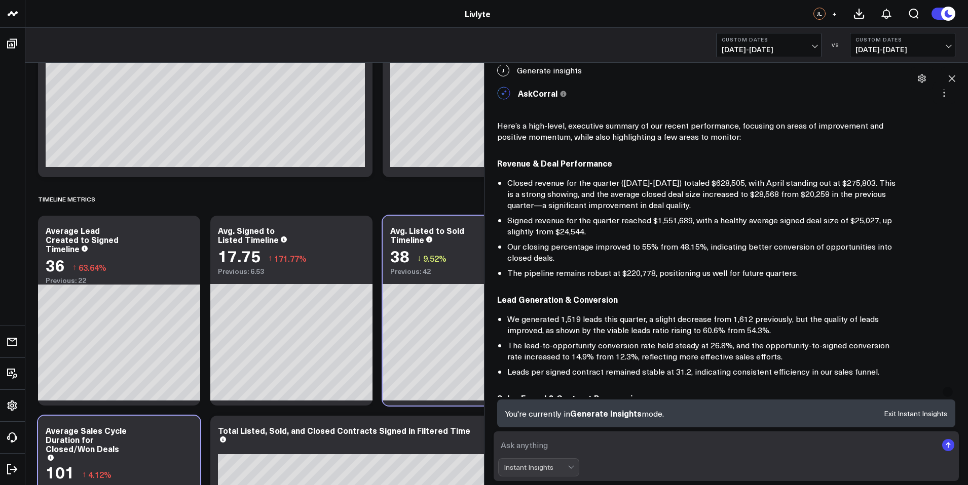
scroll to position [19, 0]
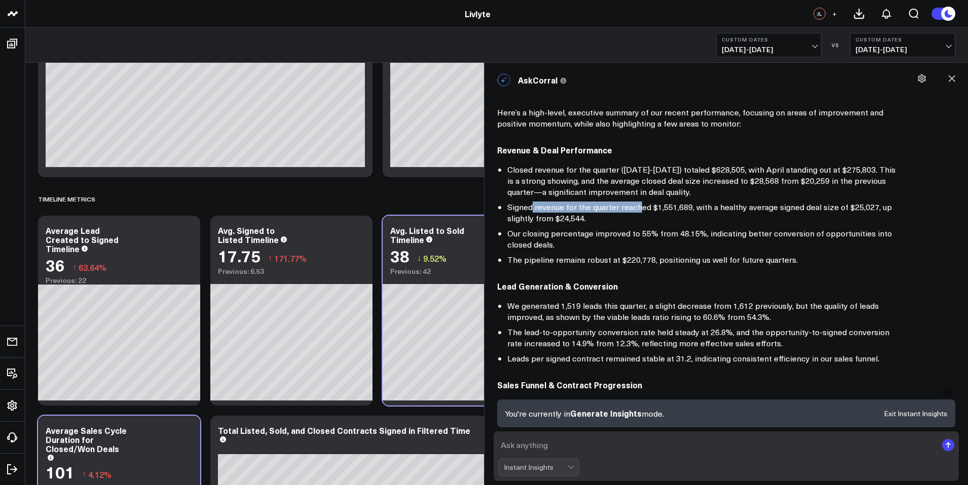
drag, startPoint x: 531, startPoint y: 210, endPoint x: 639, endPoint y: 210, distance: 107.9
click at [639, 210] on li "Signed revenue for the quarter reached $1,551,689, with a healthy average signe…" at bounding box center [704, 213] width 395 height 22
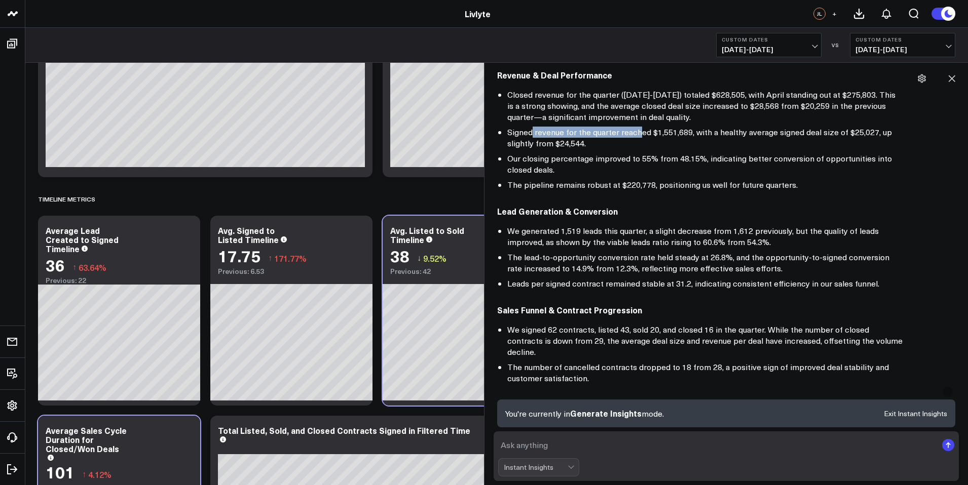
scroll to position [96, 0]
drag, startPoint x: 551, startPoint y: 232, endPoint x: 602, endPoint y: 234, distance: 50.7
click at [602, 234] on li "We generated 1,519 leads this quarter, a slight decrease from 1,612 previously,…" at bounding box center [704, 235] width 395 height 22
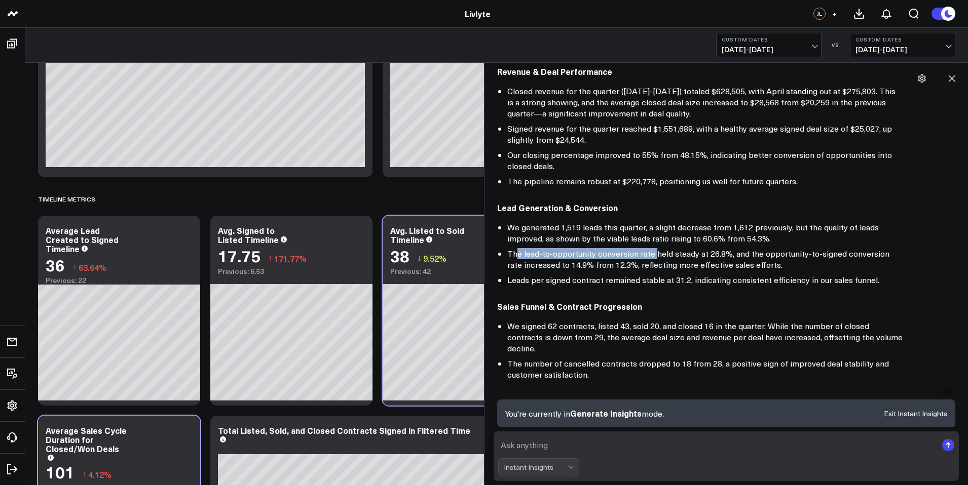
drag, startPoint x: 515, startPoint y: 251, endPoint x: 654, endPoint y: 252, distance: 138.9
click at [652, 253] on li "The lead-to-opportunity conversion rate held steady at 26.8%, and the opportuni…" at bounding box center [704, 259] width 395 height 22
drag, startPoint x: 704, startPoint y: 253, endPoint x: 729, endPoint y: 253, distance: 24.3
click at [728, 253] on li "The lead-to-opportunity conversion rate held steady at 26.8%, and the opportuni…" at bounding box center [704, 259] width 395 height 22
click at [729, 253] on li "The lead-to-opportunity conversion rate held steady at 26.8%, and the opportuni…" at bounding box center [704, 259] width 395 height 22
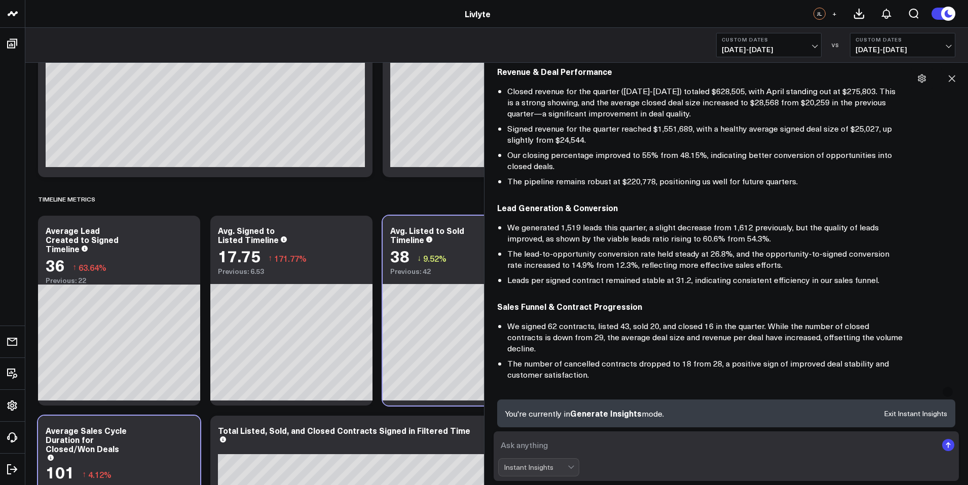
drag, startPoint x: 706, startPoint y: 253, endPoint x: 738, endPoint y: 255, distance: 32.0
click at [738, 255] on li "The lead-to-opportunity conversion rate held steady at 26.8%, and the opportuni…" at bounding box center [704, 259] width 395 height 22
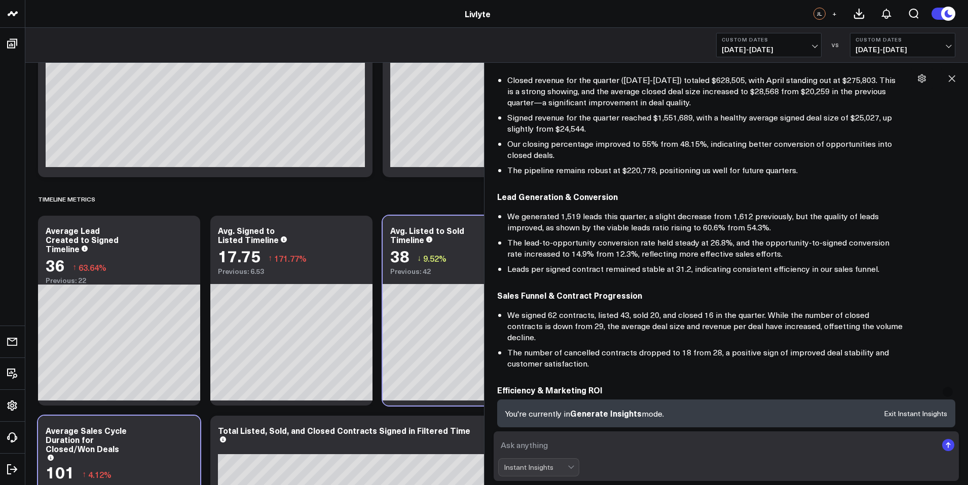
scroll to position [126, 0]
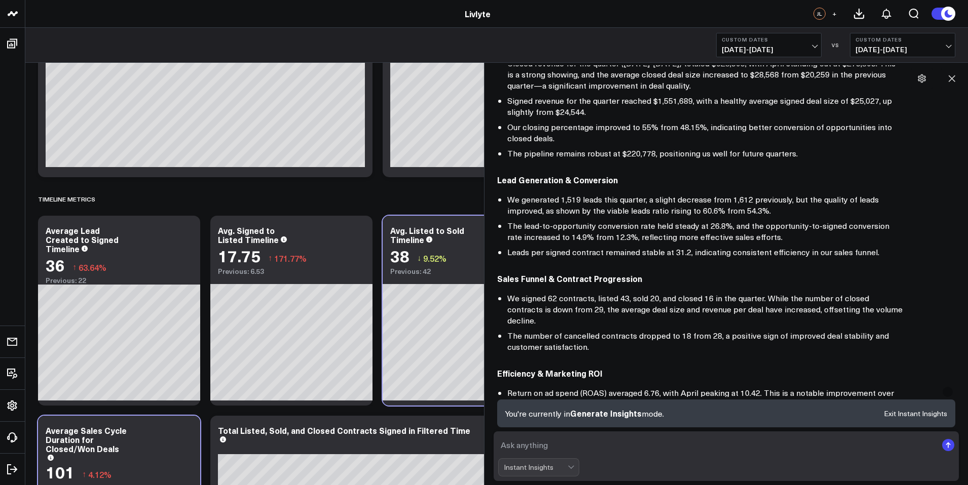
drag, startPoint x: 590, startPoint y: 238, endPoint x: 637, endPoint y: 245, distance: 47.6
click at [637, 245] on ul "We generated 1,519 leads this quarter, a slight decrease from 1,612 previously,…" at bounding box center [699, 226] width 405 height 64
click at [654, 238] on li "The lead-to-opportunity conversion rate held steady at 26.8%, and the opportuni…" at bounding box center [704, 231] width 395 height 22
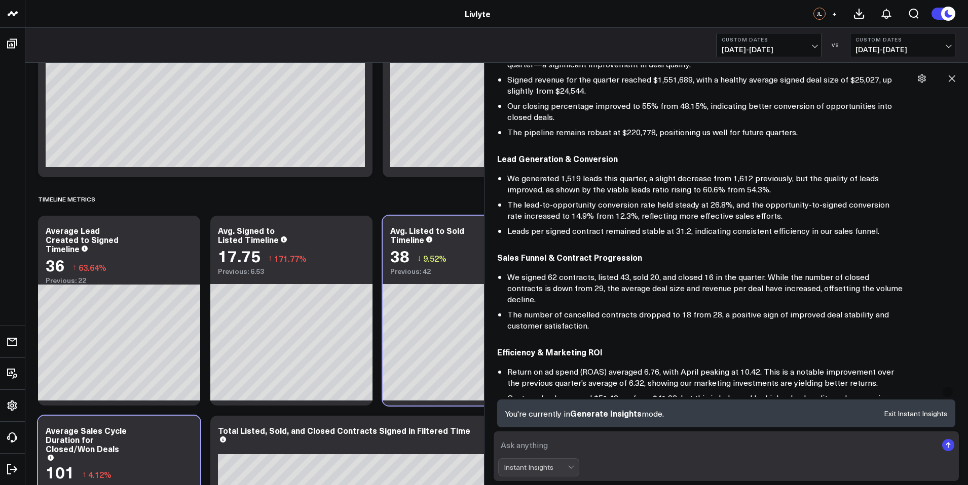
scroll to position [157, 0]
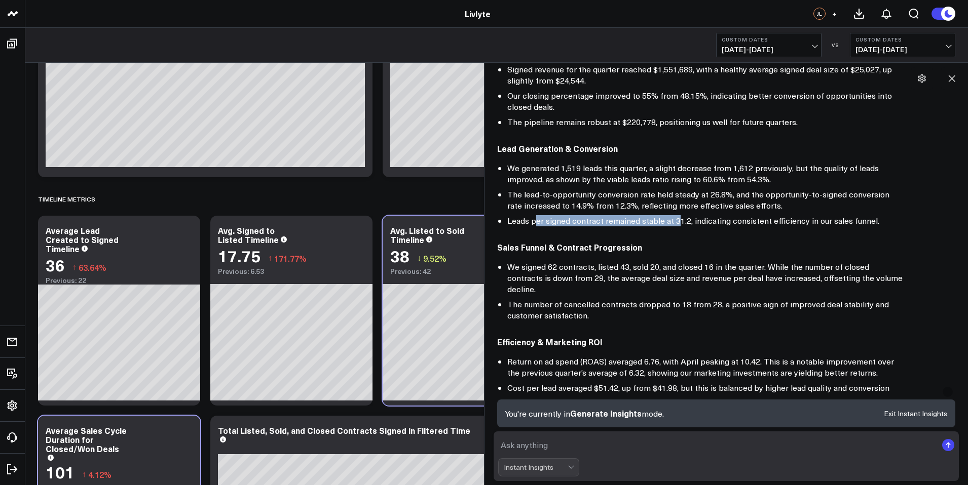
drag, startPoint x: 572, startPoint y: 217, endPoint x: 677, endPoint y: 215, distance: 104.4
click at [677, 215] on li "Leads per signed contract remained stable at 31.2, indicating consistent effici…" at bounding box center [704, 220] width 395 height 11
click at [713, 225] on li "Leads per signed contract remained stable at 31.2, indicating consistent effici…" at bounding box center [704, 220] width 395 height 11
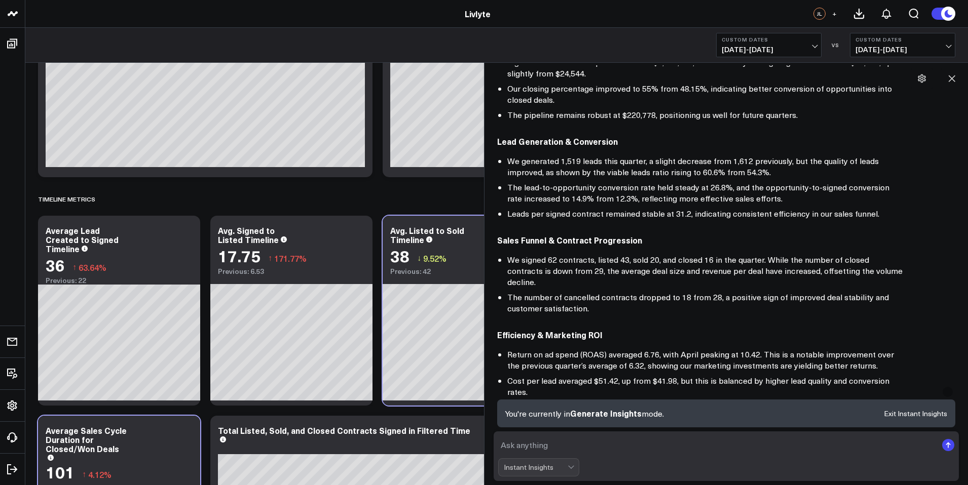
scroll to position [165, 0]
drag, startPoint x: 511, startPoint y: 260, endPoint x: 578, endPoint y: 258, distance: 66.9
click at [578, 258] on li "We signed 62 contracts, listed 43, sold 20, and closed 16 in the quarter. While…" at bounding box center [704, 270] width 395 height 33
click at [585, 257] on li "We signed 62 contracts, listed 43, sold 20, and closed 16 in the quarter. While…" at bounding box center [704, 270] width 395 height 33
drag, startPoint x: 570, startPoint y: 258, endPoint x: 640, endPoint y: 261, distance: 70.0
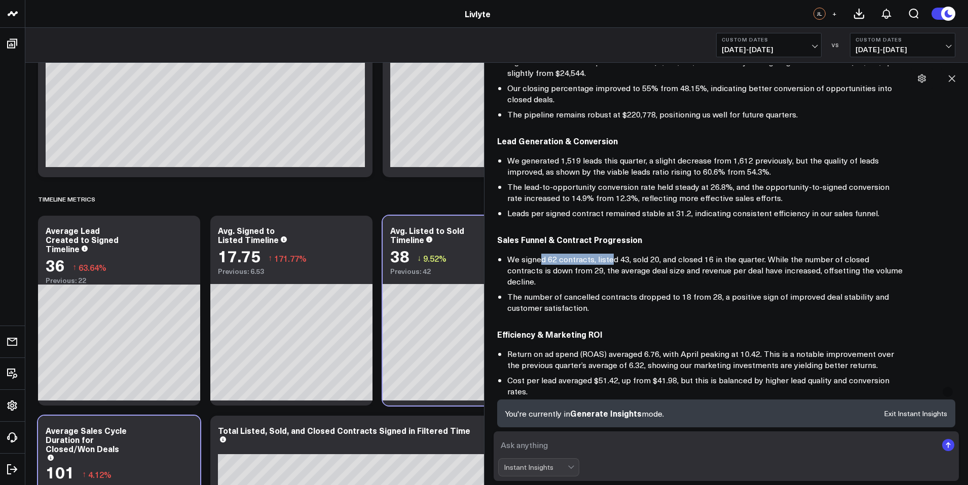
click at [639, 261] on li "We signed 62 contracts, listed 43, sold 20, and closed 16 in the quarter. While…" at bounding box center [704, 270] width 395 height 33
click at [641, 260] on li "We signed 62 contracts, listed 43, sold 20, and closed 16 in the quarter. While…" at bounding box center [704, 270] width 395 height 33
drag, startPoint x: 600, startPoint y: 289, endPoint x: 621, endPoint y: 288, distance: 21.3
click at [620, 291] on li "The number of cancelled contracts dropped to 18 from 28, a positive sign of imp…" at bounding box center [704, 302] width 395 height 22
click at [630, 291] on li "The number of cancelled contracts dropped to 18 from 28, a positive sign of imp…" at bounding box center [704, 302] width 395 height 22
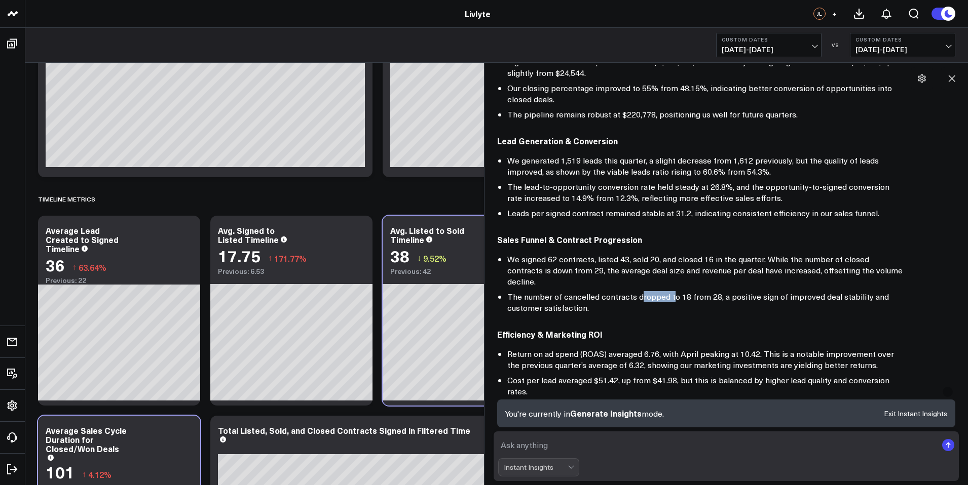
drag, startPoint x: 641, startPoint y: 287, endPoint x: 670, endPoint y: 285, distance: 30.0
click at [670, 291] on li "The number of cancelled contracts dropped to 18 from 28, a positive sign of imp…" at bounding box center [704, 302] width 395 height 22
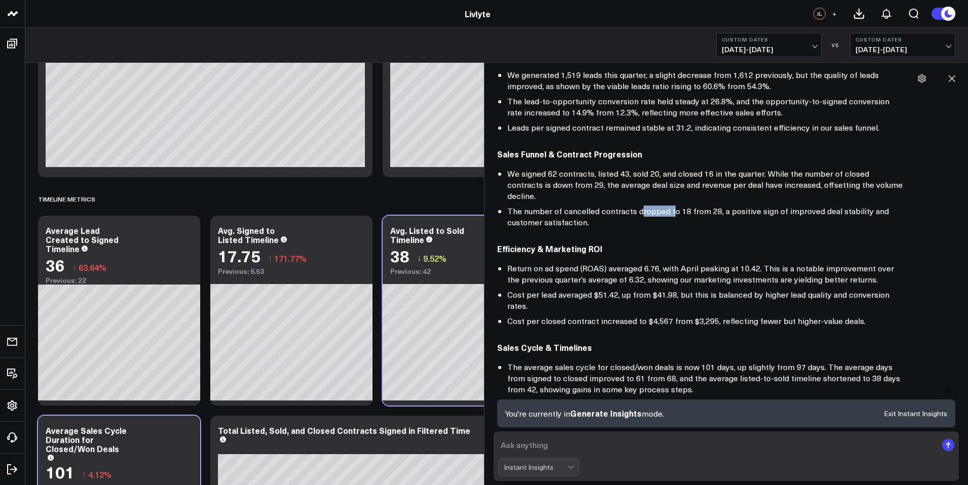
scroll to position [262, 0]
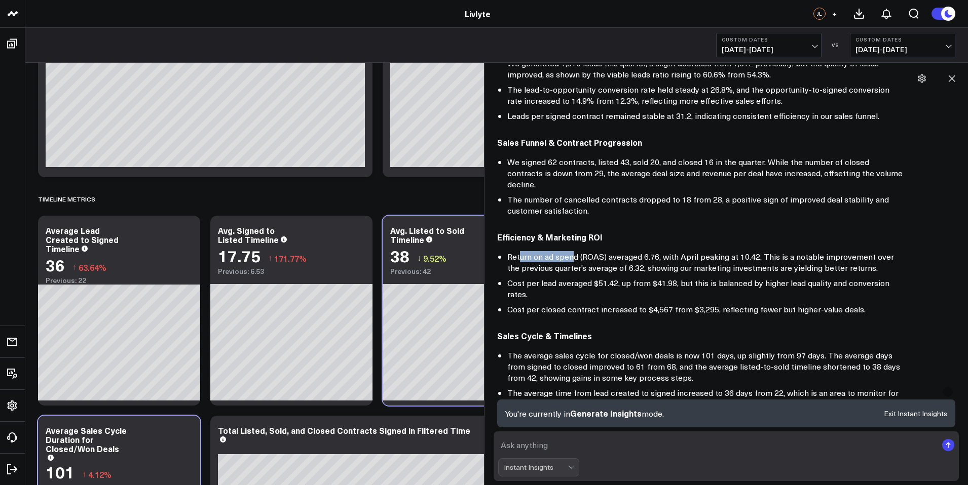
drag, startPoint x: 518, startPoint y: 245, endPoint x: 575, endPoint y: 249, distance: 56.9
click at [575, 251] on li "Return on ad spend (ROAS) averaged 6.76, with April peaking at 10.42. This is a…" at bounding box center [704, 262] width 395 height 22
drag, startPoint x: 593, startPoint y: 272, endPoint x: 602, endPoint y: 272, distance: 8.6
click at [602, 278] on li "Cost per lead averaged $51.42, up from $41.98, but this is balanced by higher l…" at bounding box center [704, 289] width 395 height 22
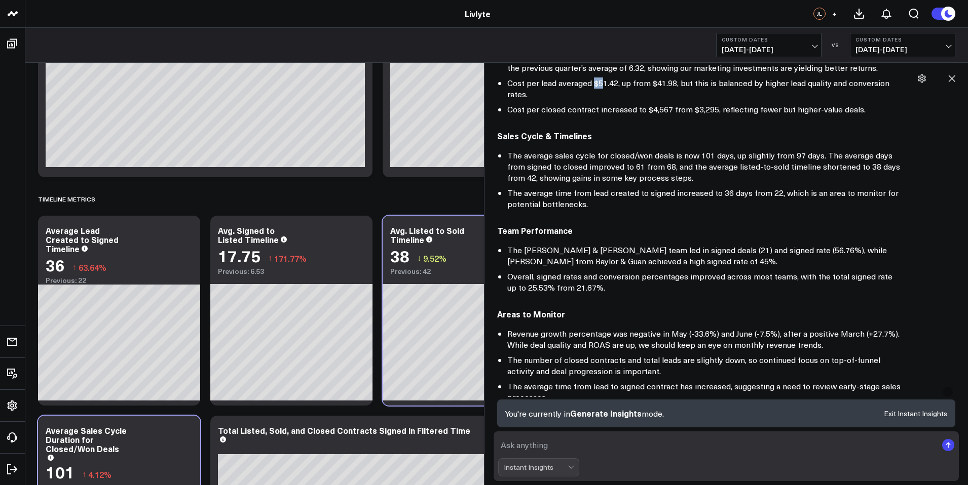
scroll to position [464, 0]
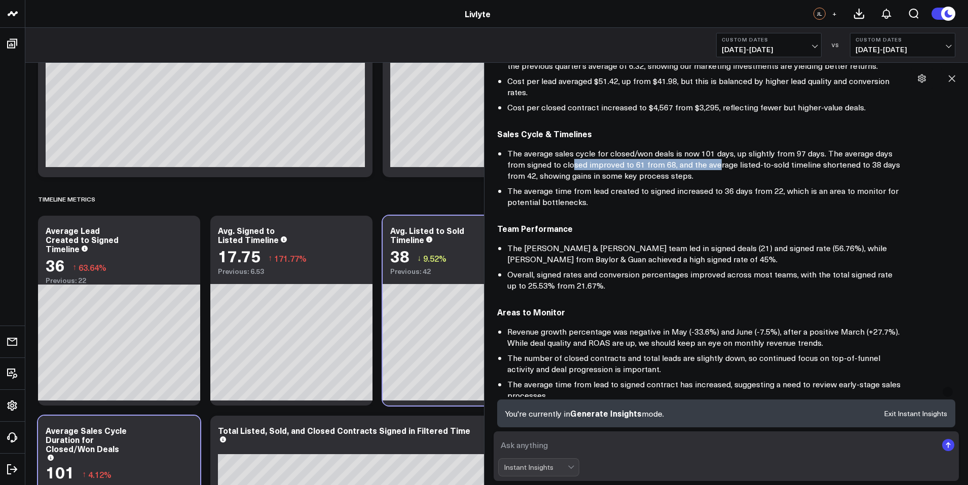
drag, startPoint x: 583, startPoint y: 147, endPoint x: 715, endPoint y: 150, distance: 131.3
click at [715, 150] on li "The average sales cycle for closed/won deals is now 101 days, up slightly from …" at bounding box center [704, 164] width 395 height 33
click at [725, 148] on li "The average sales cycle for closed/won deals is now 101 days, up slightly from …" at bounding box center [704, 164] width 395 height 33
drag, startPoint x: 723, startPoint y: 143, endPoint x: 728, endPoint y: 144, distance: 5.2
click at [727, 148] on li "The average sales cycle for closed/won deals is now 101 days, up slightly from …" at bounding box center [704, 164] width 395 height 33
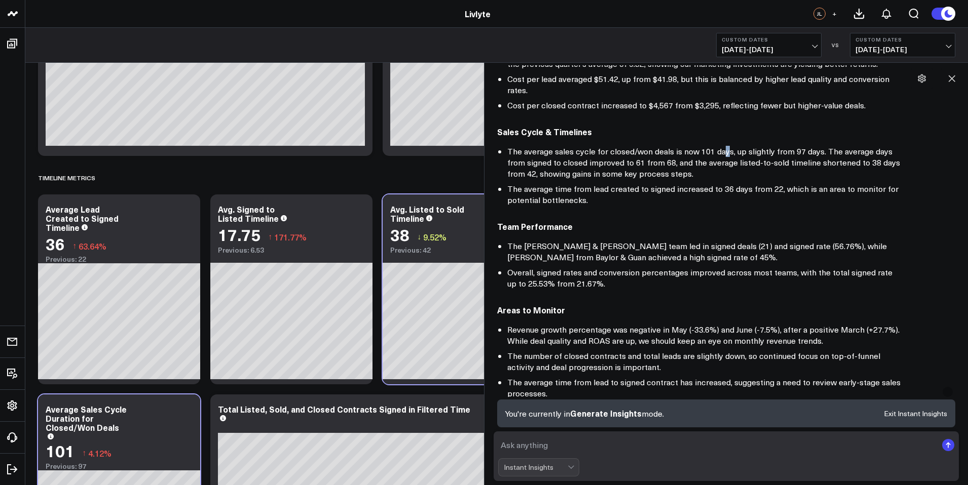
scroll to position [1999, 0]
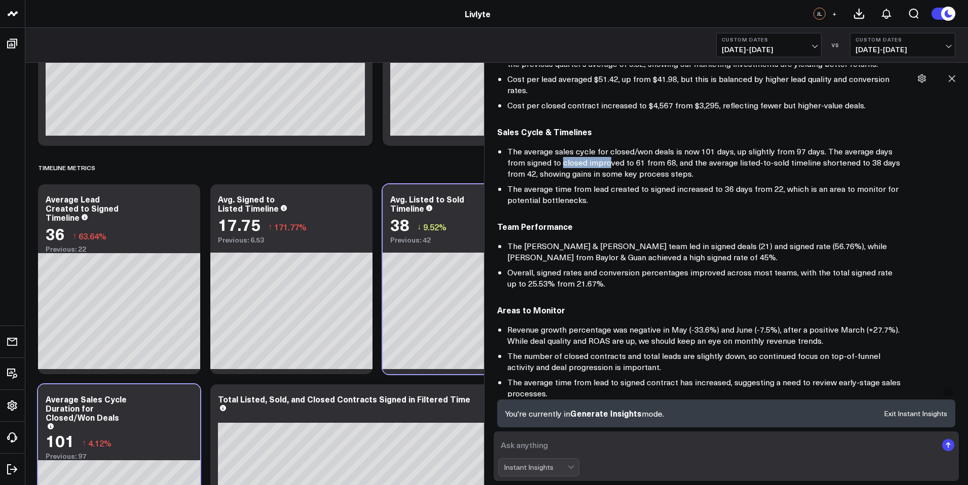
drag, startPoint x: 561, startPoint y: 151, endPoint x: 607, endPoint y: 154, distance: 45.7
click at [607, 154] on li "The average sales cycle for closed/won deals is now 101 days, up slightly from …" at bounding box center [704, 162] width 395 height 33
drag, startPoint x: 632, startPoint y: 148, endPoint x: 696, endPoint y: 152, distance: 63.5
click at [693, 152] on li "The average sales cycle for closed/won deals is now 101 days, up slightly from …" at bounding box center [704, 162] width 395 height 33
click at [696, 152] on li "The average sales cycle for closed/won deals is now 101 days, up slightly from …" at bounding box center [704, 162] width 395 height 33
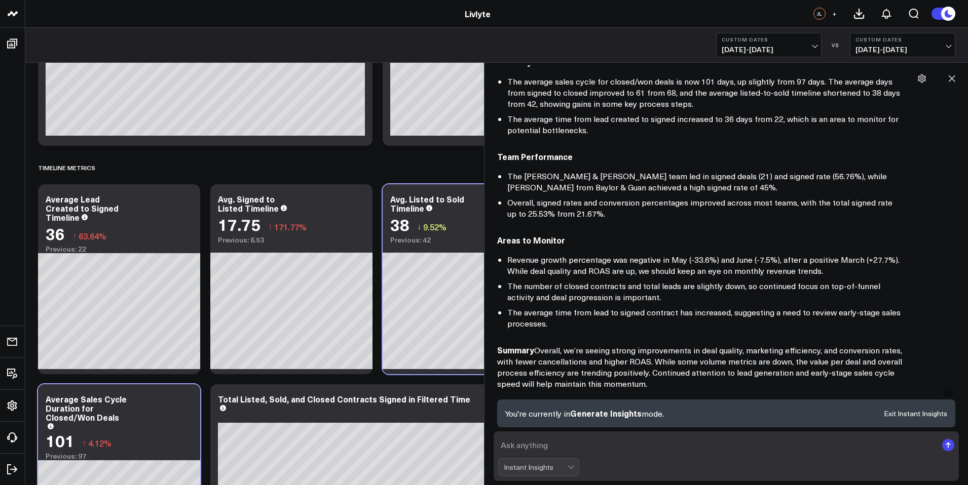
scroll to position [547, 0]
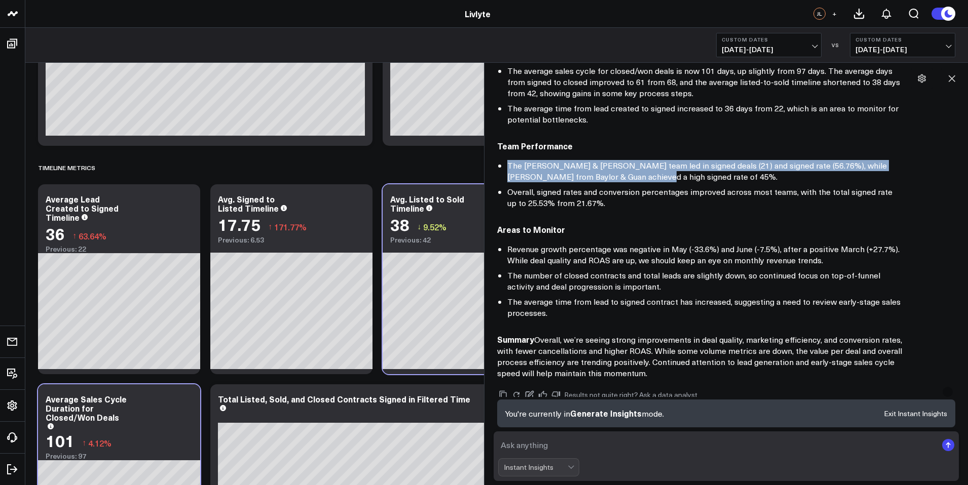
drag, startPoint x: 513, startPoint y: 154, endPoint x: 626, endPoint y: 165, distance: 113.1
click at [625, 164] on ul "The [PERSON_NAME] & [PERSON_NAME] team led in signed deals (21) and signed rate…" at bounding box center [699, 184] width 405 height 49
click at [669, 169] on li "The [PERSON_NAME] & [PERSON_NAME] team led in signed deals (21) and signed rate…" at bounding box center [704, 171] width 395 height 22
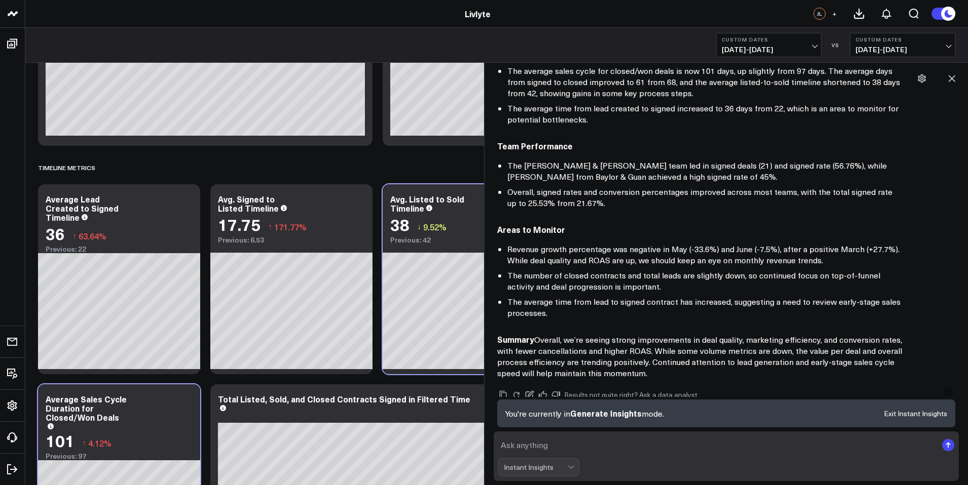
drag, startPoint x: 668, startPoint y: 169, endPoint x: 557, endPoint y: 163, distance: 111.1
click at [610, 168] on li "The [PERSON_NAME] & [PERSON_NAME] team led in signed deals (21) and signed rate…" at bounding box center [704, 171] width 395 height 22
click at [620, 170] on li "The [PERSON_NAME] & [PERSON_NAME] team led in signed deals (21) and signed rate…" at bounding box center [704, 171] width 395 height 22
drag, startPoint x: 573, startPoint y: 182, endPoint x: 613, endPoint y: 183, distance: 40.0
click at [600, 186] on li "Overall, signed rates and conversion percentages improved across most teams, wi…" at bounding box center [704, 197] width 395 height 22
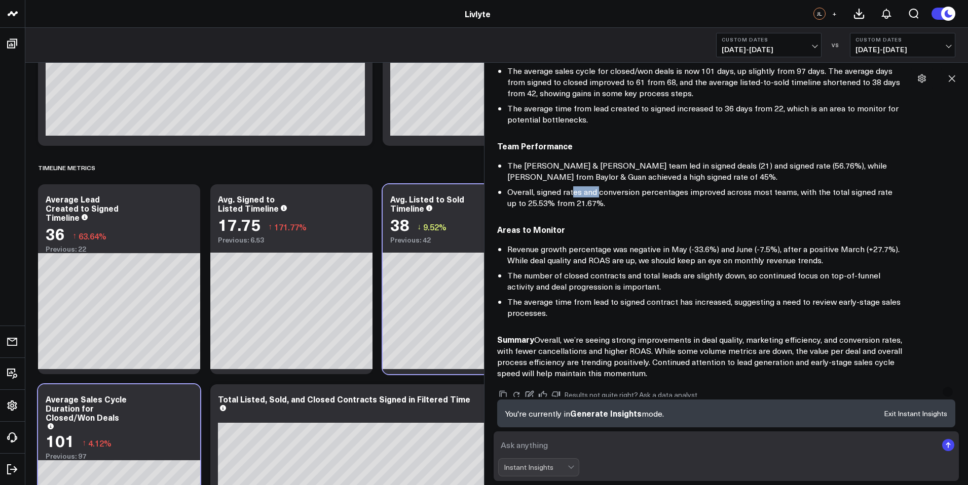
click at [520, 186] on li "Overall, signed rates and conversion percentages improved across most teams, wi…" at bounding box center [704, 197] width 395 height 22
drag, startPoint x: 582, startPoint y: 177, endPoint x: 598, endPoint y: 177, distance: 15.7
click at [598, 186] on li "Overall, signed rates and conversion percentages improved across most teams, wi…" at bounding box center [704, 197] width 395 height 22
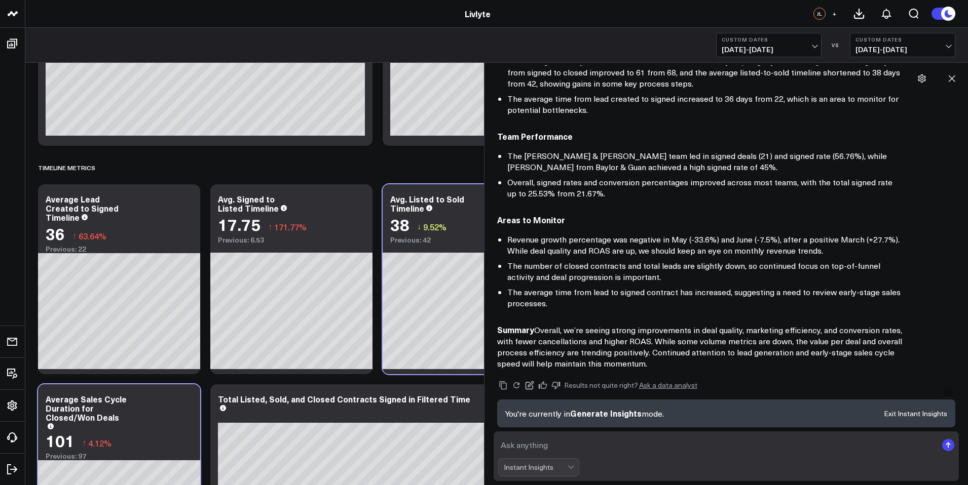
scroll to position [567, 0]
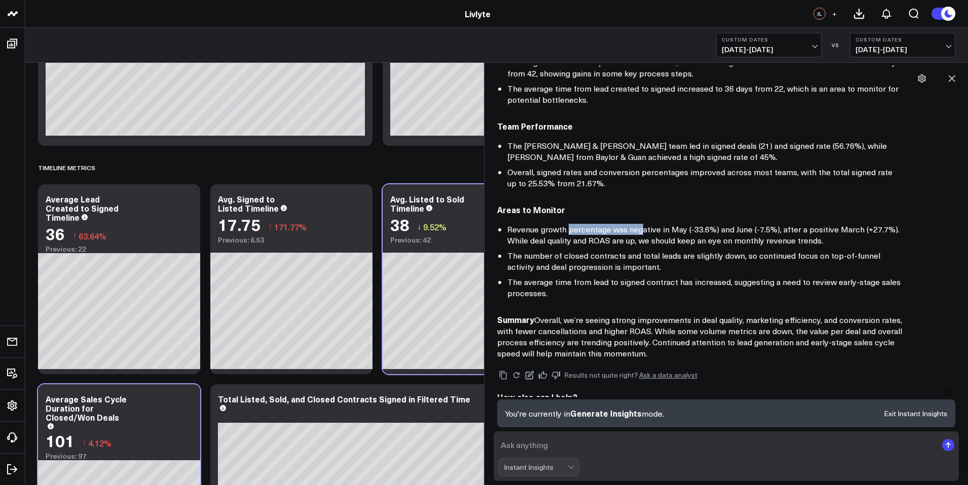
drag, startPoint x: 605, startPoint y: 218, endPoint x: 641, endPoint y: 218, distance: 36.5
click at [641, 224] on li "Revenue growth percentage was negative in May (-33.6%) and June (-7.5%), after …" at bounding box center [704, 235] width 395 height 22
click at [679, 224] on li "Revenue growth percentage was negative in May (-33.6%) and June (-7.5%), after …" at bounding box center [704, 235] width 395 height 22
click at [722, 224] on li "Revenue growth percentage was negative in May (-33.6%) and June (-7.5%), after …" at bounding box center [704, 235] width 395 height 22
click at [786, 211] on div "Areas to Monitor Revenue growth percentage was negative in May (-33.6%) and Jun…" at bounding box center [699, 251] width 405 height 95
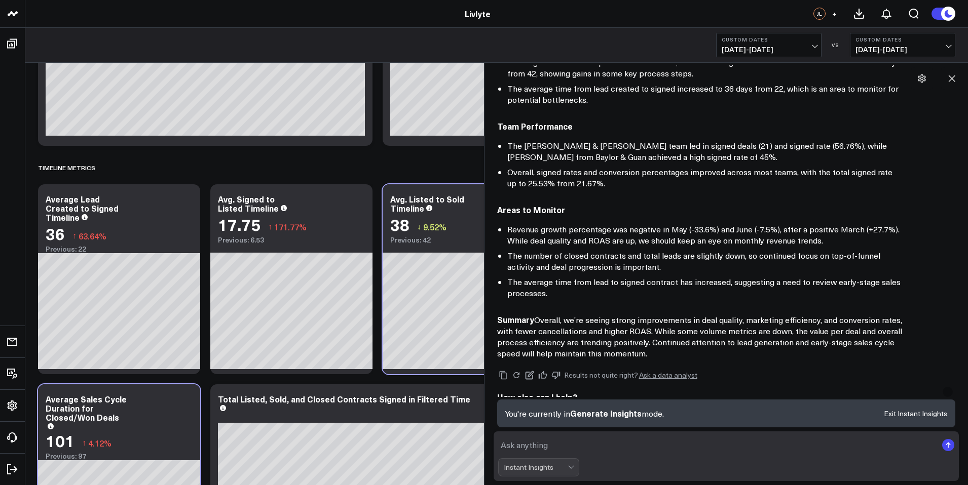
click at [793, 224] on li "Revenue growth percentage was negative in May (-33.6%) and June (-7.5%), after …" at bounding box center [704, 235] width 395 height 22
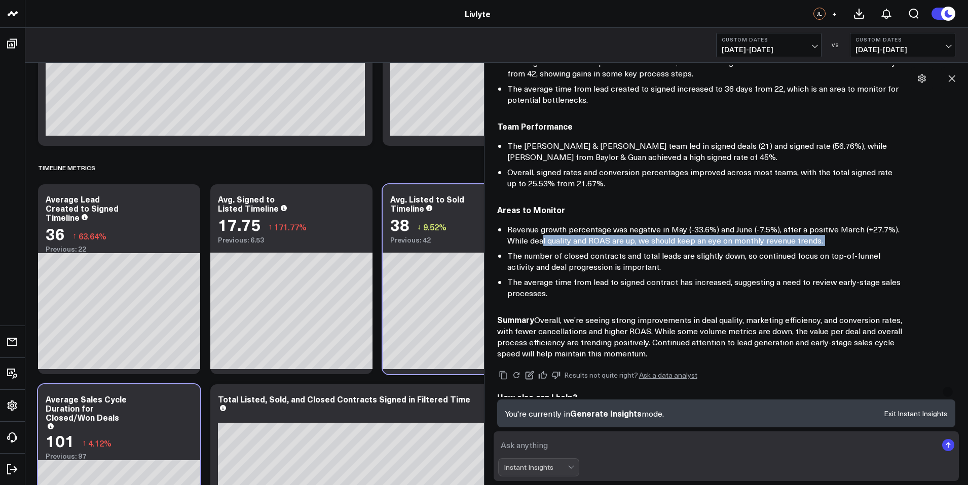
drag, startPoint x: 610, startPoint y: 234, endPoint x: 629, endPoint y: 236, distance: 18.9
click at [629, 236] on ul "Revenue growth percentage was negative in May (-33.6%) and June (-7.5%), after …" at bounding box center [699, 261] width 405 height 75
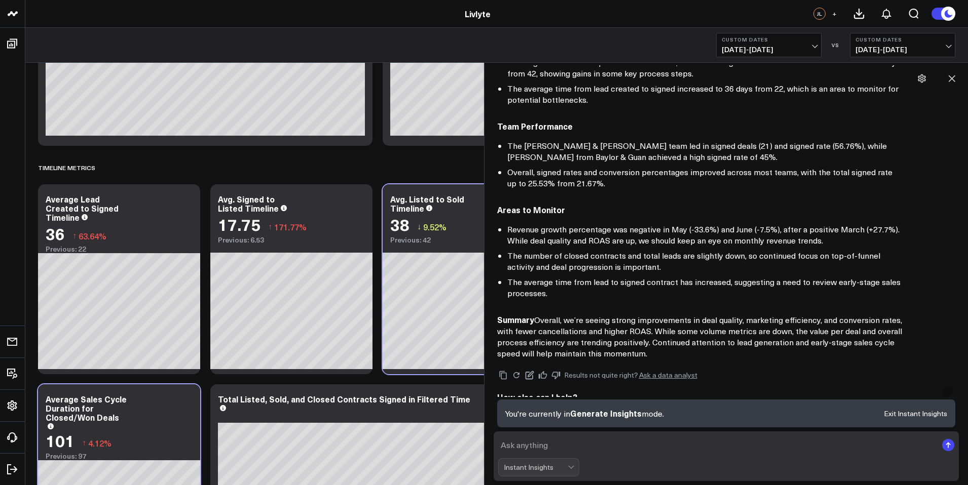
click at [631, 232] on li "Revenue growth percentage was negative in May (-33.6%) and June (-7.5%), after …" at bounding box center [704, 235] width 395 height 22
drag, startPoint x: 638, startPoint y: 230, endPoint x: 812, endPoint y: 233, distance: 174.4
click at [812, 233] on li "Revenue growth percentage was negative in May (-33.6%) and June (-7.5%), after …" at bounding box center [704, 235] width 395 height 22
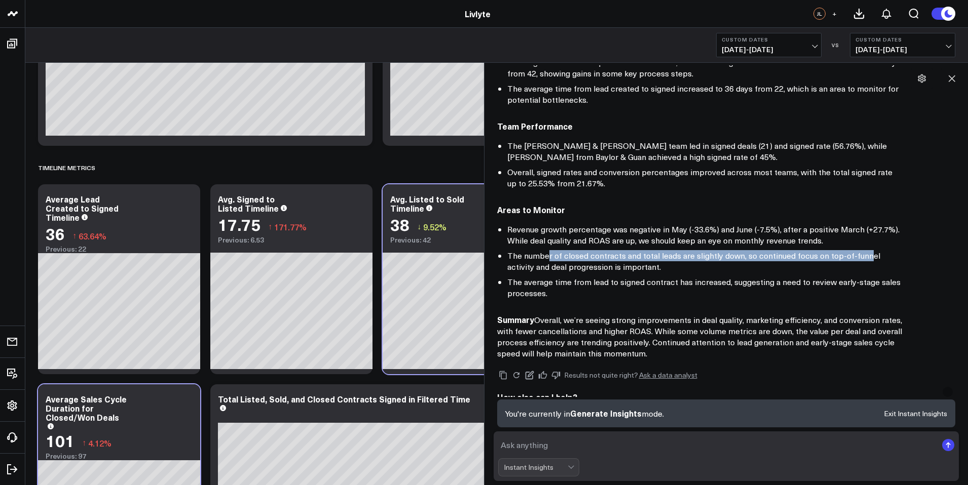
drag, startPoint x: 575, startPoint y: 243, endPoint x: 867, endPoint y: 248, distance: 291.9
click at [867, 250] on li "The number of closed contracts and total leads are slightly down, so continued …" at bounding box center [704, 261] width 395 height 22
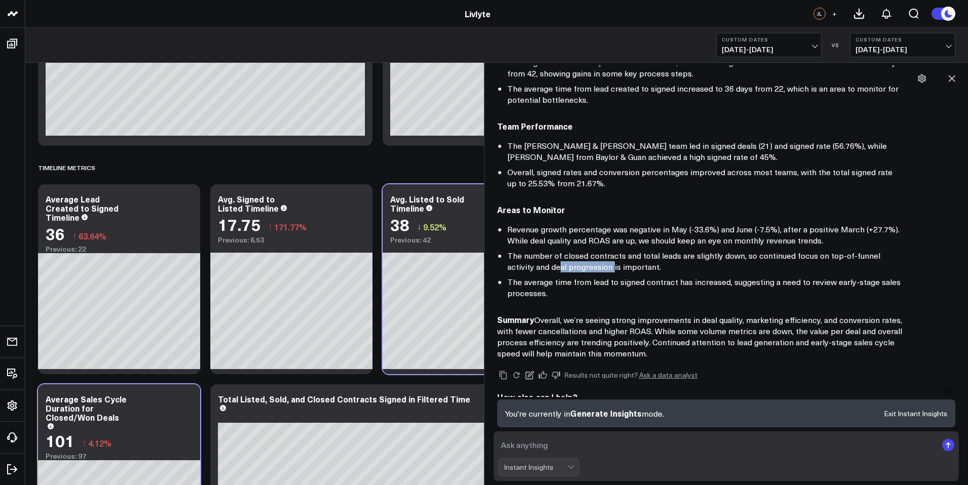
drag, startPoint x: 530, startPoint y: 258, endPoint x: 586, endPoint y: 258, distance: 55.7
click at [586, 258] on li "The number of closed contracts and total leads are slightly down, so continued …" at bounding box center [704, 261] width 395 height 22
click at [488, 266] on div "J Generate insights AskCorral This feature is experimental, yet powerful. Alway…" at bounding box center [726, 274] width 484 height 423
drag, startPoint x: 526, startPoint y: 273, endPoint x: 640, endPoint y: 275, distance: 114.0
click at [640, 277] on li "The average time from lead to signed contract has increased, suggesting a need …" at bounding box center [704, 288] width 395 height 22
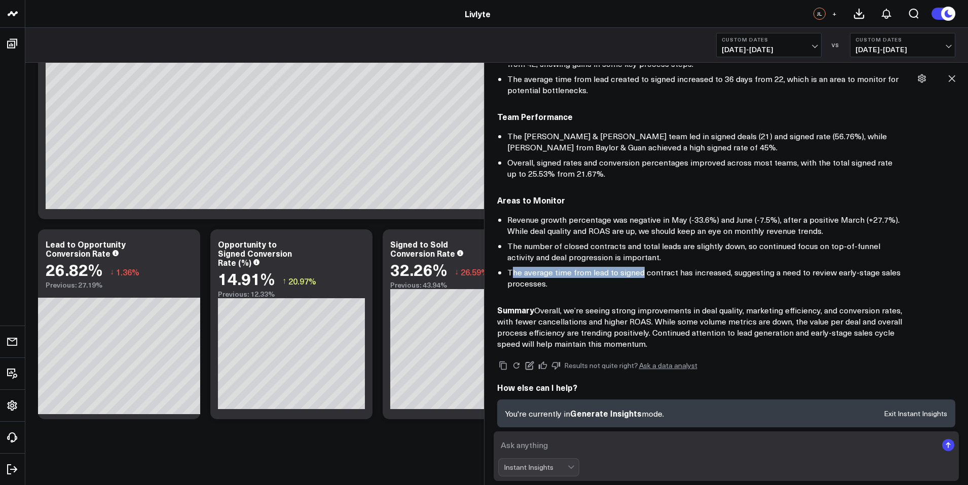
scroll to position [0, 0]
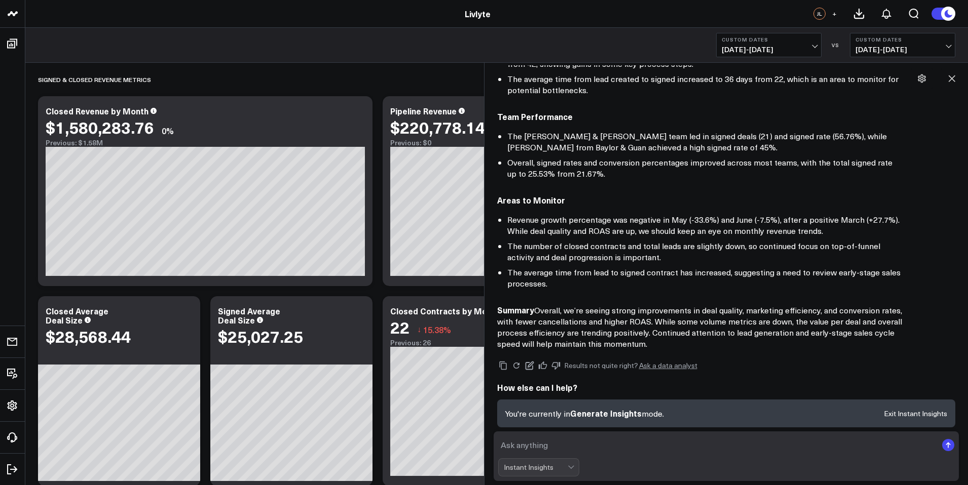
click at [652, 442] on textarea at bounding box center [717, 445] width 439 height 18
click at [510, 444] on textarea "Wh made a major shift on Deal" at bounding box center [717, 445] width 439 height 18
click at [621, 448] on textarea "We made a major shift on Deal" at bounding box center [717, 445] width 439 height 18
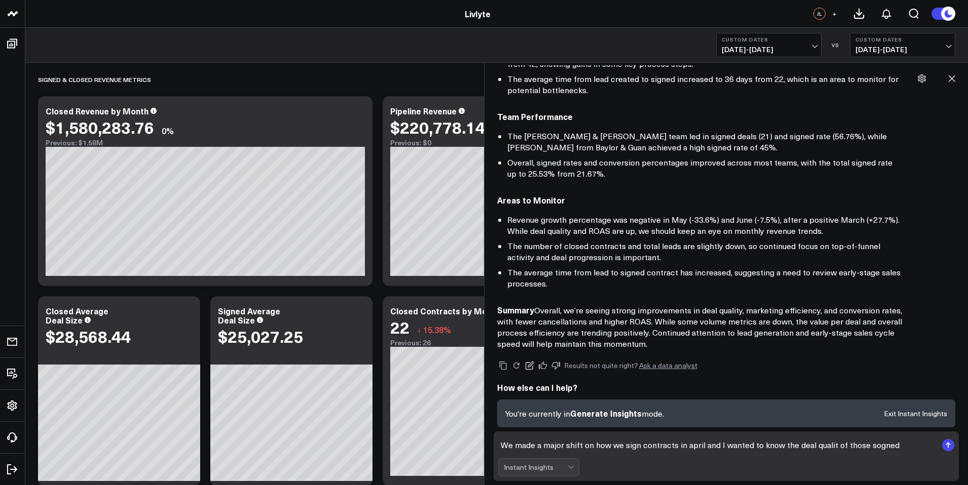
click at [833, 446] on textarea "We made a major shift on how we sign contracts in april and I wanted to know th…" at bounding box center [717, 445] width 439 height 18
click at [688, 445] on textarea "We made a major shift on how we sign contracts in april and I wanted to know th…" at bounding box center [717, 445] width 439 height 18
click at [880, 444] on textarea "We made a major shift on how we sign contracts in April and I wanted to know th…" at bounding box center [717, 445] width 439 height 18
click at [933, 450] on textarea "We made a major shift on how we sign contracts in April and I wanted to know th…" at bounding box center [717, 445] width 439 height 18
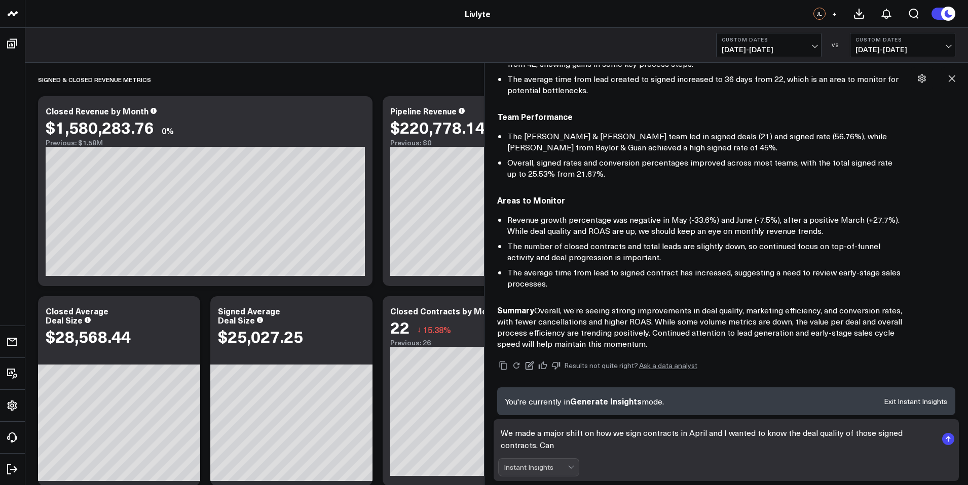
scroll to position [588, 0]
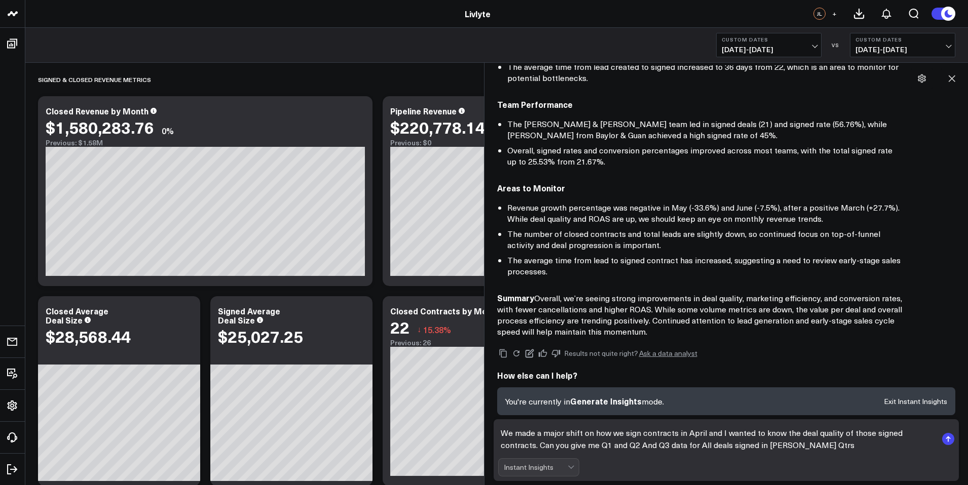
click at [743, 443] on textarea "We made a major shift on how we sign contracts in April and I wanted to know th…" at bounding box center [717, 439] width 439 height 30
click at [811, 447] on textarea "We made a major shift on how we sign contracts in April and I wanted to know th…" at bounding box center [717, 439] width 439 height 30
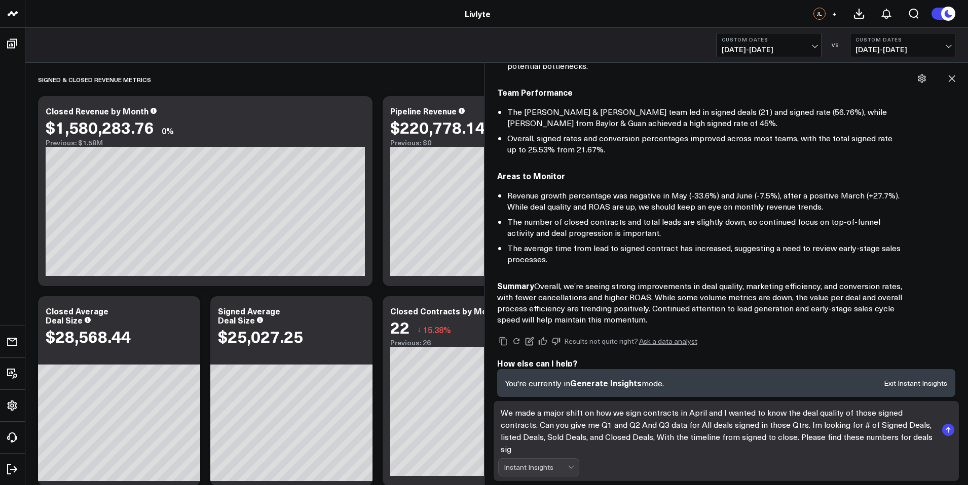
scroll to position [607, 0]
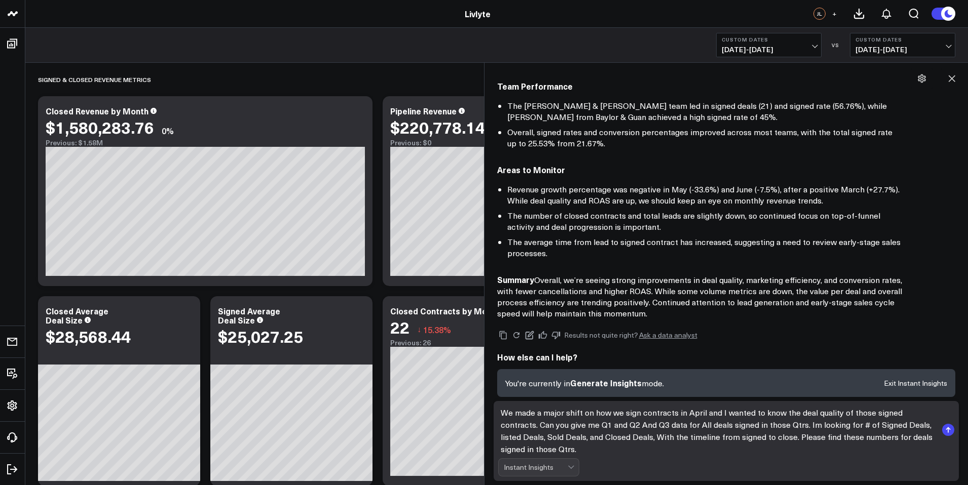
type textarea "We made a major shift on how we sign contracts in April and I wanted to know th…"
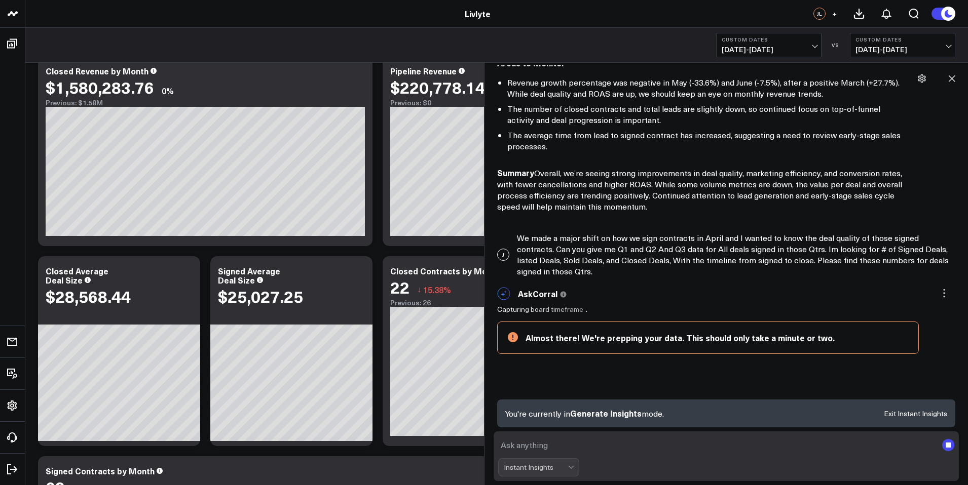
scroll to position [686, 0]
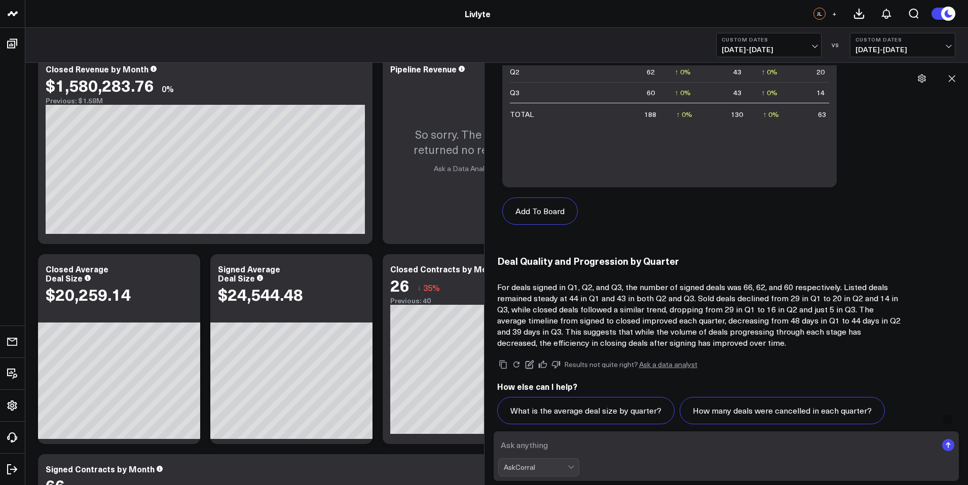
scroll to position [1332, 0]
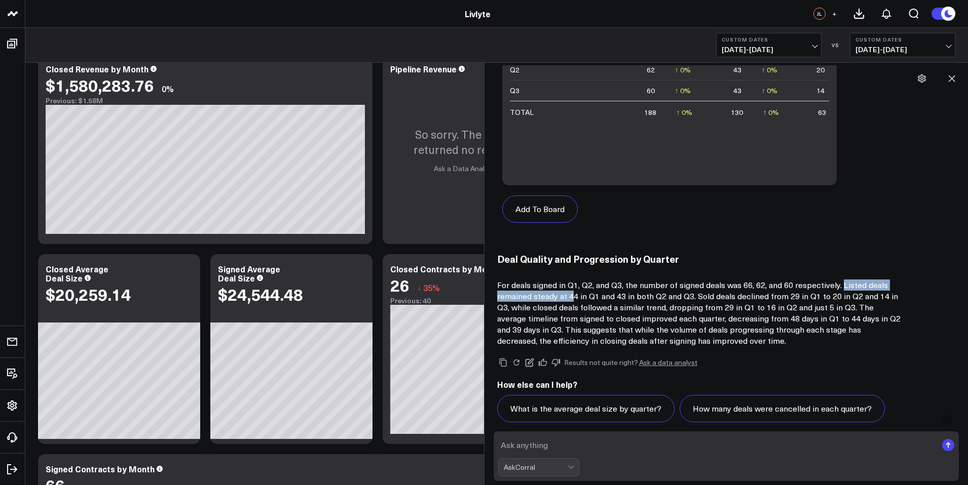
drag, startPoint x: 841, startPoint y: 274, endPoint x: 574, endPoint y: 288, distance: 267.4
click at [574, 288] on p "For deals signed in Q1, Q2, and Q3, the number of signed deals was 66, 62, and …" at bounding box center [699, 313] width 405 height 67
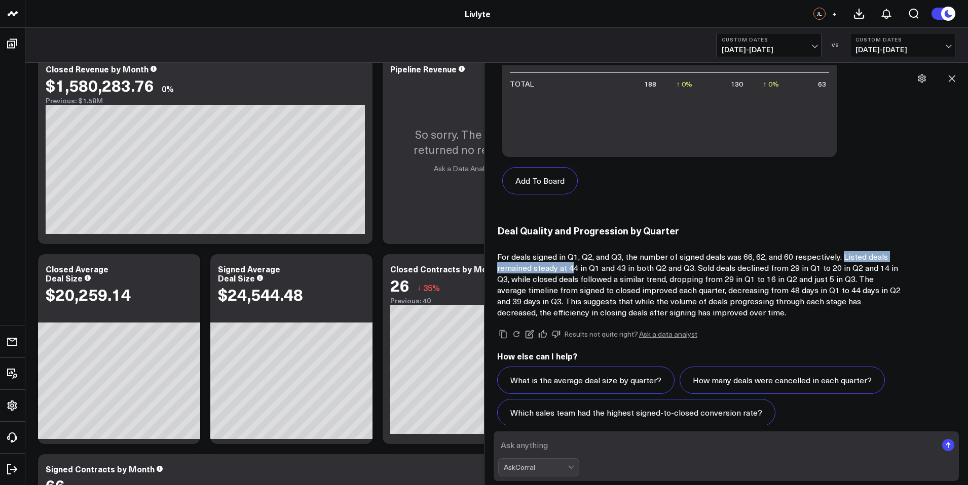
scroll to position [1361, 0]
click at [599, 446] on textarea at bounding box center [717, 445] width 439 height 18
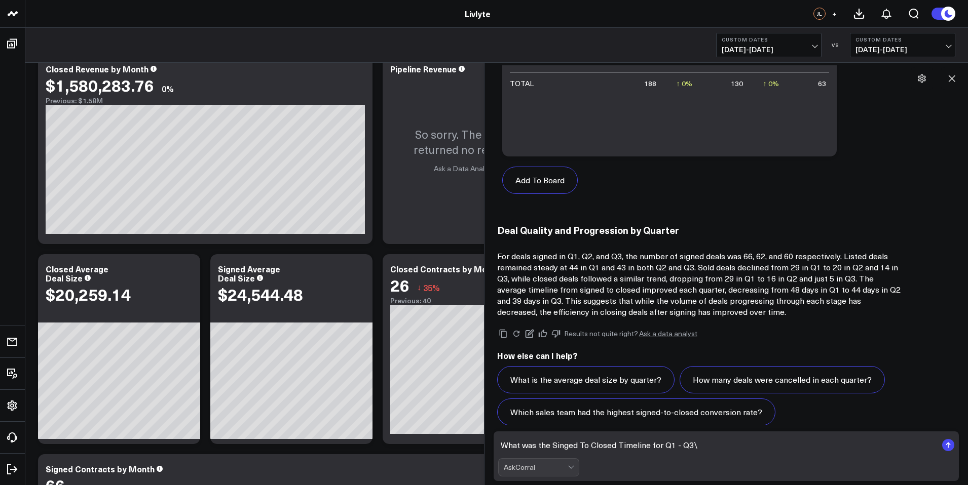
type textarea "What was the Singed To Closed Timeline for Q1 - Q3"
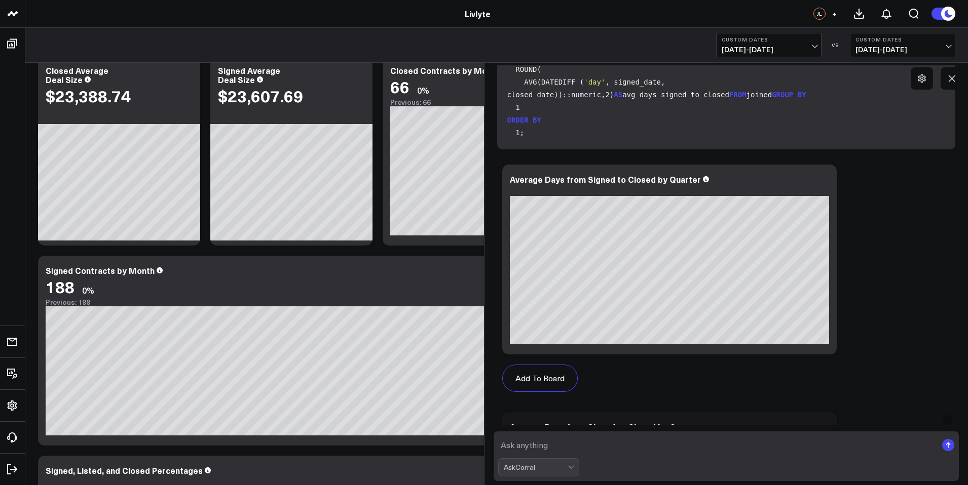
scroll to position [265, 0]
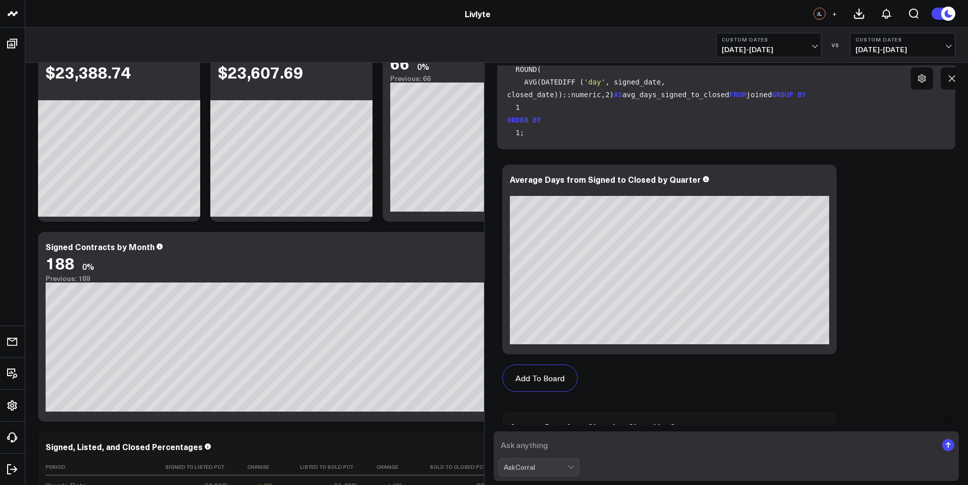
click at [603, 452] on textarea at bounding box center [717, 445] width 439 height 18
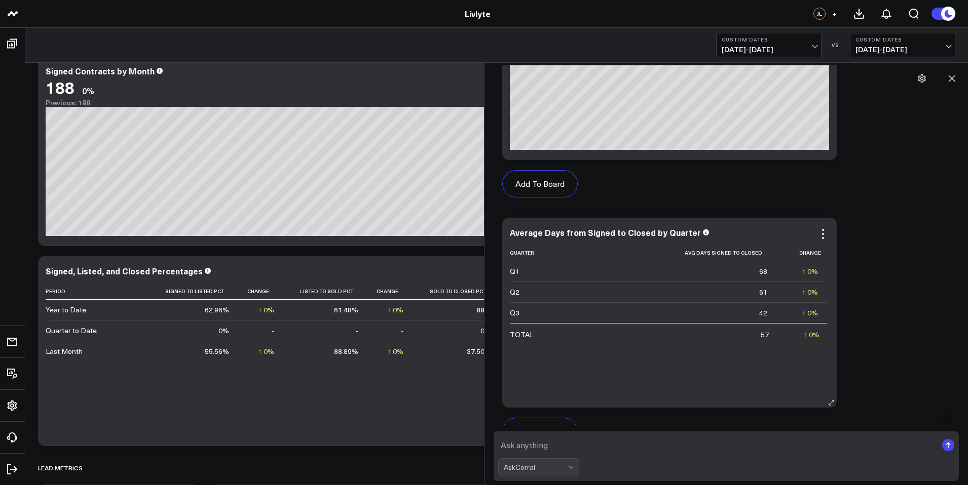
scroll to position [2118, 0]
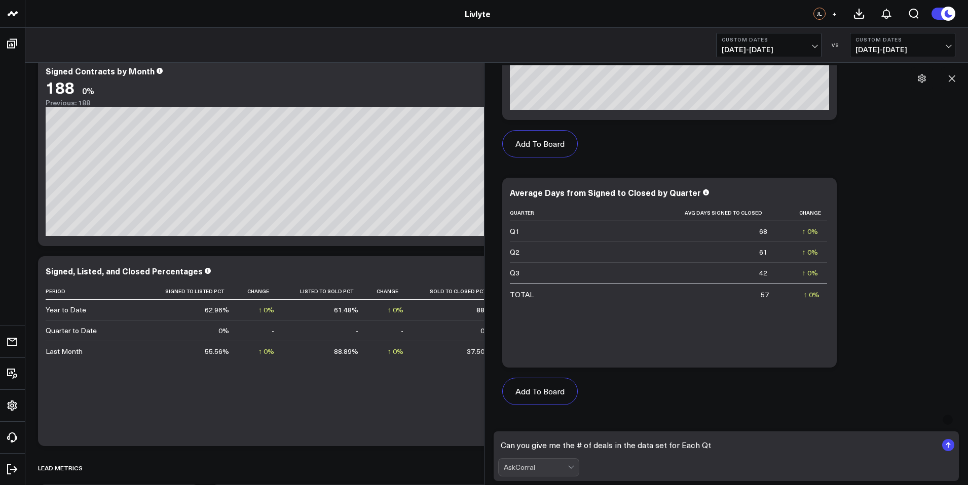
type textarea "Can you give me the # of deals in the data set for Each Qtr"
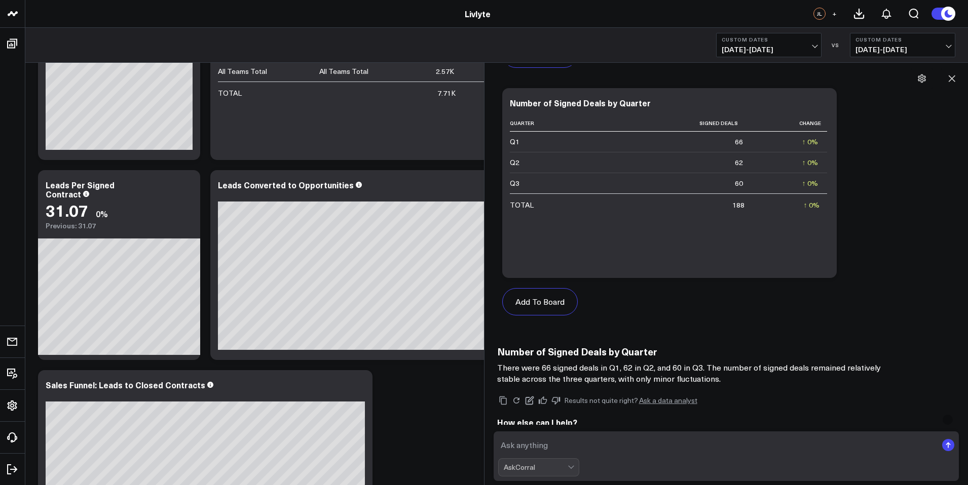
scroll to position [3235, 0]
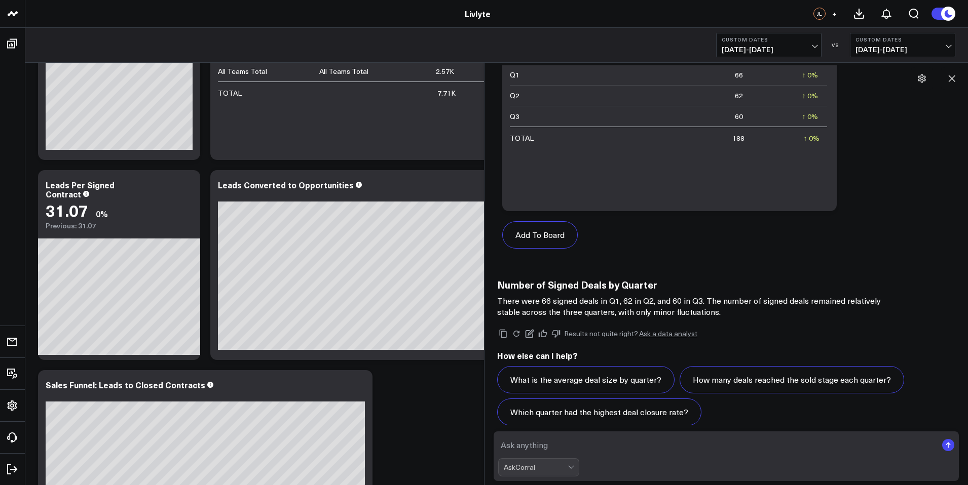
click at [683, 446] on textarea at bounding box center [717, 445] width 439 height 18
type textarea "n"
type textarea "Give me the Signed To Close Timeline for Each Qtr and the Number of Deals Refer…"
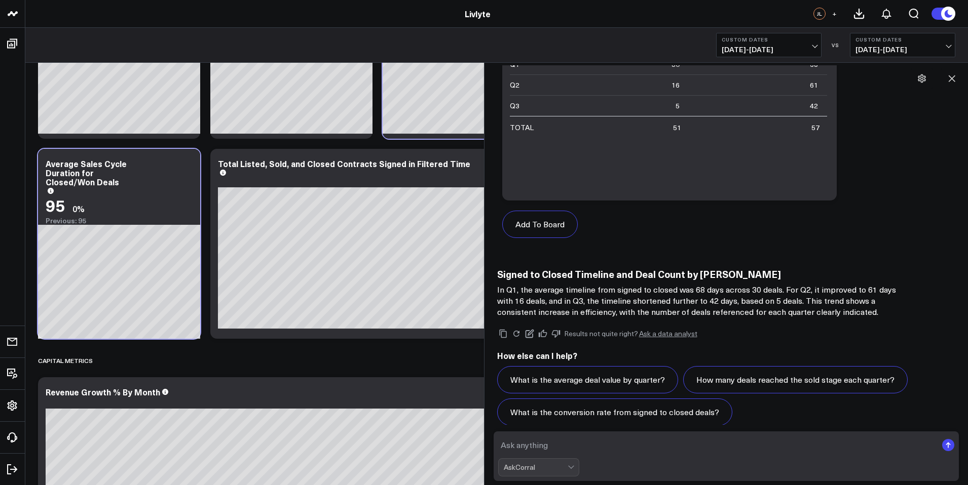
scroll to position [2247, 0]
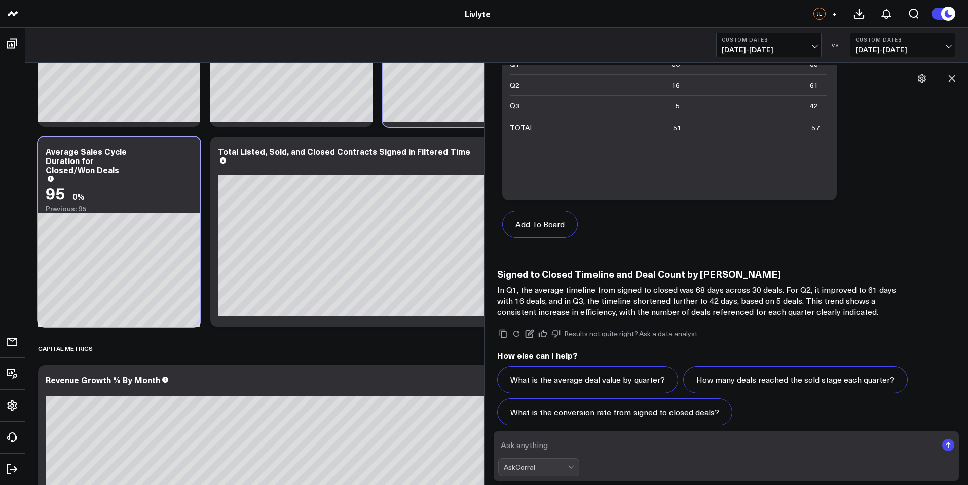
click at [670, 439] on textarea at bounding box center [717, 445] width 439 height 18
click at [660, 464] on div "AskCorral" at bounding box center [726, 468] width 457 height 18
click at [658, 453] on textarea at bounding box center [717, 445] width 439 height 18
type textarea "Leads And Cpnverted Opps Per Qtr"
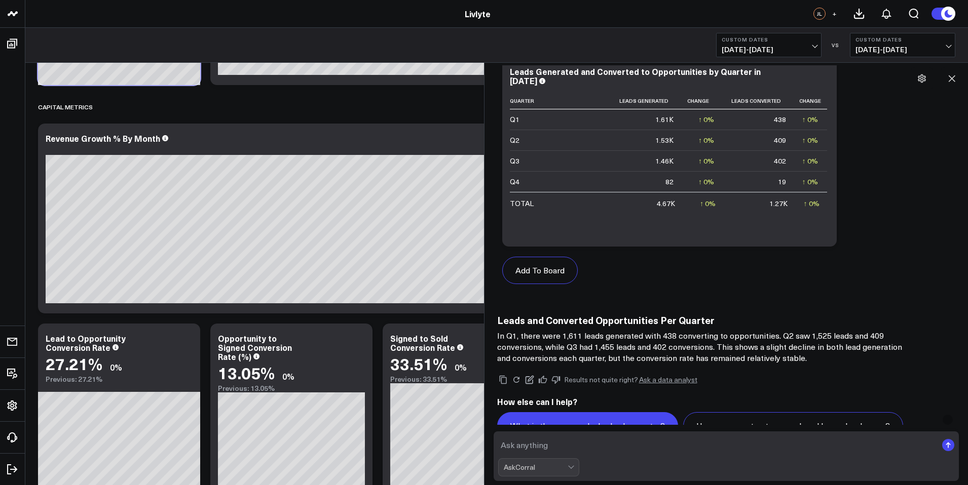
scroll to position [4588, 0]
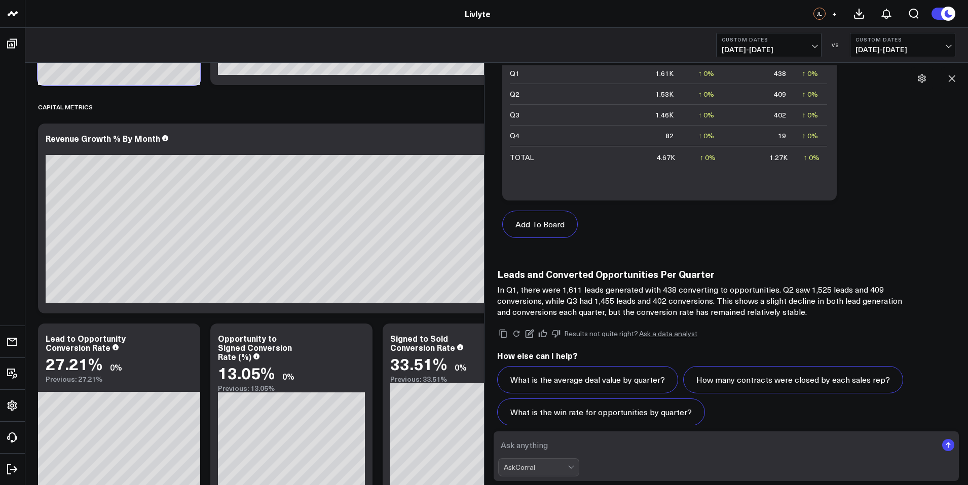
click at [548, 457] on form "AskCorral" at bounding box center [727, 457] width 466 height 50
click at [599, 446] on textarea at bounding box center [717, 445] width 439 height 18
click at [552, 465] on div "AskCorral" at bounding box center [536, 468] width 64 height 8
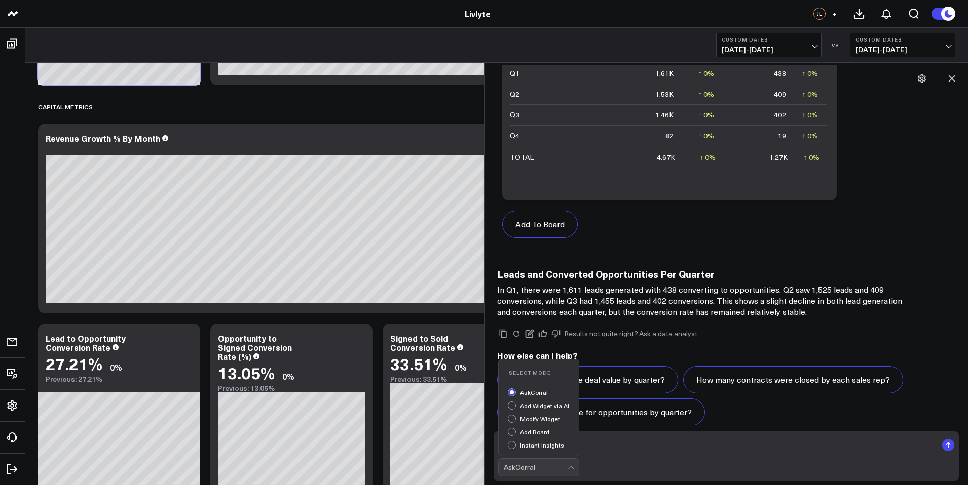
click at [675, 446] on textarea at bounding box center [717, 445] width 439 height 18
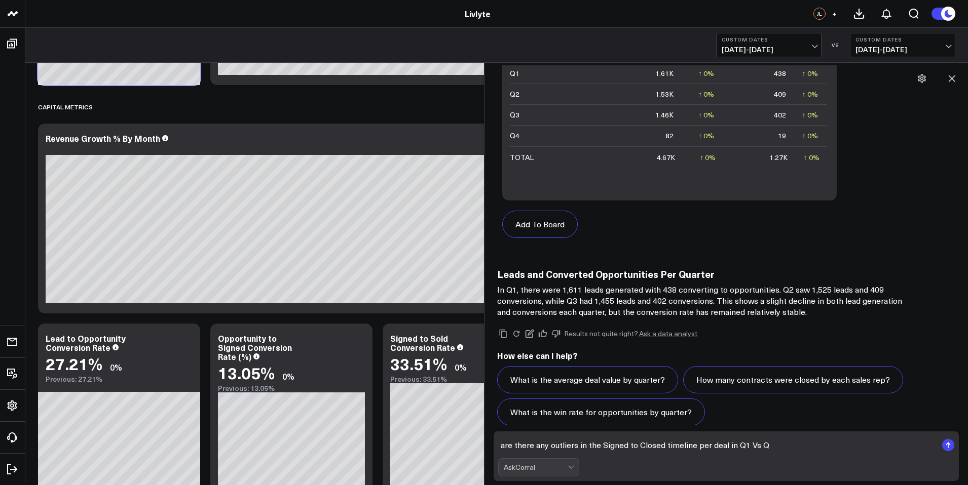
type textarea "are there any outliers in the Signed to Closed timeline per deal in Q1 Vs Q2"
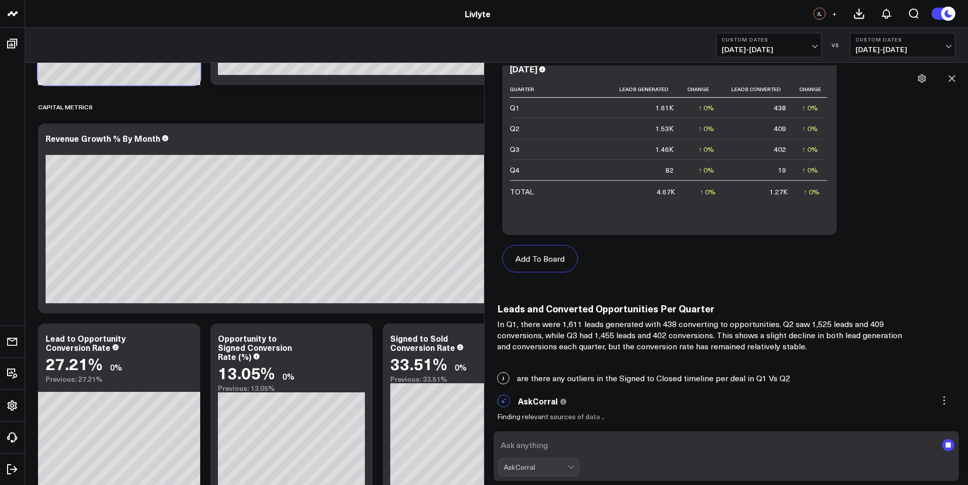
scroll to position [4542, 0]
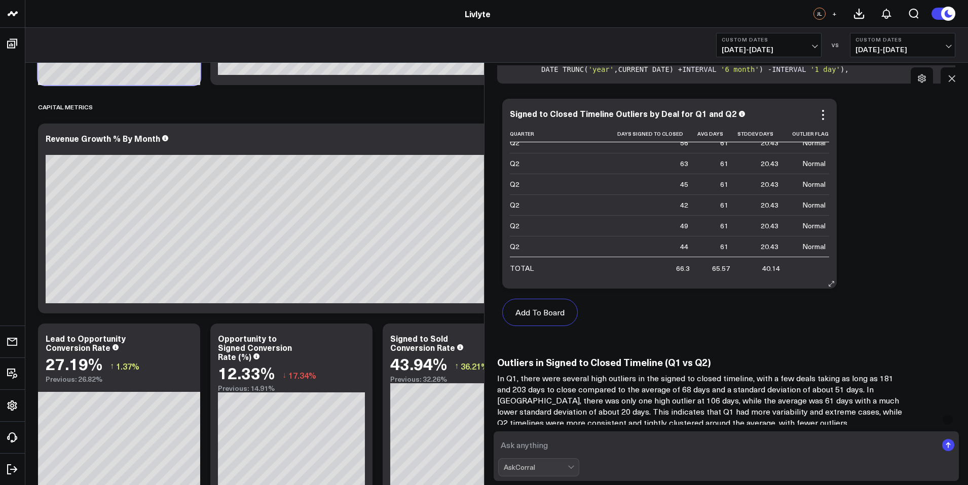
scroll to position [5120, 0]
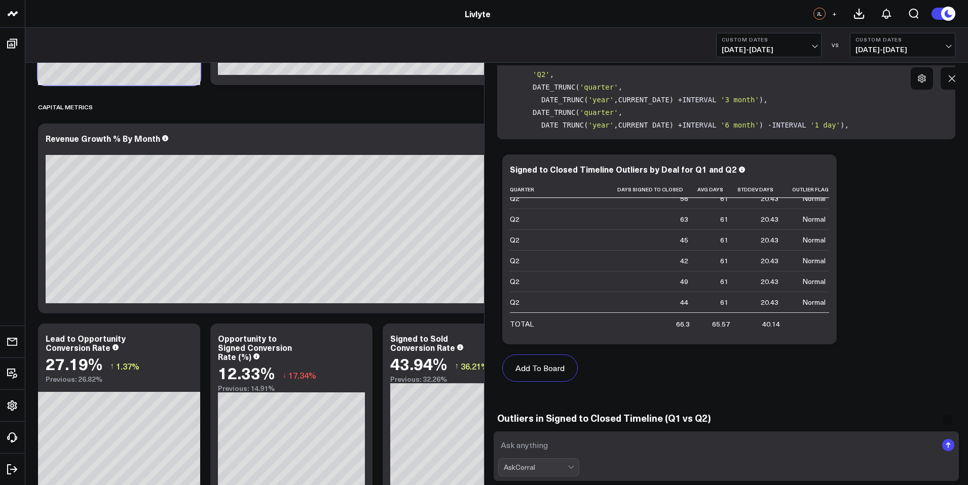
click at [695, 446] on textarea at bounding box center [717, 445] width 439 height 18
type textarea "Whats the Signed to closed timeline when you remove the high outlyers"
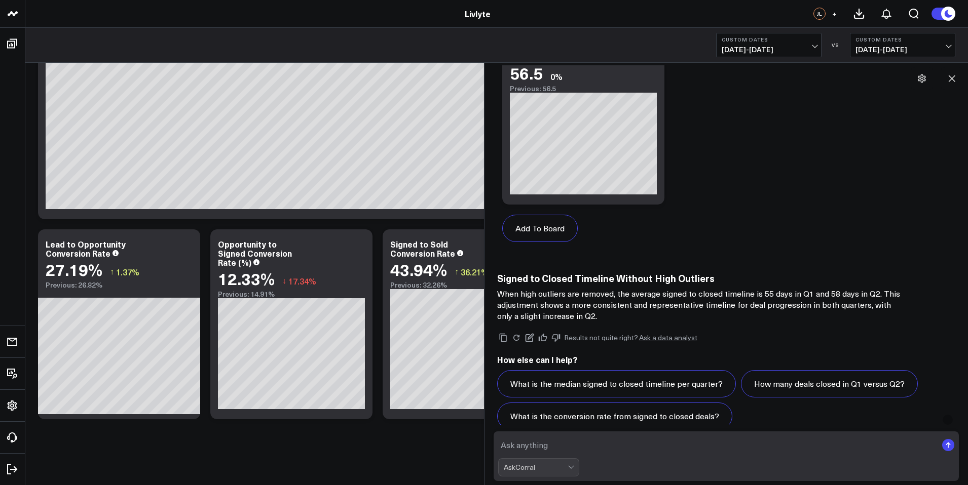
scroll to position [6459, 0]
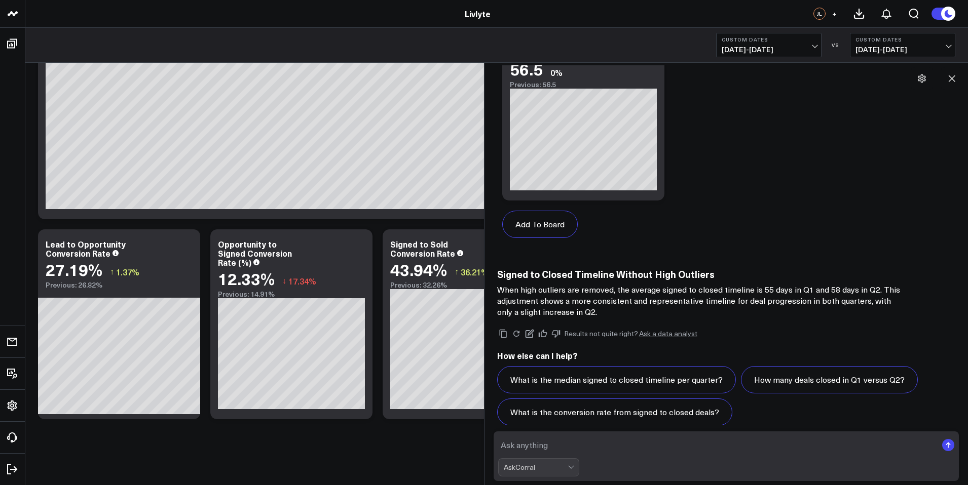
click at [642, 460] on div "AskCorral" at bounding box center [726, 468] width 457 height 18
click at [641, 452] on textarea at bounding box center [717, 445] width 439 height 18
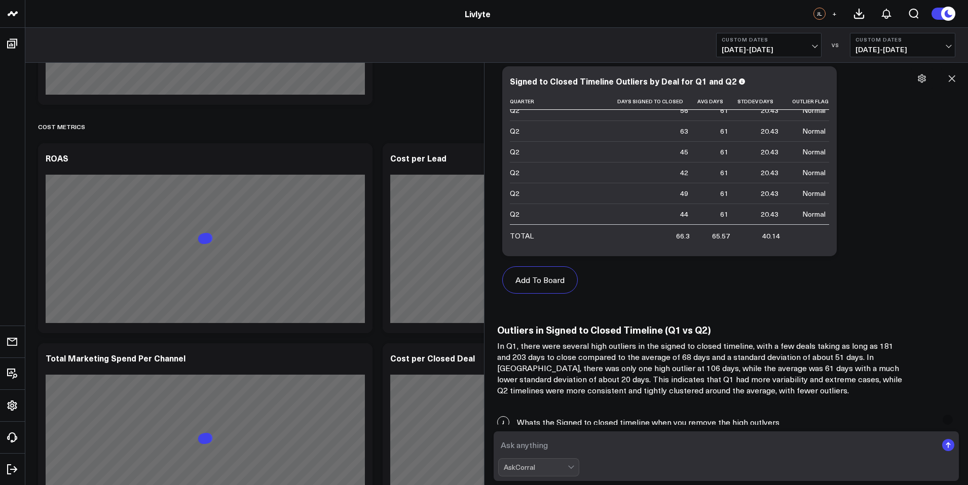
scroll to position [5401, 0]
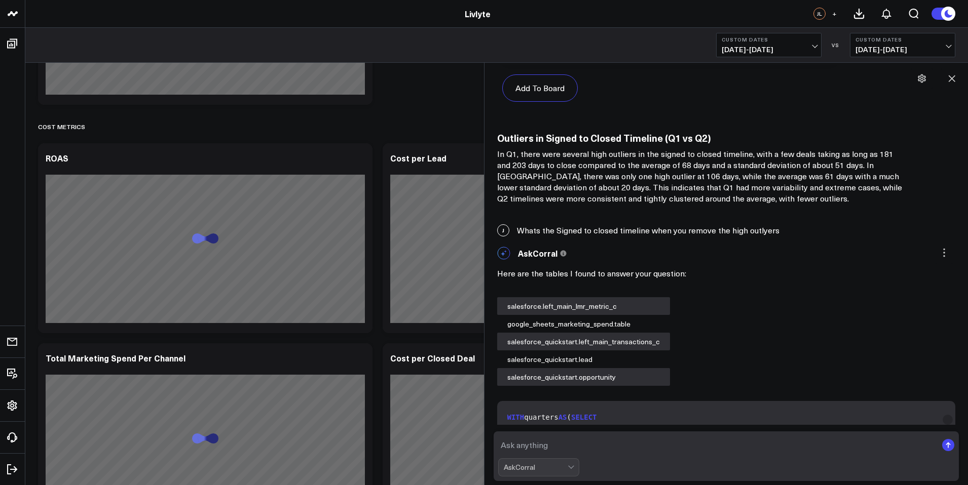
click at [565, 444] on textarea at bounding box center [717, 445] width 439 height 18
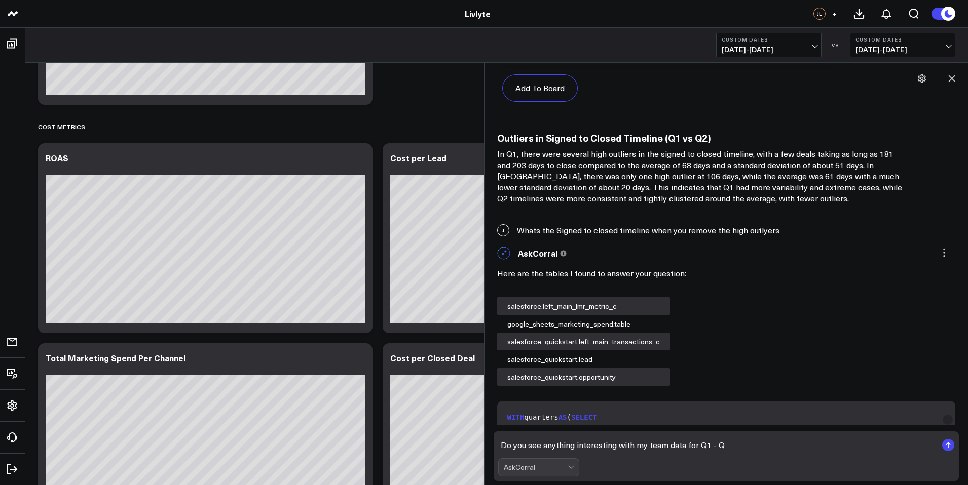
type textarea "Do you see anything interesting with my team data for Q1 - Q2"
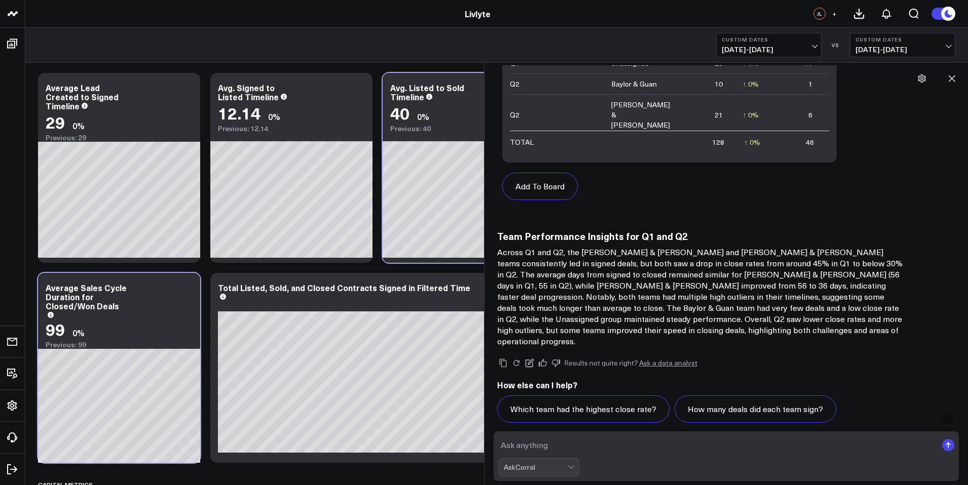
scroll to position [7228, 0]
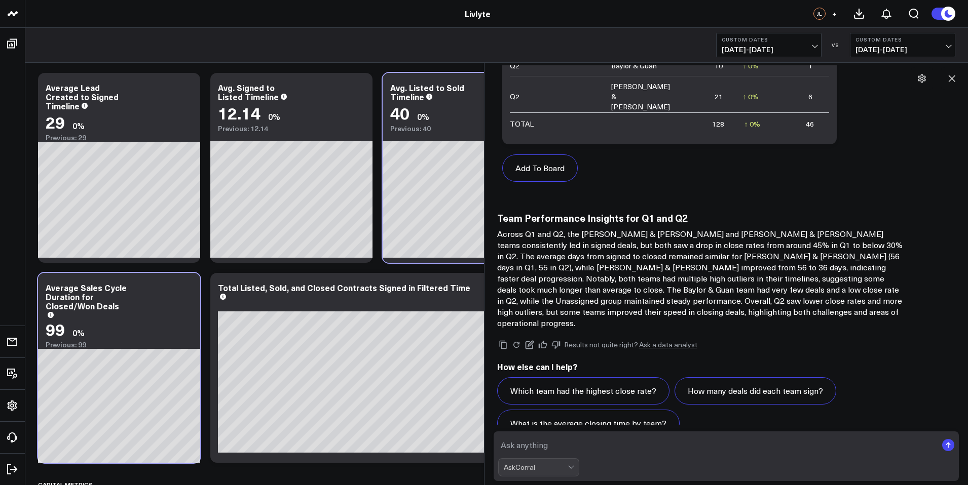
click at [625, 448] on textarea at bounding box center [717, 445] width 439 height 18
click at [527, 341] on icon at bounding box center [529, 345] width 9 height 9
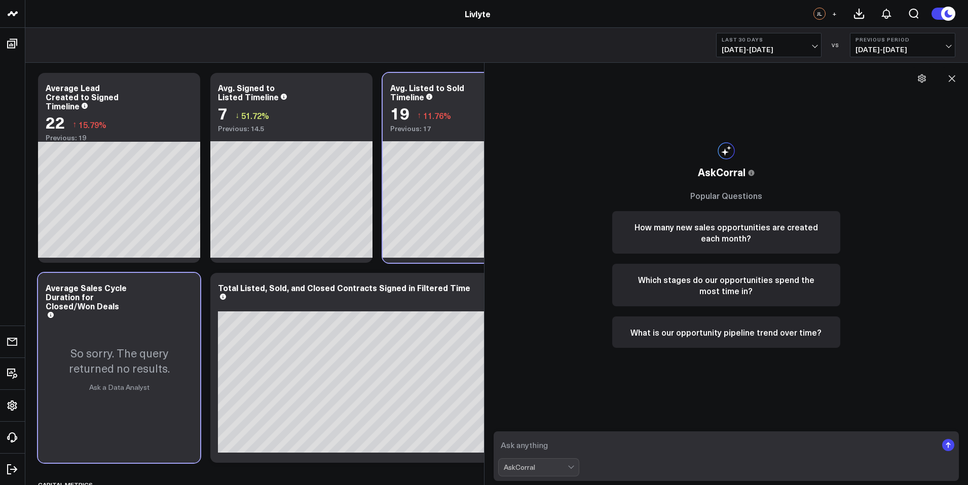
click at [666, 438] on textarea at bounding box center [717, 445] width 439 height 18
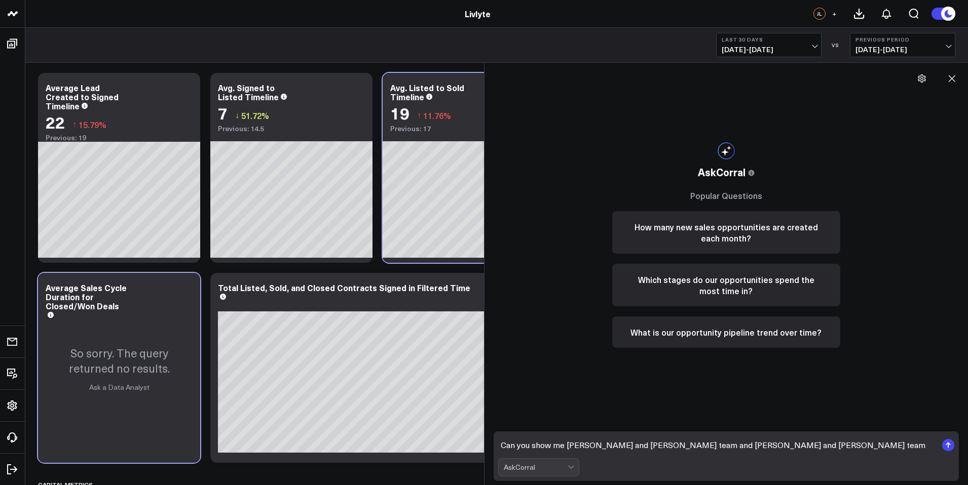
click at [702, 445] on textarea "Can you show me [PERSON_NAME] and [PERSON_NAME] team and [PERSON_NAME] and [PER…" at bounding box center [717, 445] width 439 height 18
click at [666, 449] on textarea "Can you show me [PERSON_NAME] and [PERSON_NAME] team and [PERSON_NAME] and [PER…" at bounding box center [717, 445] width 439 height 18
click at [756, 438] on textarea "Can you show me justing and rays team and [PERSON_NAME] and [PERSON_NAME] team" at bounding box center [717, 445] width 439 height 18
click at [729, 447] on textarea "Can you show me justing and rays team and [PERSON_NAME] and [PERSON_NAME] team" at bounding box center [717, 445] width 439 height 18
click at [621, 447] on textarea "Can you show me [PERSON_NAME] and rays team and [PERSON_NAME] and [PERSON_NAME]…" at bounding box center [717, 445] width 439 height 18
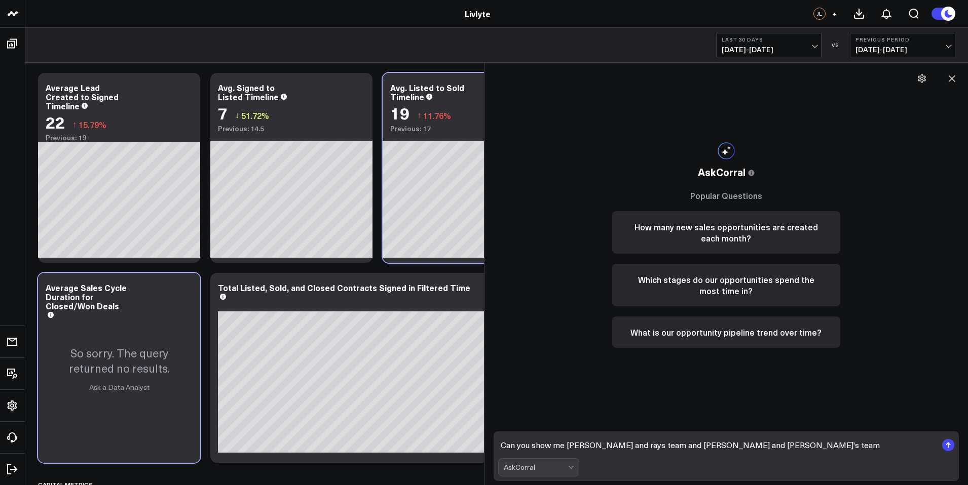
click at [588, 446] on textarea "Can you show me [PERSON_NAME] and rays team and [PERSON_NAME] and [PERSON_NAME]…" at bounding box center [717, 445] width 439 height 18
click at [616, 446] on textarea "Can you show me [PERSON_NAME] and [PERSON_NAME] team and [PERSON_NAME] and [PER…" at bounding box center [717, 445] width 439 height 18
click at [569, 445] on textarea "Can you show me [PERSON_NAME] and [PERSON_NAME]'s team and [PERSON_NAME] and [P…" at bounding box center [717, 445] width 439 height 18
click at [778, 443] on textarea "Can you show me [PERSON_NAME] and [PERSON_NAME]'s team and [PERSON_NAME] and [P…" at bounding box center [717, 445] width 439 height 18
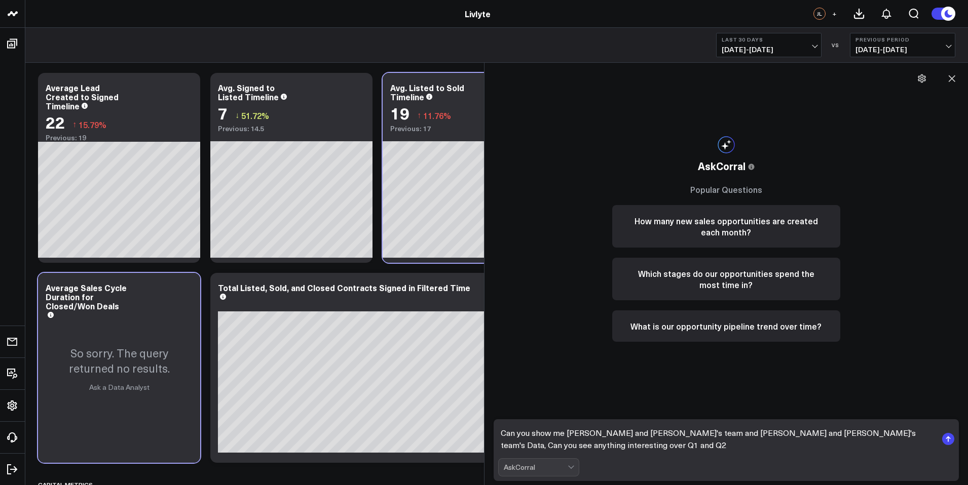
click at [647, 451] on textarea "Can you show me [PERSON_NAME] and [PERSON_NAME]'s team and [PERSON_NAME] and [P…" at bounding box center [717, 439] width 439 height 30
type textarea "Can you show me [PERSON_NAME] and [PERSON_NAME]'s team and [PERSON_NAME] and [P…"
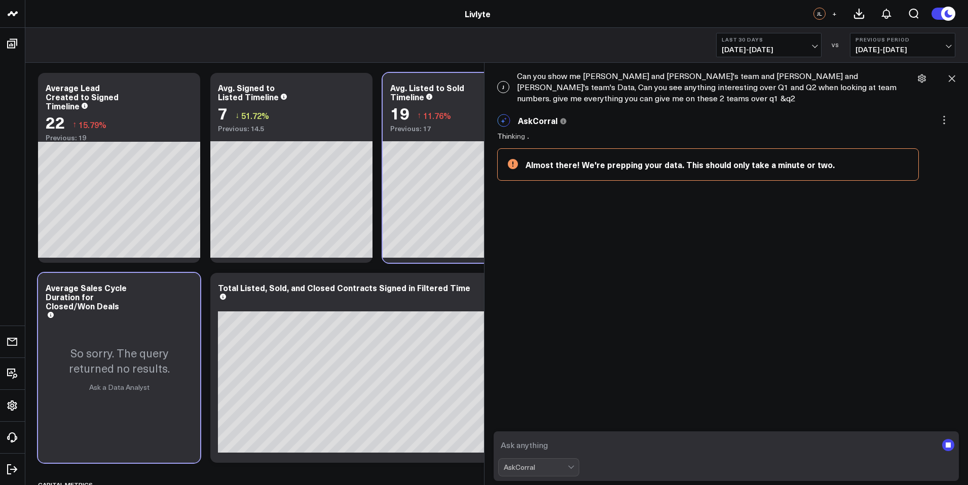
scroll to position [13, 0]
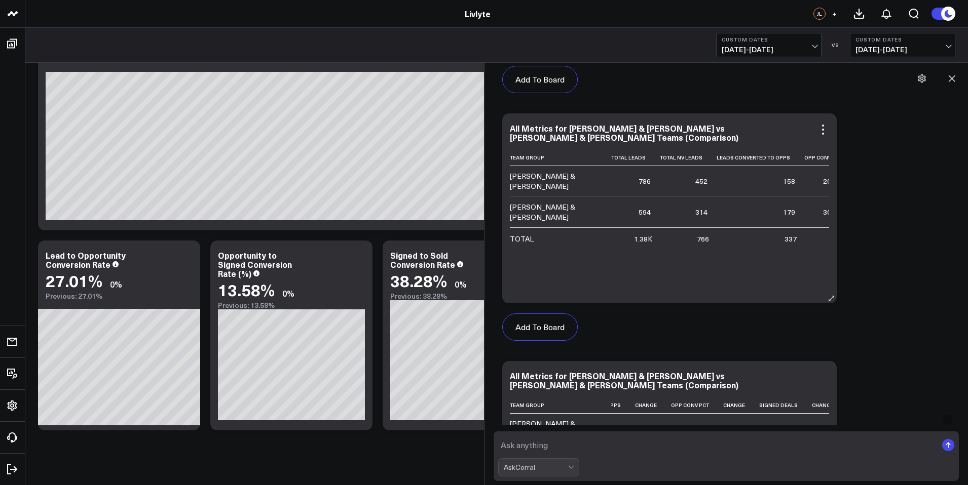
scroll to position [615, 0]
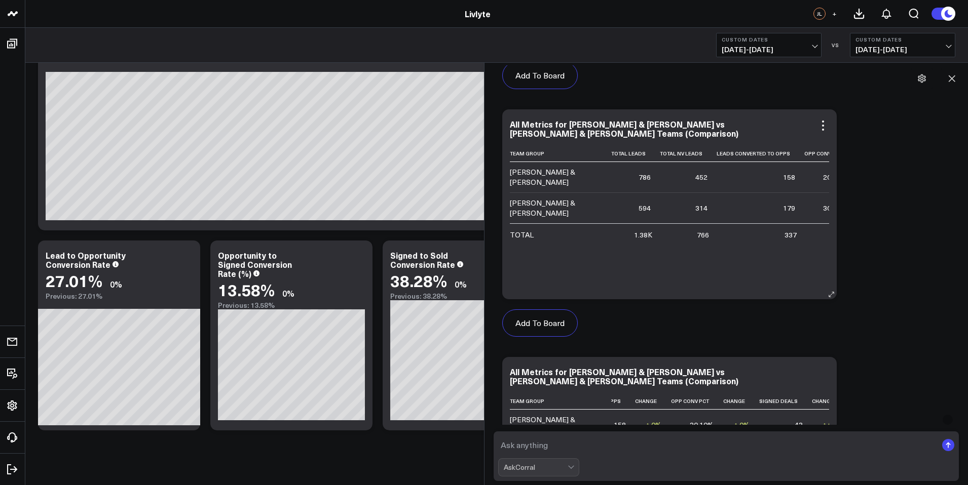
drag, startPoint x: 701, startPoint y: 280, endPoint x: 733, endPoint y: 282, distance: 31.5
click at [741, 281] on div "Team Group Total Leads Total Nv Leads Leads Converted To Opps Opp Conv Pct Sign…" at bounding box center [669, 217] width 319 height 144
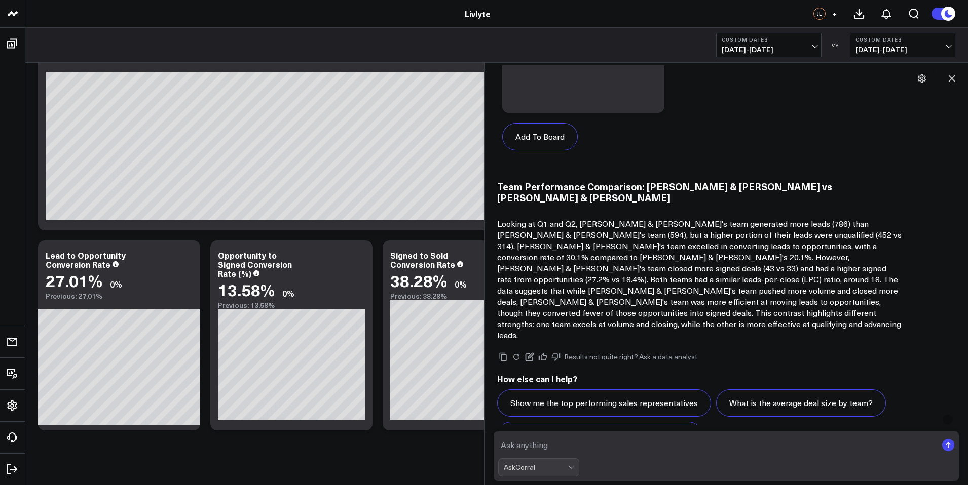
scroll to position [1546, 0]
click at [725, 454] on textarea at bounding box center [717, 445] width 439 height 18
click at [599, 445] on textarea "can you show me more insited on these guys" at bounding box center [717, 445] width 439 height 18
click at [611, 447] on textarea "can you show me more insited on these guys" at bounding box center [717, 445] width 439 height 18
type textarea "can you show me more insites on these guys"
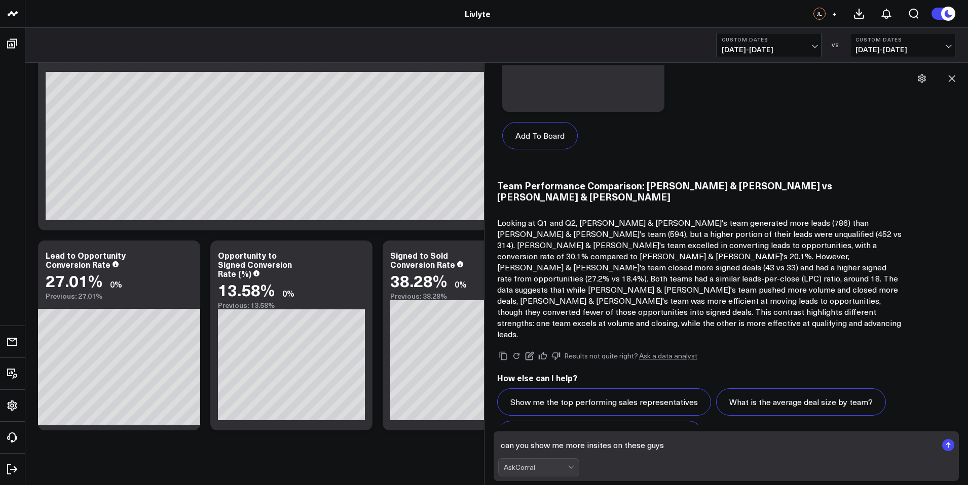
click at [673, 441] on textarea "can you show me more insites on these guys" at bounding box center [717, 445] width 439 height 18
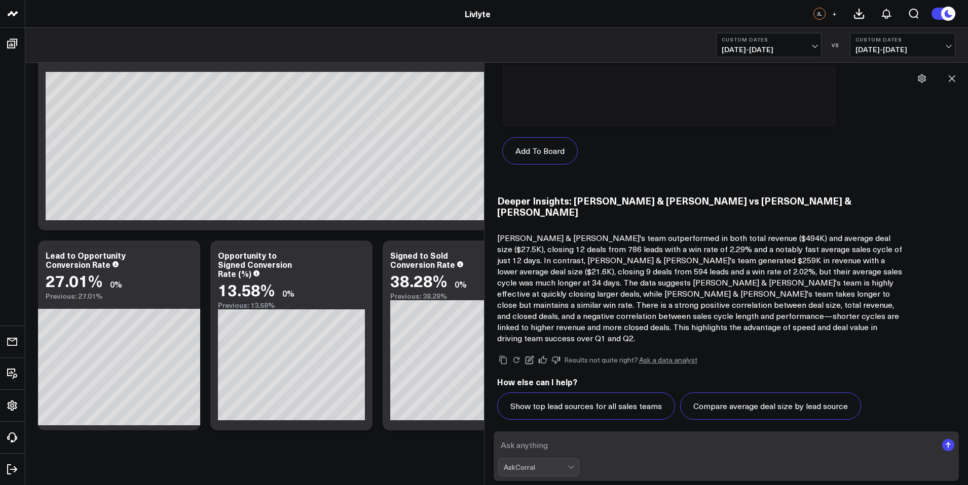
scroll to position [2335, 0]
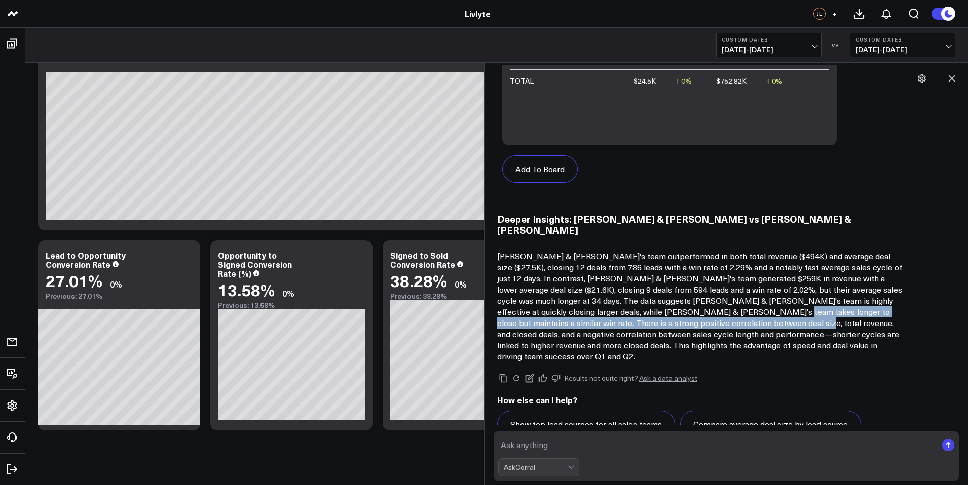
drag, startPoint x: 646, startPoint y: 266, endPoint x: 653, endPoint y: 279, distance: 15.7
click at [653, 279] on p "[PERSON_NAME] & [PERSON_NAME]'s team outperformed in both total revenue ($494K)…" at bounding box center [699, 306] width 405 height 111
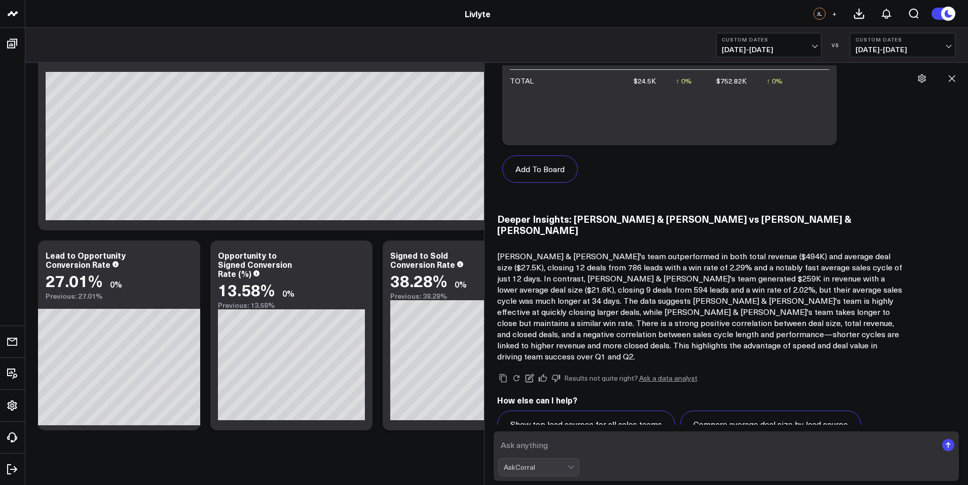
click at [663, 279] on p "[PERSON_NAME] & [PERSON_NAME]'s team outperformed in both total revenue ($494K)…" at bounding box center [699, 306] width 405 height 111
drag, startPoint x: 638, startPoint y: 282, endPoint x: 724, endPoint y: 279, distance: 86.2
click at [724, 279] on p "[PERSON_NAME] & [PERSON_NAME]'s team outperformed in both total revenue ($494K)…" at bounding box center [699, 306] width 405 height 111
click at [569, 295] on p "[PERSON_NAME] & [PERSON_NAME]'s team outperformed in both total revenue ($494K)…" at bounding box center [699, 306] width 405 height 111
drag, startPoint x: 534, startPoint y: 294, endPoint x: 570, endPoint y: 293, distance: 35.5
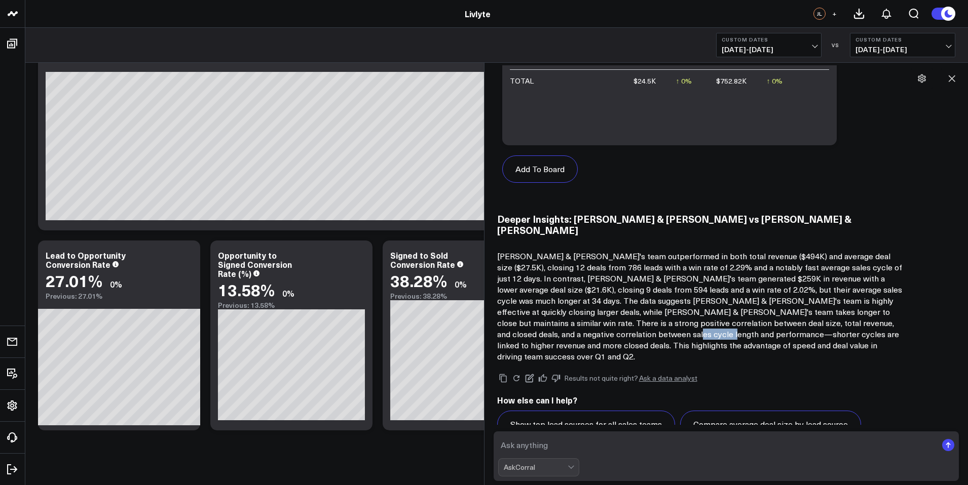
click at [570, 293] on p "[PERSON_NAME] & [PERSON_NAME]'s team outperformed in both total revenue ($494K)…" at bounding box center [699, 306] width 405 height 111
drag, startPoint x: 606, startPoint y: 290, endPoint x: 646, endPoint y: 288, distance: 39.6
click at [646, 288] on p "[PERSON_NAME] & [PERSON_NAME]'s team outperformed in both total revenue ($494K)…" at bounding box center [699, 306] width 405 height 111
click at [698, 283] on p "[PERSON_NAME] & [PERSON_NAME]'s team outperformed in both total revenue ($494K)…" at bounding box center [699, 306] width 405 height 111
drag, startPoint x: 671, startPoint y: 291, endPoint x: 720, endPoint y: 287, distance: 48.3
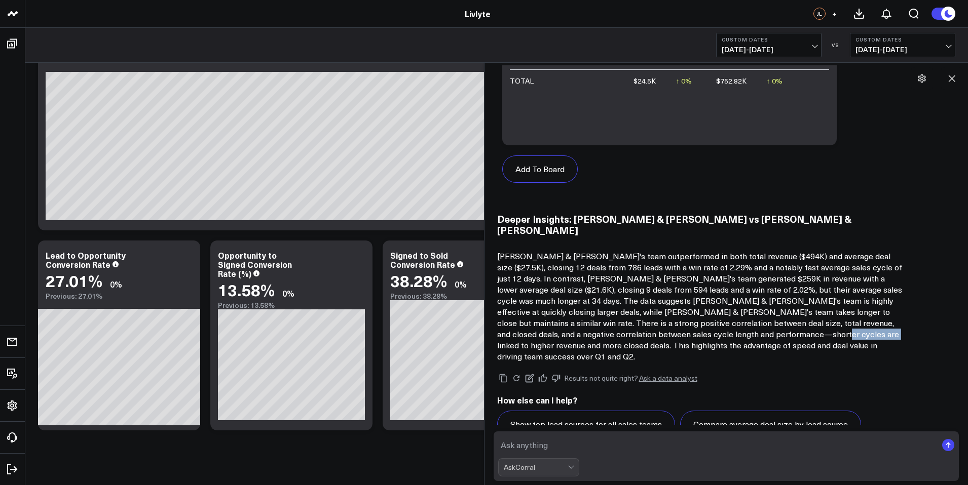
click at [720, 287] on p "[PERSON_NAME] & [PERSON_NAME]'s team outperformed in both total revenue ($494K)…" at bounding box center [699, 306] width 405 height 111
click at [723, 213] on div "Deeper Insights: [PERSON_NAME] & [PERSON_NAME] vs [PERSON_NAME] & [PERSON_NAME]…" at bounding box center [726, 287] width 459 height 149
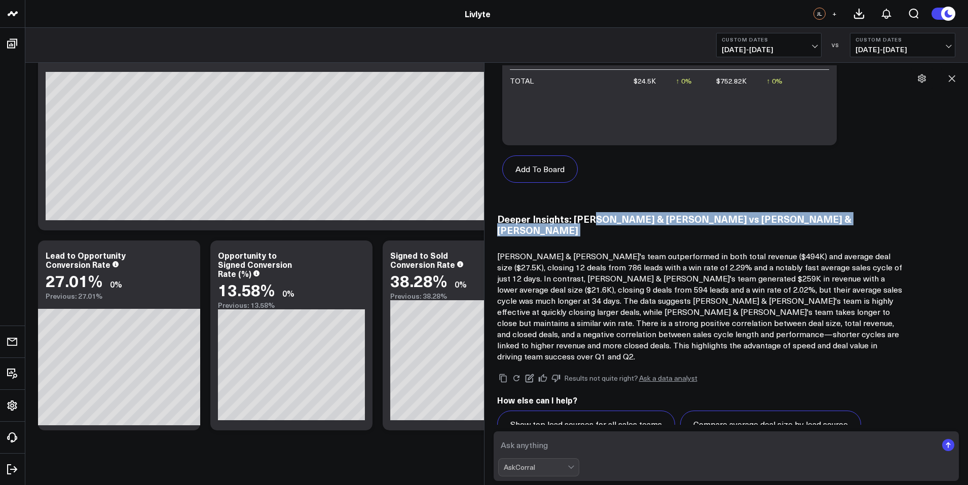
drag, startPoint x: 711, startPoint y: 183, endPoint x: 591, endPoint y: 185, distance: 119.1
click at [591, 213] on div "Deeper Insights: [PERSON_NAME] & [PERSON_NAME] vs [PERSON_NAME] & [PERSON_NAME]…" at bounding box center [726, 287] width 459 height 149
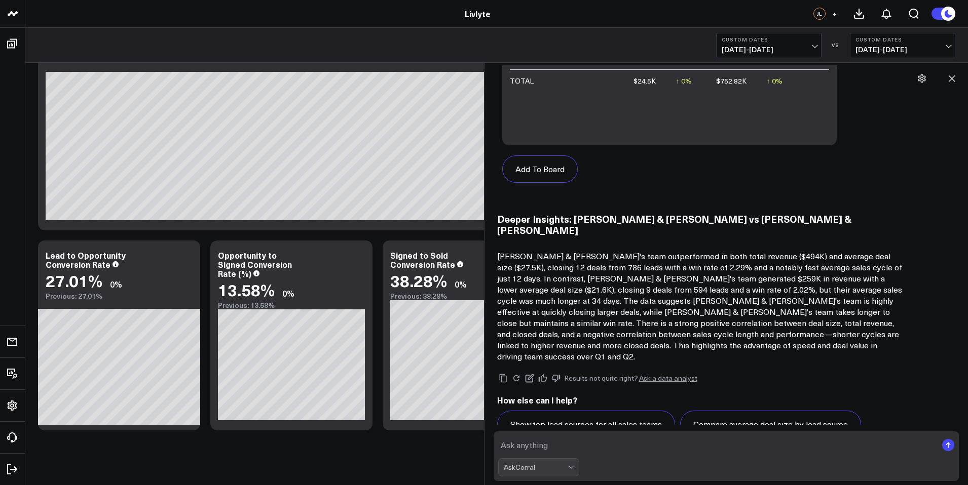
click at [604, 450] on textarea at bounding box center [717, 445] width 439 height 18
type textarea "What about these metrics for each team comparing Q1 vs Q2"
click at [775, 443] on textarea "What about these metrics for each team comparing Q1 vs Q2" at bounding box center [717, 445] width 439 height 18
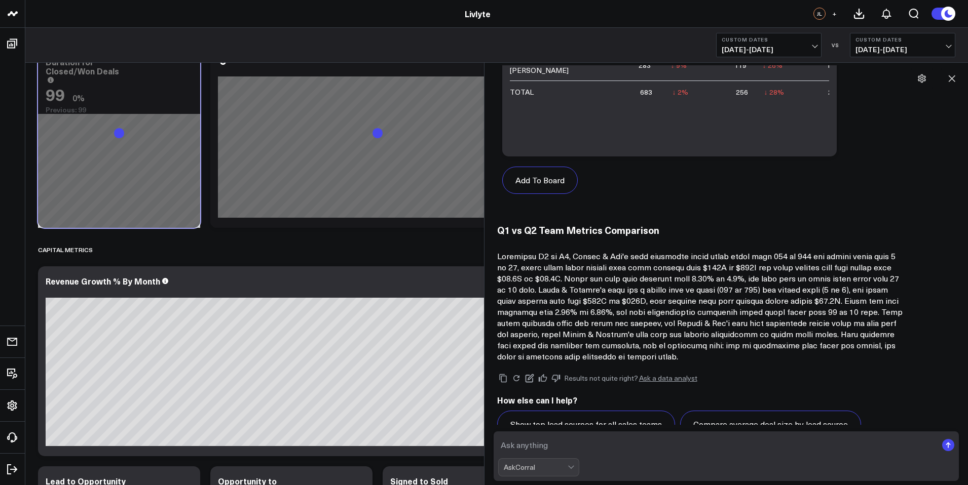
scroll to position [2583, 0]
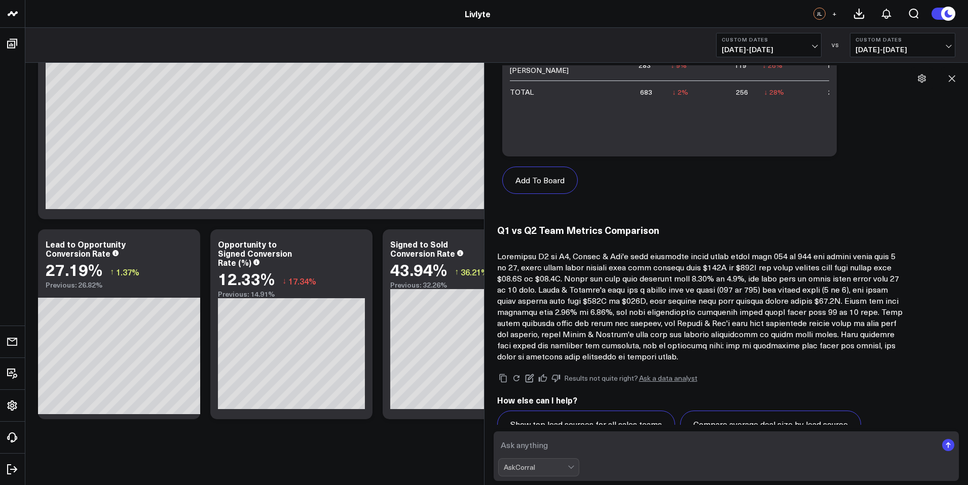
click at [656, 453] on textarea at bounding box center [717, 445] width 439 height 18
click at [567, 445] on textarea "Overall what was a for business health" at bounding box center [717, 445] width 439 height 18
click at [714, 448] on textarea "Overall what was a better Quarter for business health" at bounding box center [717, 445] width 439 height 18
type textarea "Overall what was a better Quarter for business health and employee performance …"
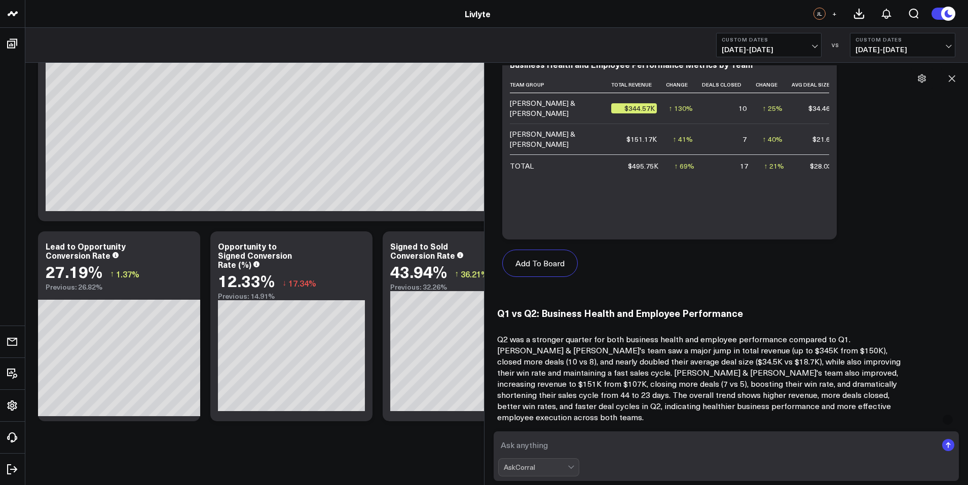
scroll to position [3943, 0]
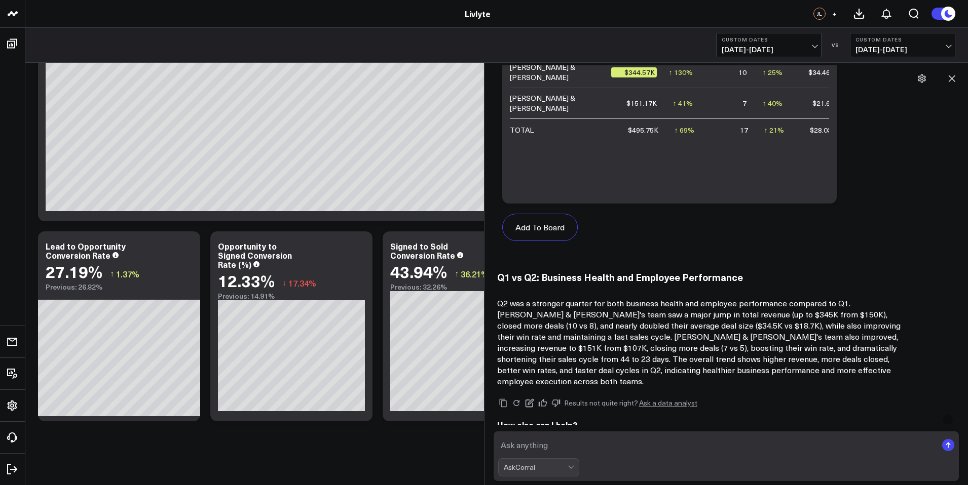
click at [703, 445] on textarea at bounding box center [717, 445] width 439 height 18
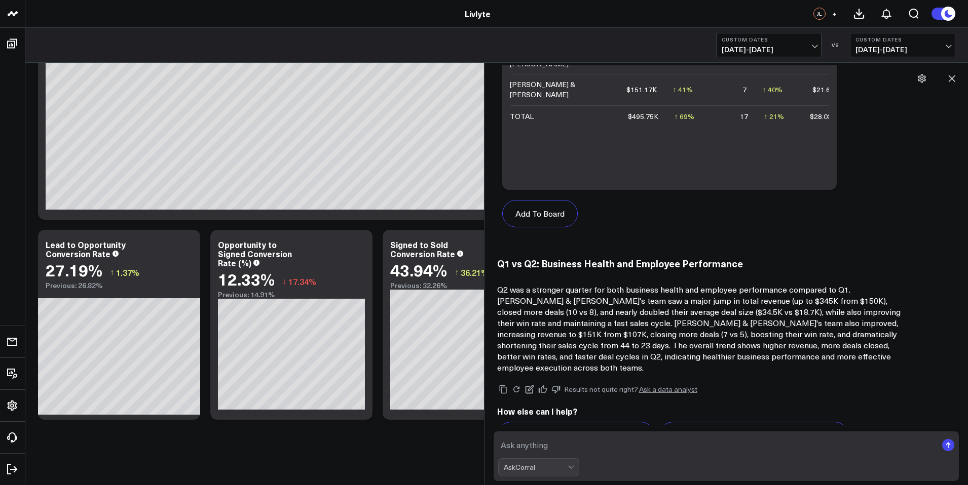
scroll to position [2583, 0]
click at [581, 451] on textarea at bounding box center [717, 445] width 439 height 18
type textarea "W"
click at [664, 445] on textarea "April was an outlier month because [PERSON_NAME] those 2 closings" at bounding box center [717, 445] width 439 height 18
click at [723, 447] on textarea "April was an outlier month because [PERSON_NAME] had those 2 closings" at bounding box center [717, 445] width 439 height 18
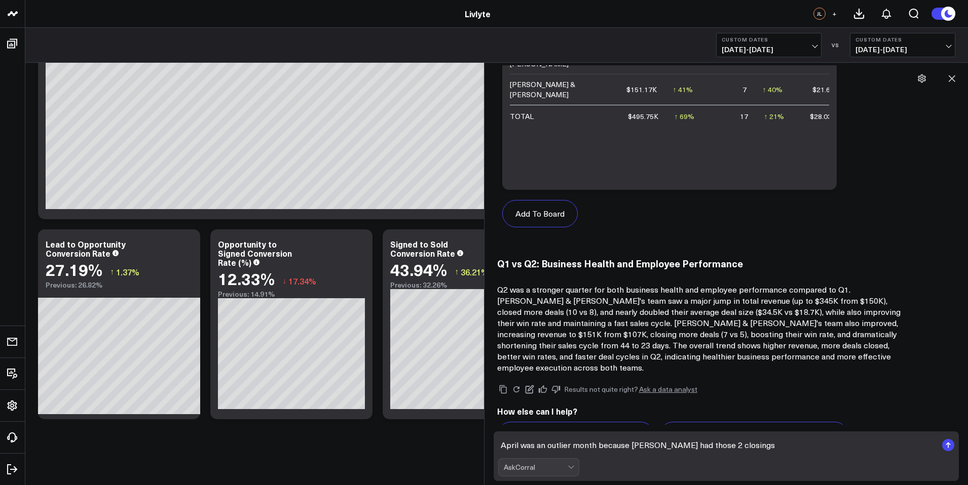
click at [729, 444] on textarea "April was an outlier month because [PERSON_NAME] had those 2 closings" at bounding box center [717, 445] width 439 height 18
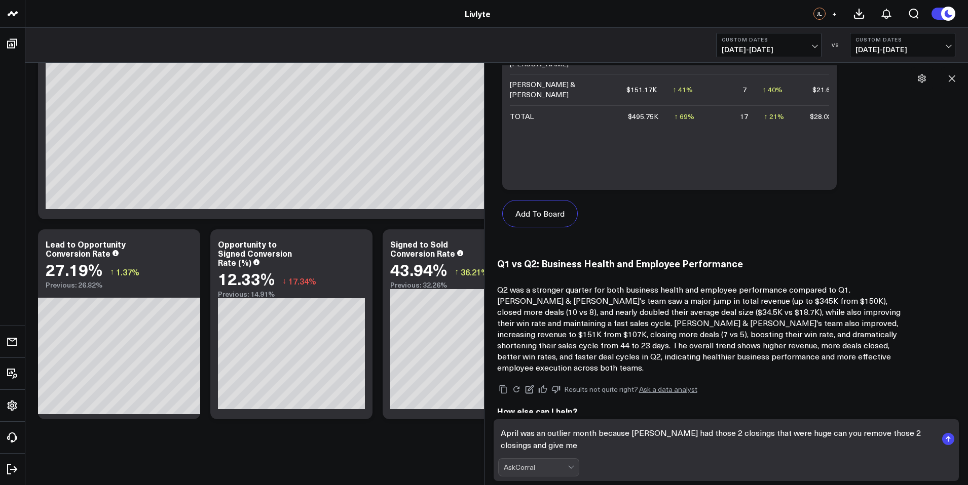
scroll to position [3969, 0]
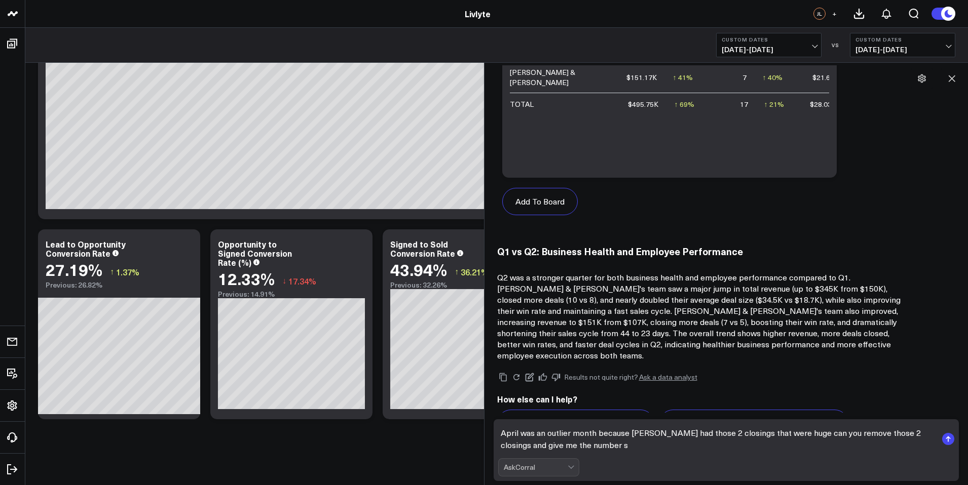
type textarea "April was an outlier month because [PERSON_NAME] had those 2 closings that were…"
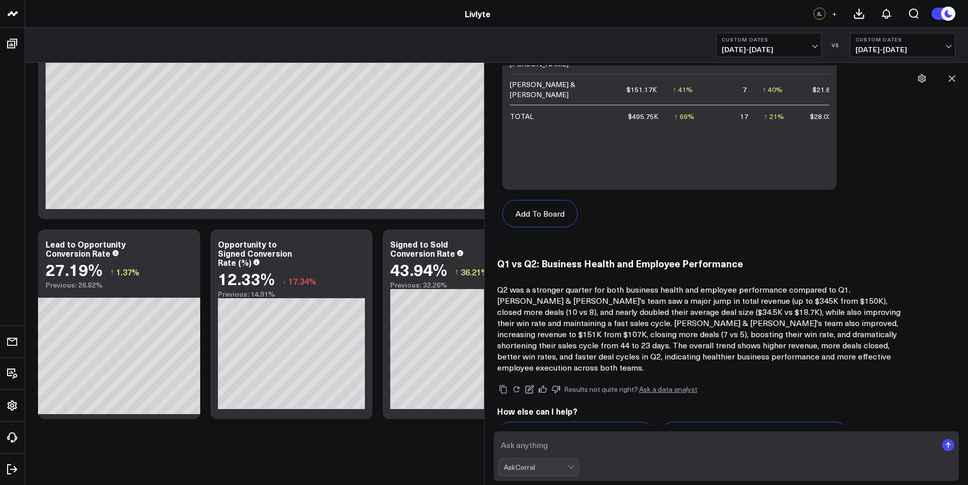
scroll to position [3921, 0]
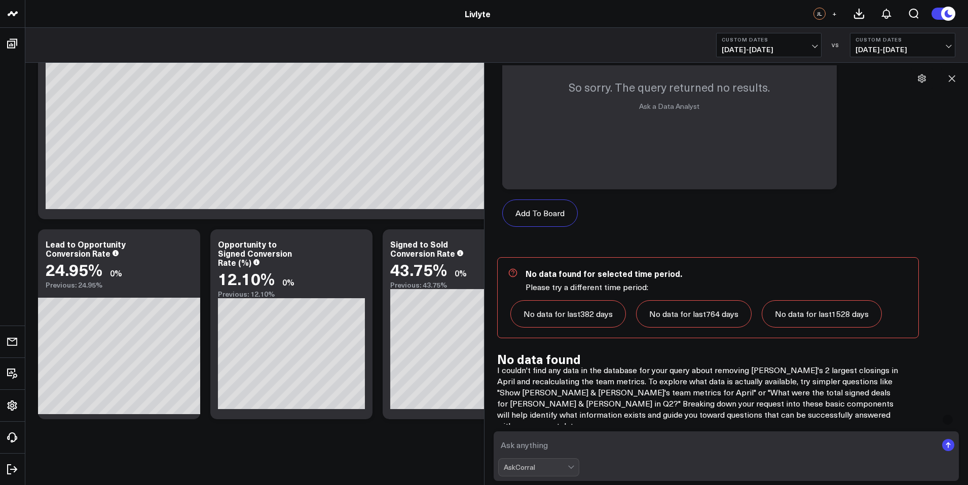
scroll to position [4757, 0]
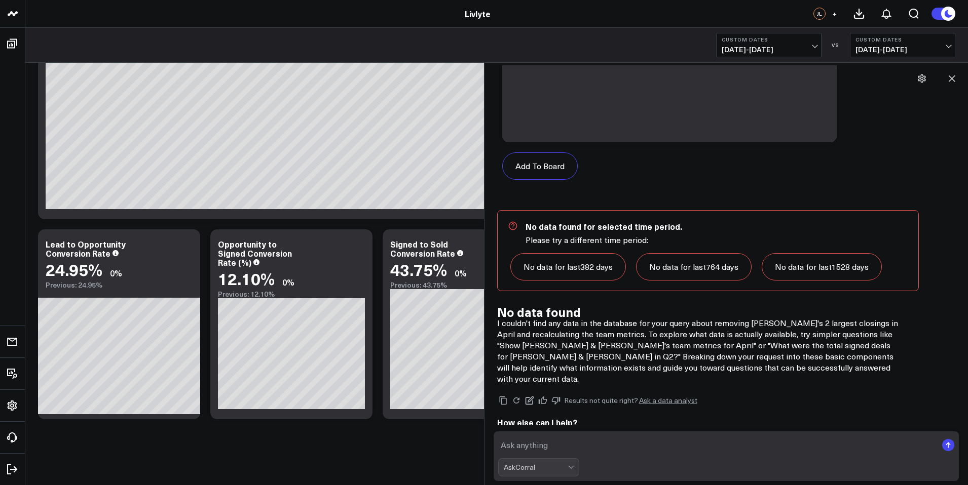
click at [608, 447] on textarea at bounding box center [717, 445] width 439 height 18
type textarea "show me all the closings for [PERSON_NAME] in April and the revenue from those …"
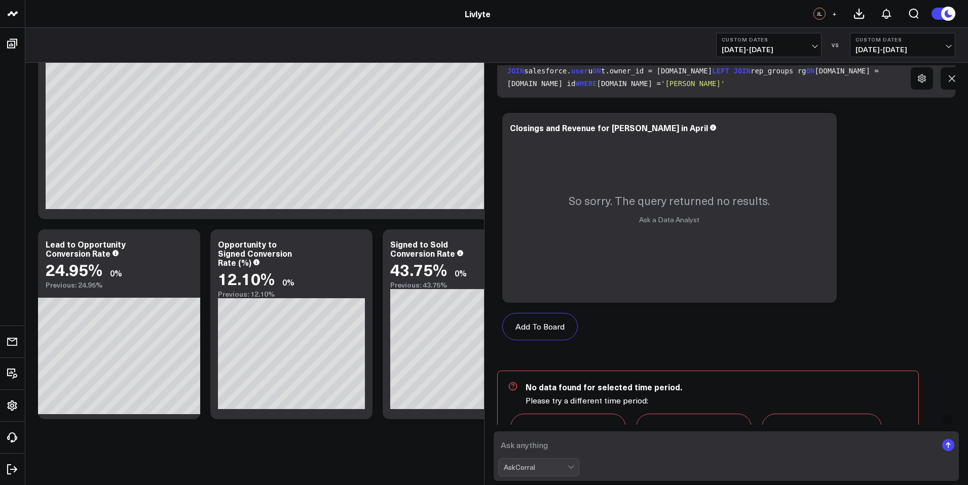
scroll to position [5583, 0]
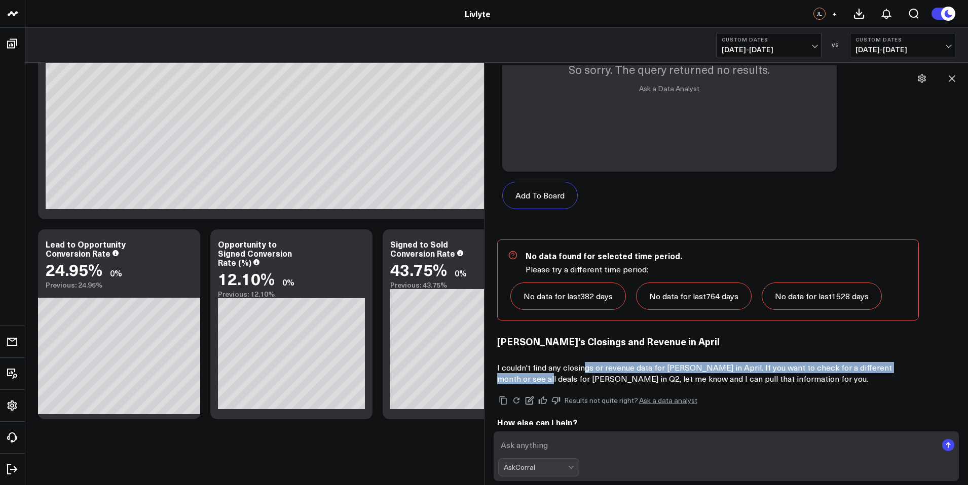
drag, startPoint x: 515, startPoint y: 299, endPoint x: 587, endPoint y: 292, distance: 72.3
click at [585, 362] on p "I couldn't find any closings or revenue data for [PERSON_NAME] in April. If you…" at bounding box center [699, 373] width 405 height 22
click at [612, 362] on p "I couldn't find any closings or revenue data for [PERSON_NAME] in April. If you…" at bounding box center [699, 373] width 405 height 22
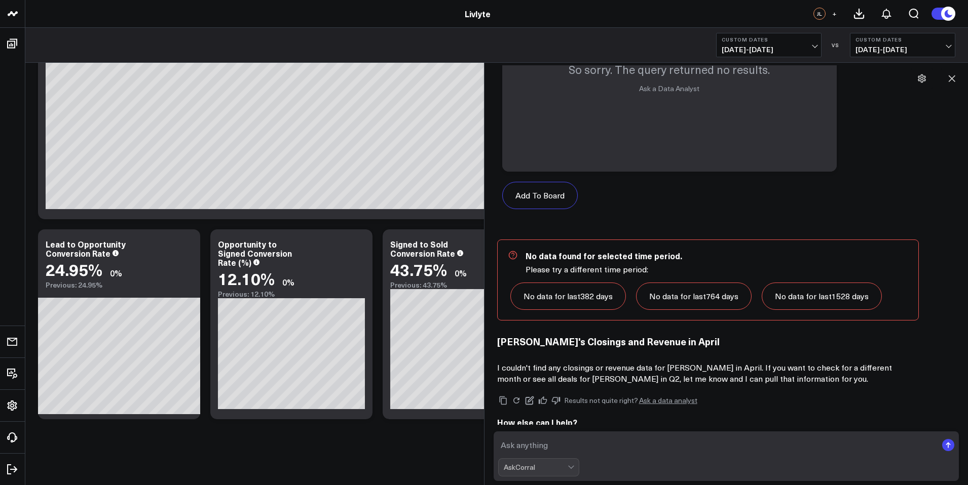
click at [602, 449] on textarea at bounding box center [717, 445] width 439 height 18
type textarea "Show me all the Closings and Revenue For April For [PERSON_NAME]"
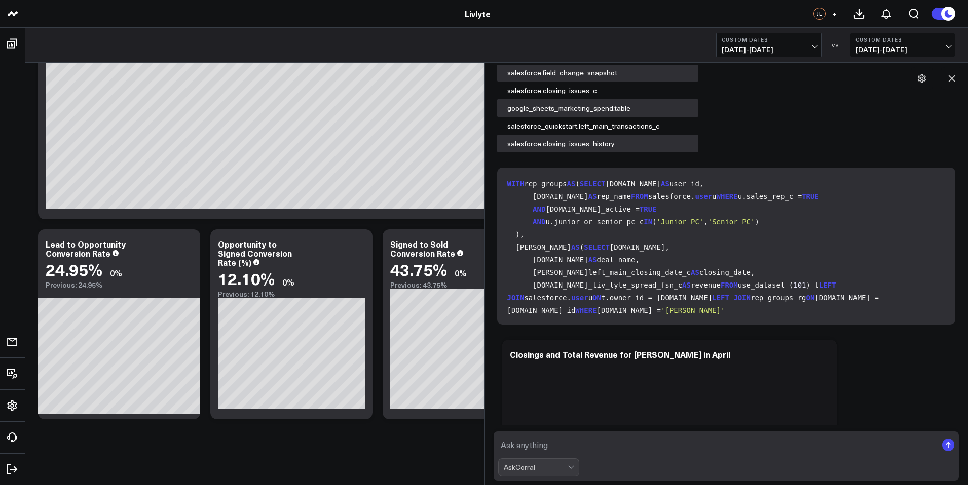
scroll to position [6390, 0]
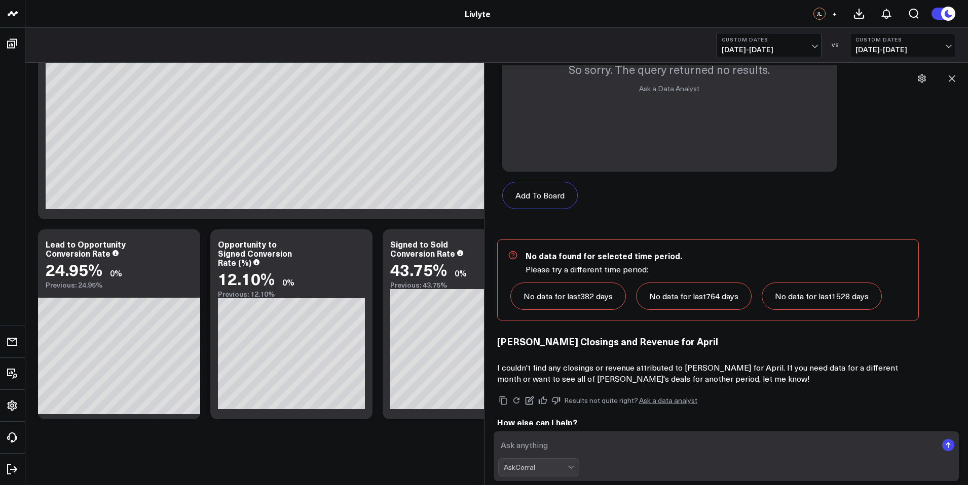
click at [621, 460] on div "AskCorral" at bounding box center [726, 468] width 457 height 18
click at [617, 452] on textarea at bounding box center [717, 445] width 439 height 18
click at [513, 396] on icon at bounding box center [516, 400] width 9 height 9
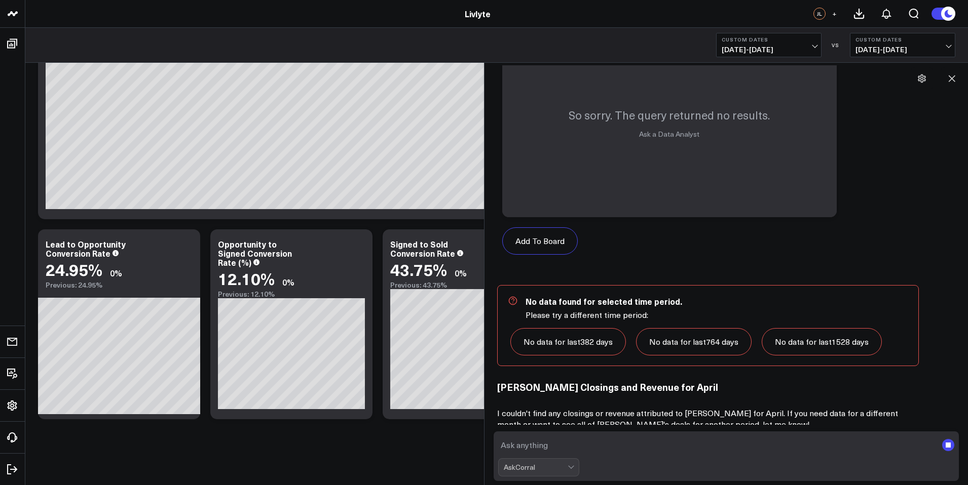
scroll to position [6436, 0]
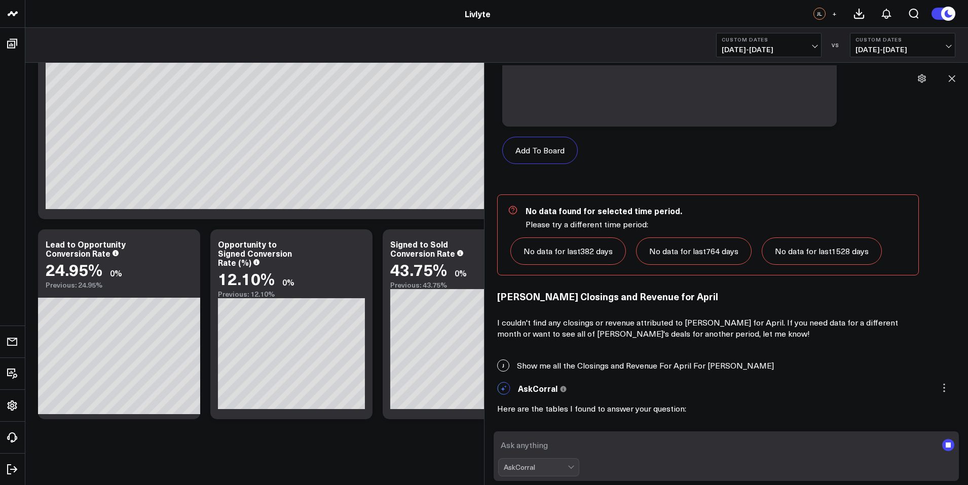
click at [619, 451] on textarea at bounding box center [717, 445] width 439 height 18
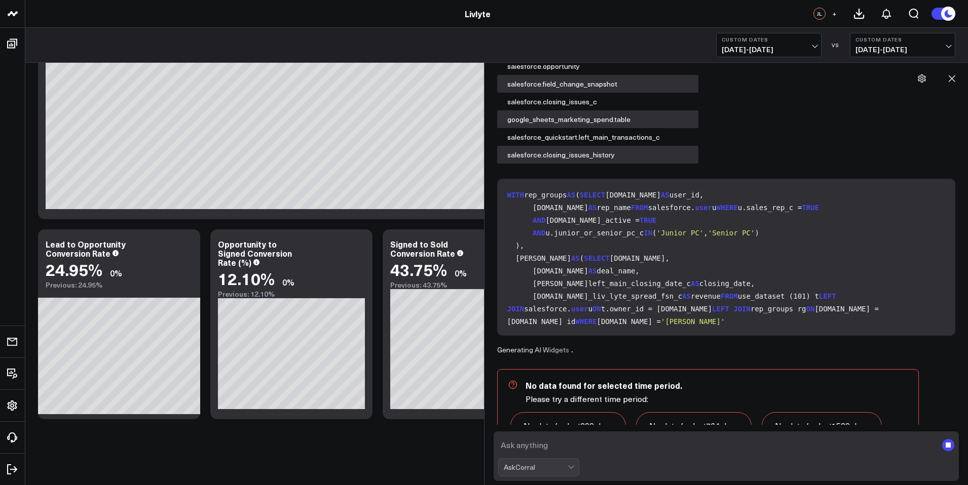
scroll to position [6840, 0]
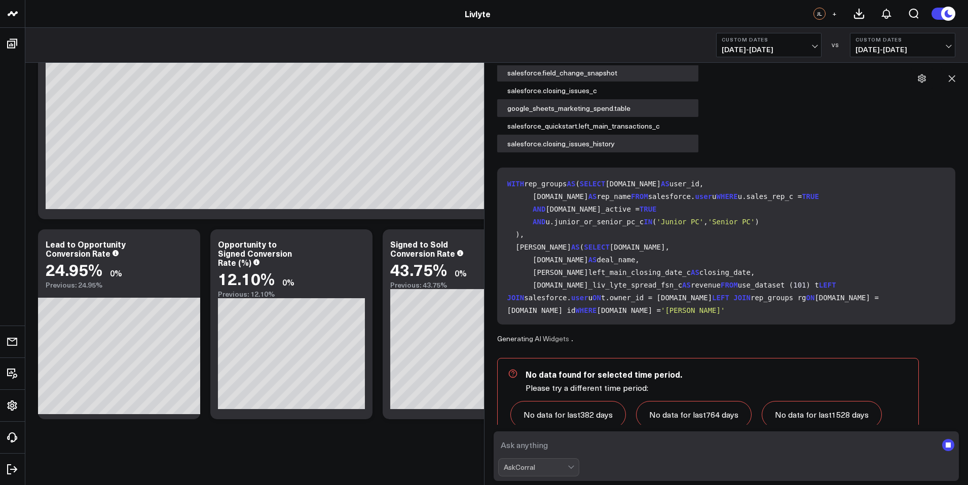
click at [582, 454] on textarea at bounding box center [717, 445] width 439 height 18
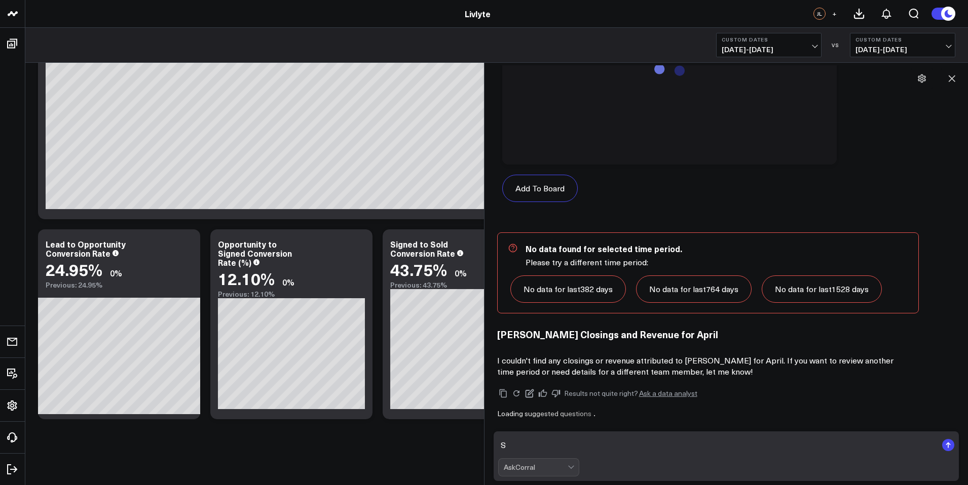
scroll to position [7198, 0]
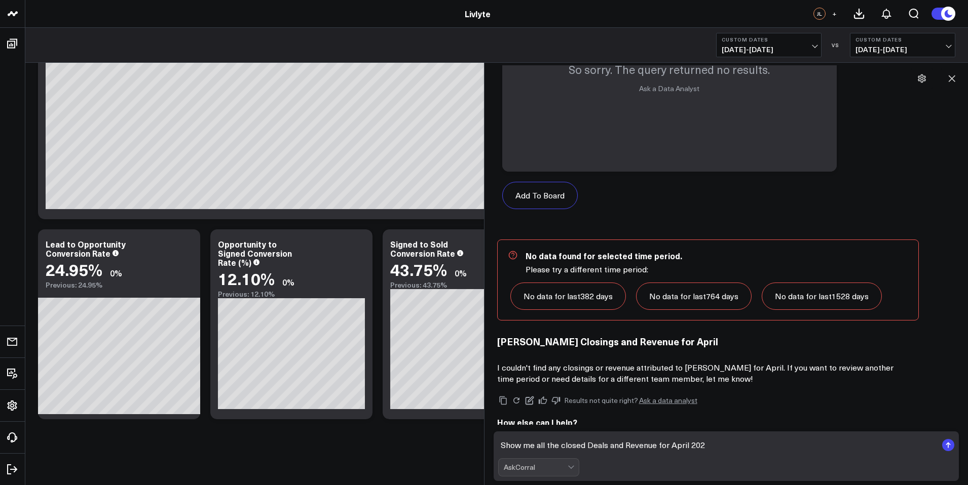
type textarea "Show me all the closed Deals and Revenue for [DATE]"
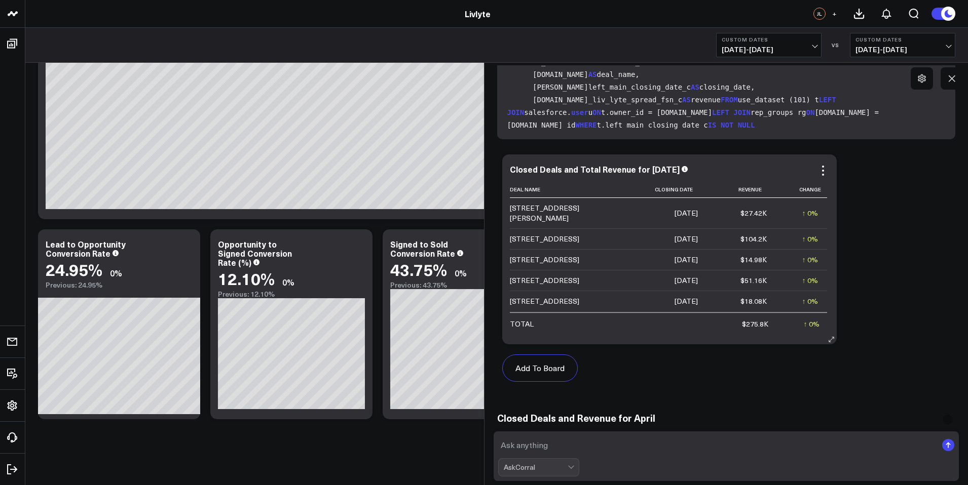
scroll to position [7785, 0]
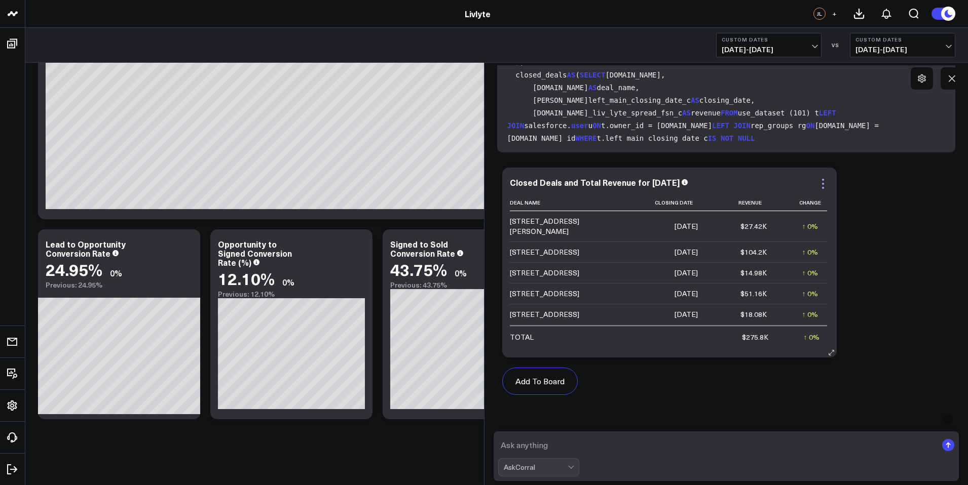
click at [820, 178] on icon at bounding box center [823, 184] width 12 height 12
click at [821, 178] on icon at bounding box center [823, 184] width 12 height 12
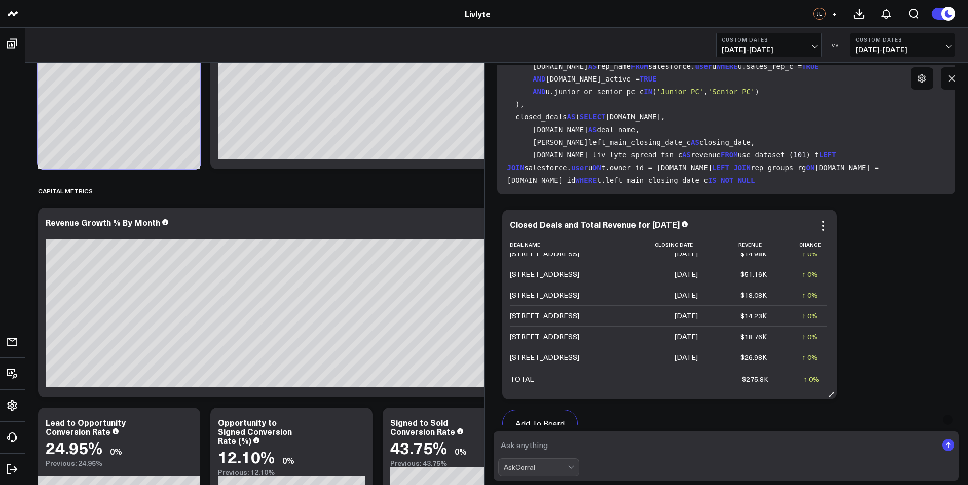
scroll to position [0, 0]
click at [624, 449] on textarea at bounding box center [717, 445] width 439 height 18
click at [579, 289] on div "[STREET_ADDRESS]" at bounding box center [544, 294] width 69 height 10
drag, startPoint x: 582, startPoint y: 237, endPoint x: 512, endPoint y: 223, distance: 71.9
click at [512, 289] on div "[STREET_ADDRESS]" at bounding box center [544, 294] width 69 height 10
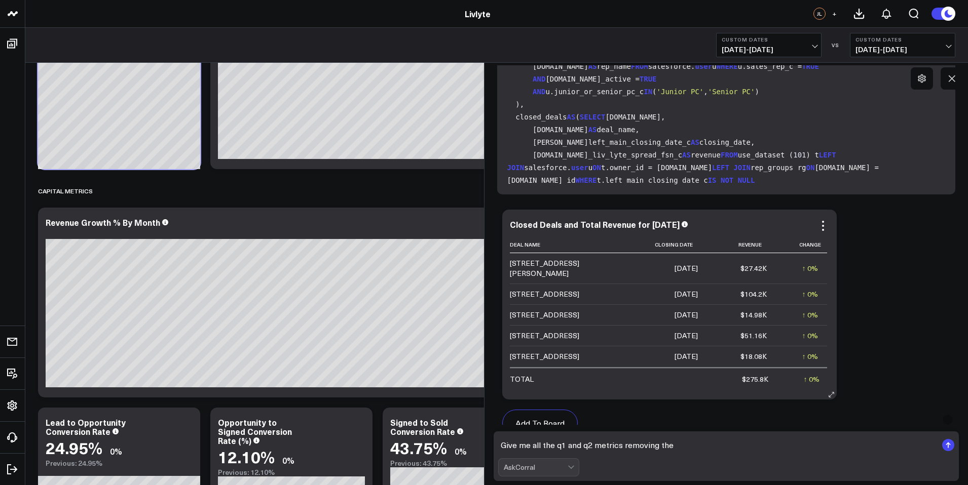
drag, startPoint x: 560, startPoint y: 233, endPoint x: 580, endPoint y: 236, distance: 20.0
click at [579, 289] on div "[STREET_ADDRESS]" at bounding box center [544, 294] width 69 height 10
drag, startPoint x: 566, startPoint y: 238, endPoint x: 509, endPoint y: 218, distance: 59.6
click at [510, 284] on td "[STREET_ADDRESS]" at bounding box center [560, 294] width 101 height 21
click at [699, 444] on textarea "Give me all the q1 and q2 metrics removing the" at bounding box center [717, 445] width 439 height 18
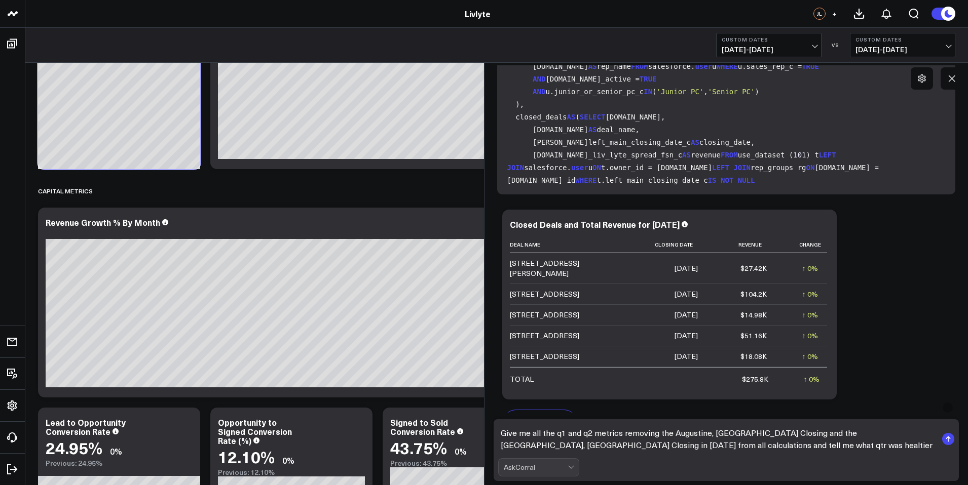
type textarea "Give me all the q1 and q2 metrics removing the Augustine, [GEOGRAPHIC_DATA] Clo…"
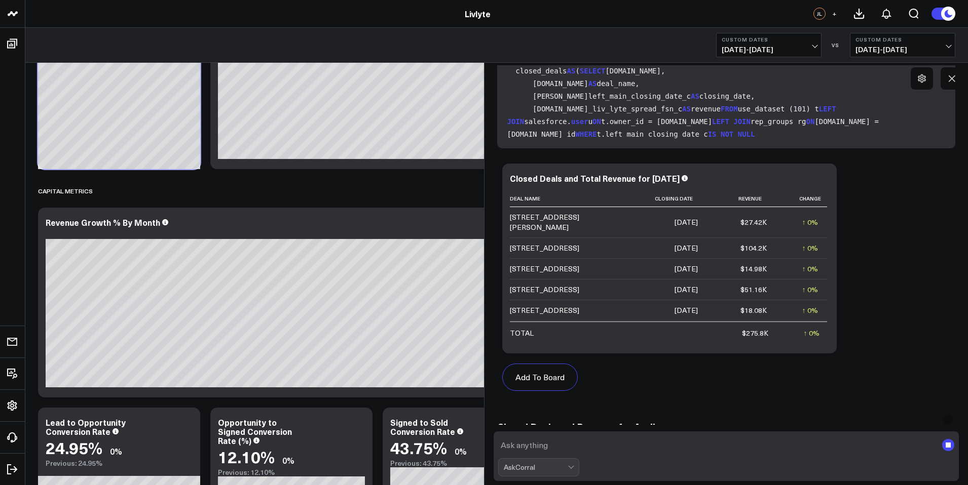
scroll to position [7861, 0]
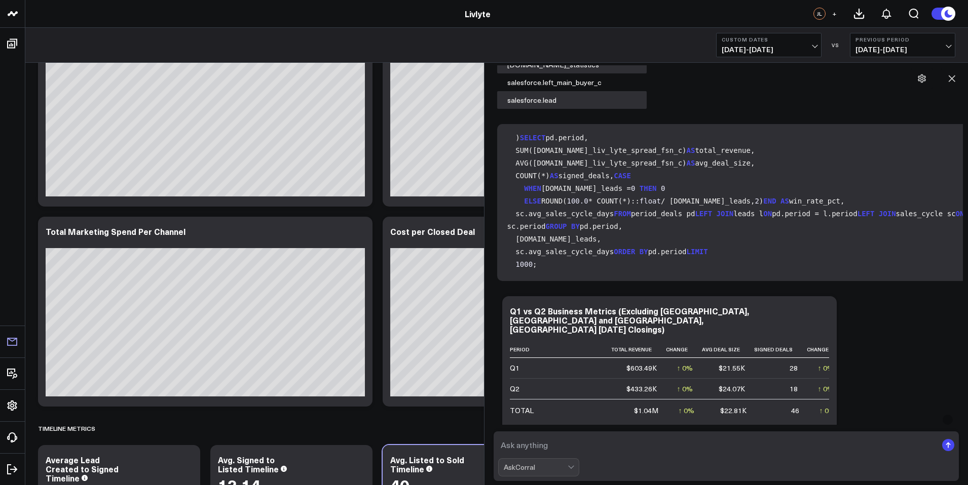
scroll to position [8412, 0]
drag, startPoint x: 705, startPoint y: 381, endPoint x: 715, endPoint y: 380, distance: 9.7
click at [715, 380] on div "Period Total Revenue Change Avg Deal Size Signed Deals Change Win Rate Pct Avg …" at bounding box center [669, 408] width 319 height 135
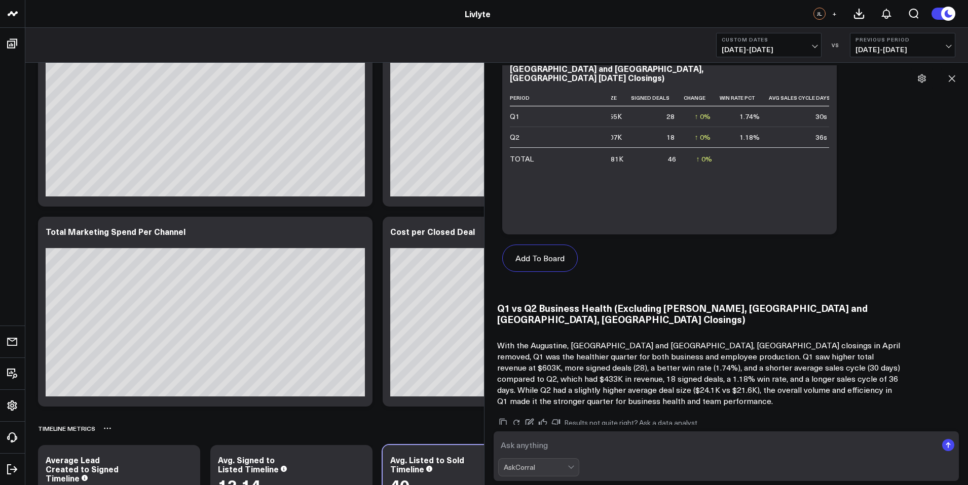
scroll to position [1962, 0]
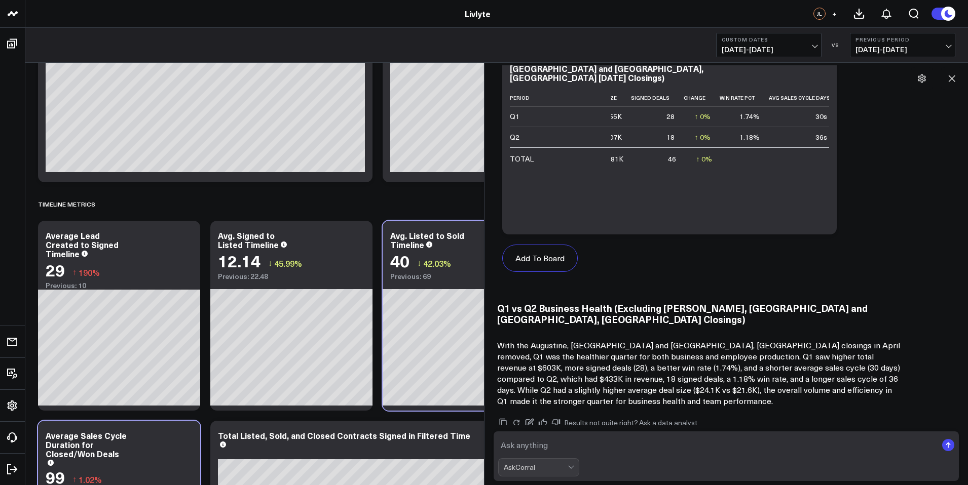
click at [823, 40] on div "Custom Dates [DATE] - [DATE] VS Previous Period [DATE] - [DATE]" at bounding box center [835, 45] width 239 height 24
click at [819, 43] on button "Custom Dates [DATE] - [DATE]" at bounding box center [768, 45] width 105 height 24
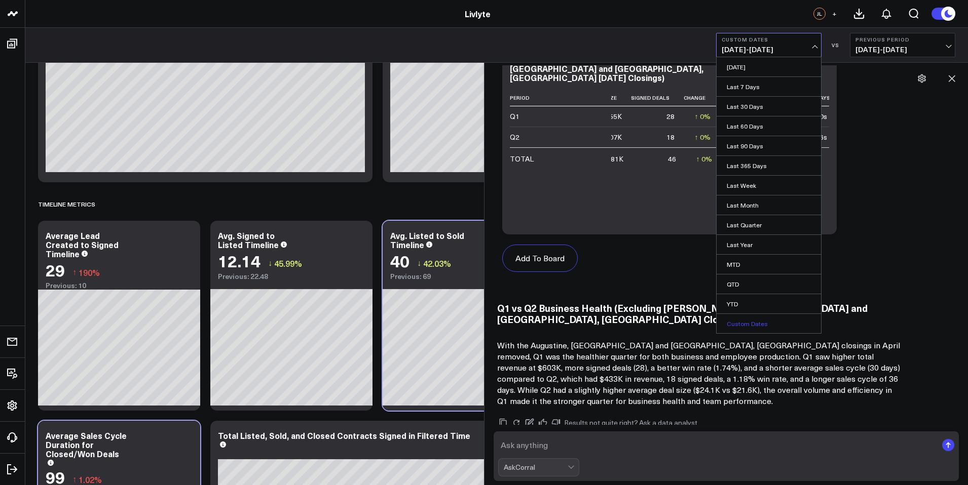
click at [766, 319] on link "Custom Dates" at bounding box center [769, 323] width 104 height 19
select select "9"
select select "2025"
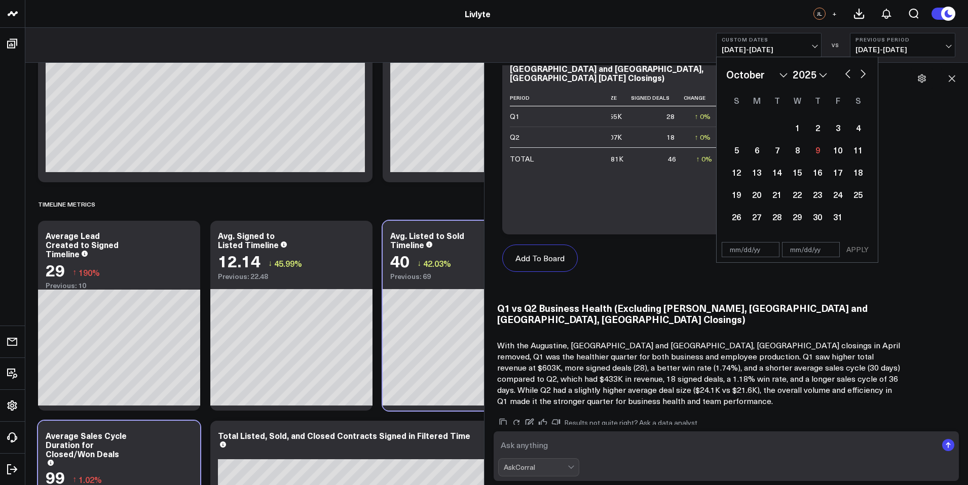
click at [778, 74] on select "January February March April May June July August September October November De…" at bounding box center [756, 74] width 61 height 15
select select "2025"
click at [797, 127] on div "1" at bounding box center [797, 128] width 20 height 20
type input "[DATE]"
select select "2025"
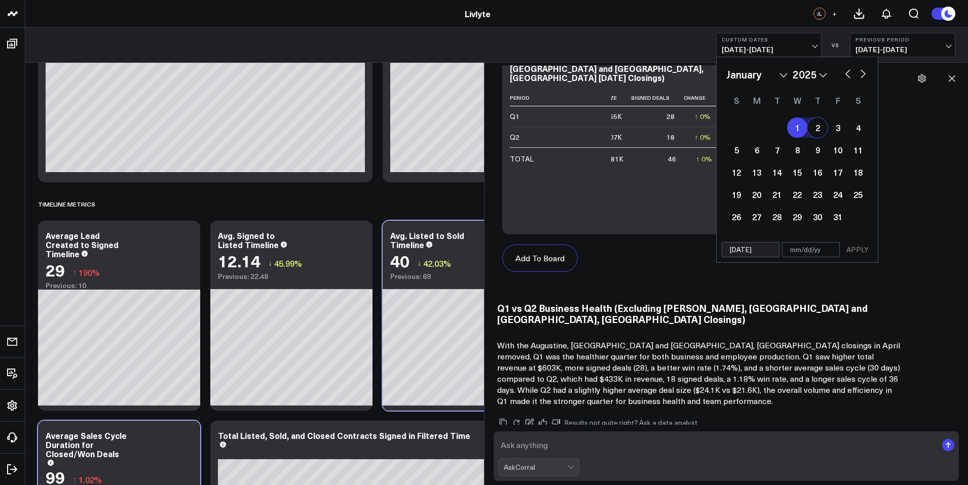
click at [861, 76] on button "button" at bounding box center [863, 73] width 10 height 12
select select "2"
select select "2025"
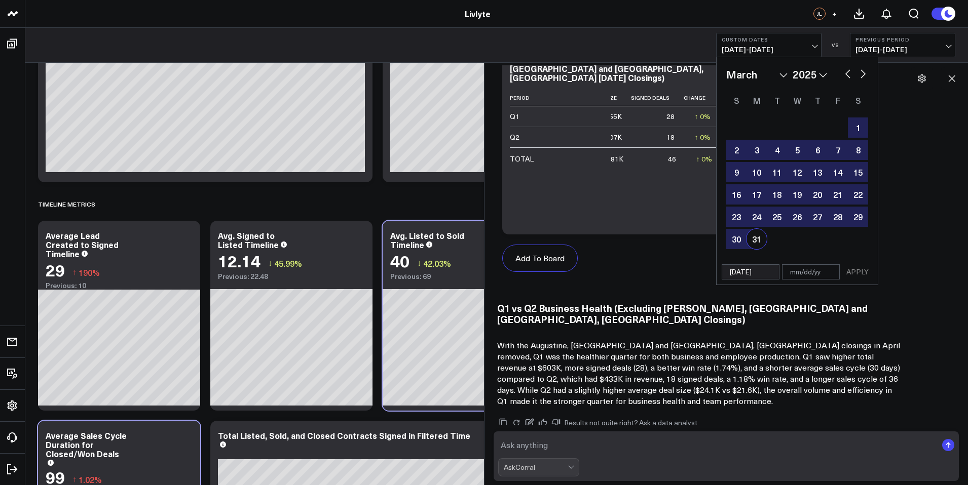
click at [761, 237] on div "31" at bounding box center [756, 239] width 20 height 20
type input "[DATE]"
select select "2"
select select "2025"
click at [865, 272] on button "APPLY" at bounding box center [857, 272] width 30 height 15
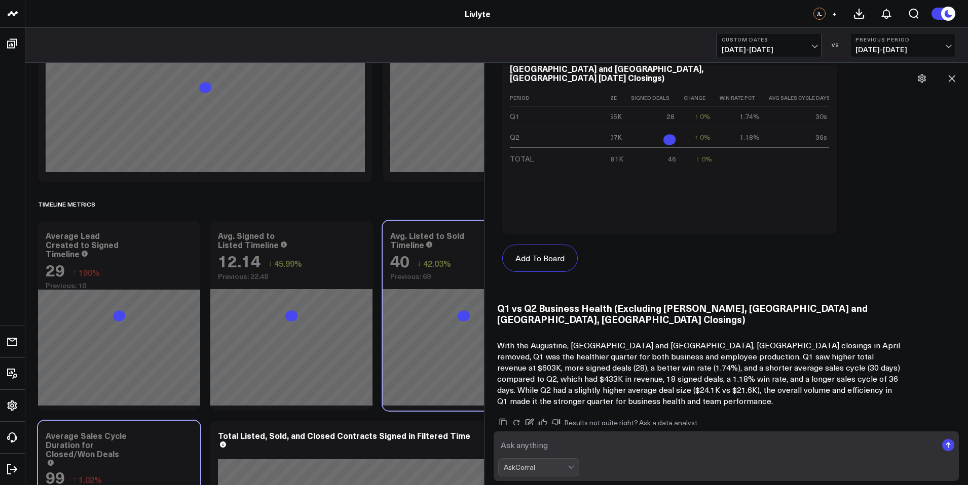
click at [948, 46] on span "[DATE] - [DATE]" at bounding box center [902, 50] width 94 height 8
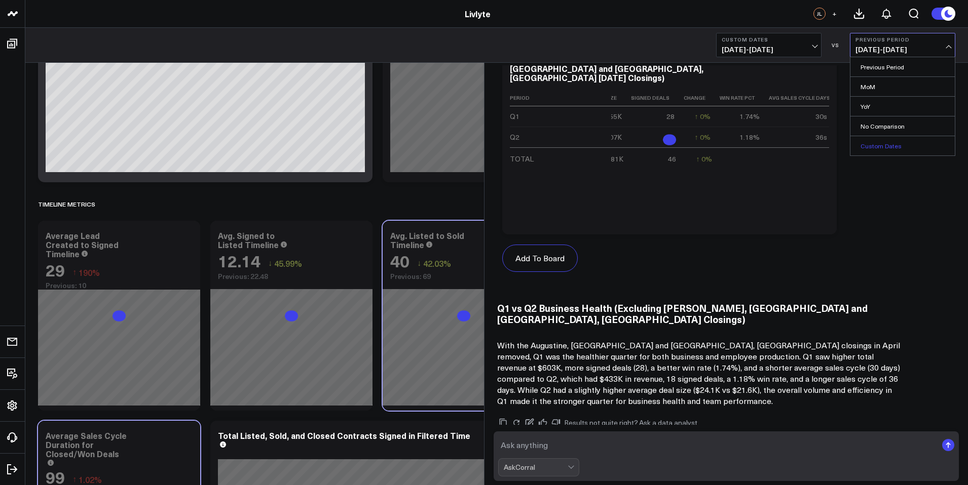
click at [920, 147] on link "Custom Dates" at bounding box center [902, 145] width 104 height 19
select select "9"
select select "2025"
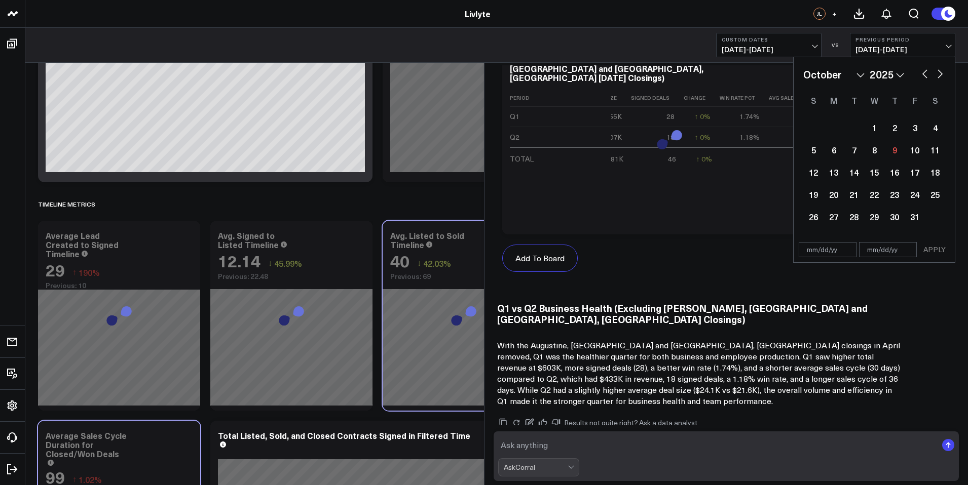
click at [844, 74] on select "January February March April May June July August September October November De…" at bounding box center [833, 74] width 61 height 15
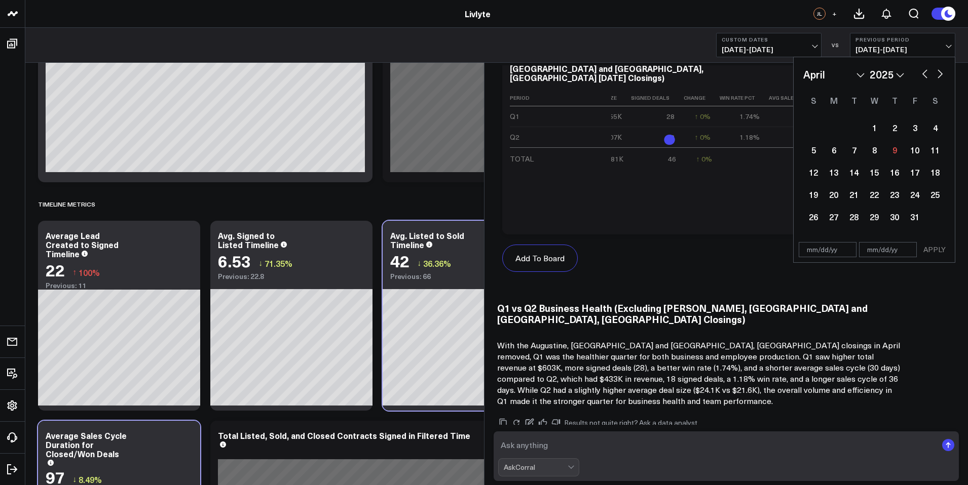
select select "3"
select select "2025"
click at [940, 73] on button "button" at bounding box center [940, 73] width 10 height 12
select select "4"
select select "2025"
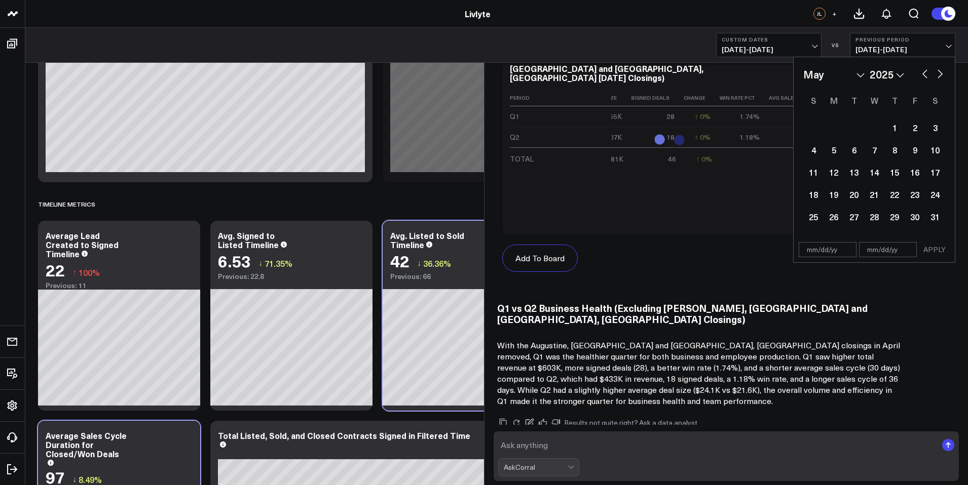
click at [921, 69] on button "button" at bounding box center [925, 73] width 10 height 12
select select "3"
select select "2025"
click at [855, 129] on div "1" at bounding box center [854, 128] width 20 height 20
type input "[DATE]"
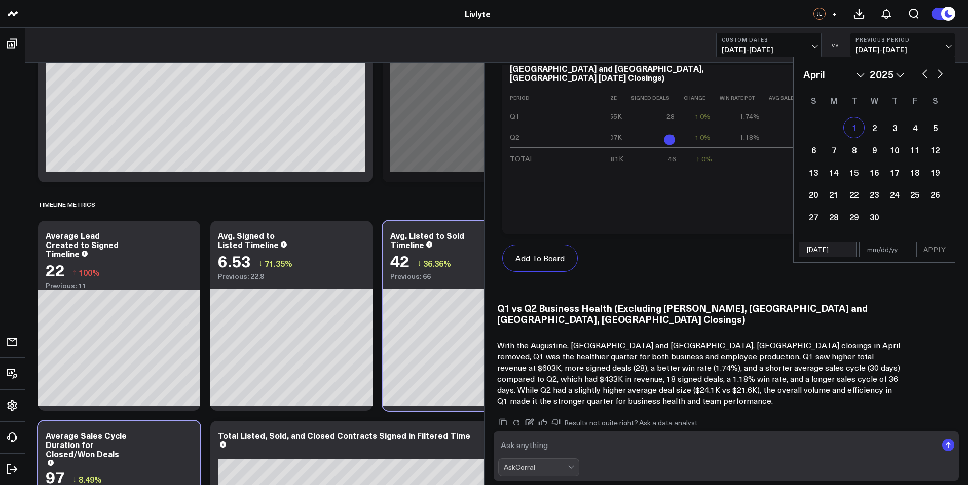
select select "3"
select select "2025"
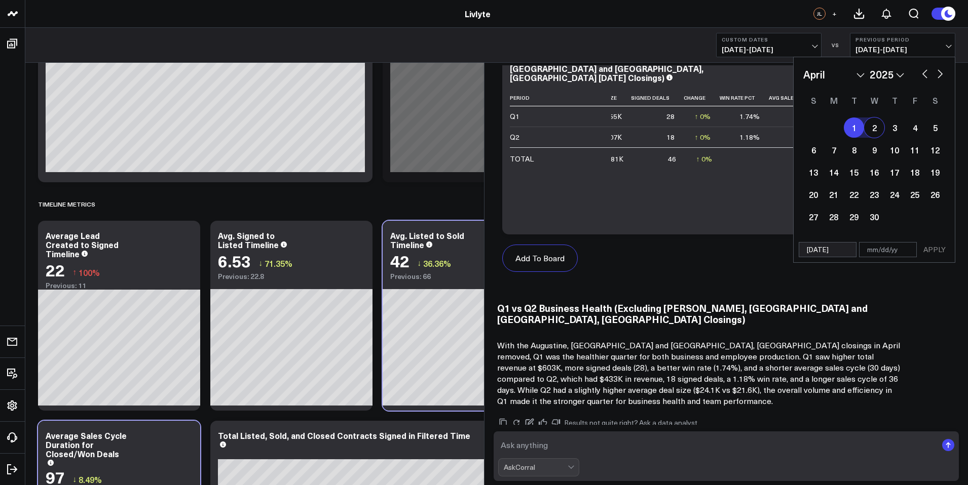
click at [941, 74] on button "button" at bounding box center [940, 73] width 10 height 12
select select "5"
select select "2025"
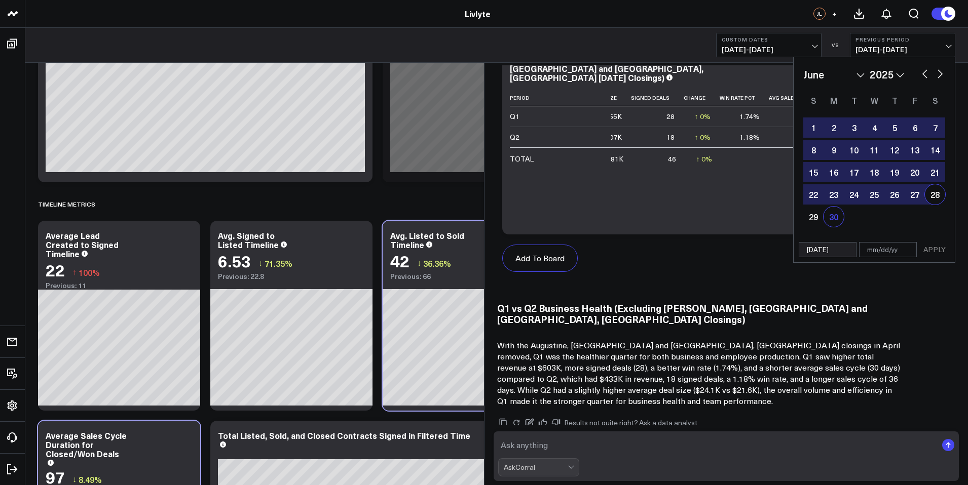
click at [839, 216] on div "30" at bounding box center [834, 217] width 20 height 20
type input "[DATE]"
select select "5"
select select "2025"
click at [933, 245] on button "APPLY" at bounding box center [934, 249] width 30 height 15
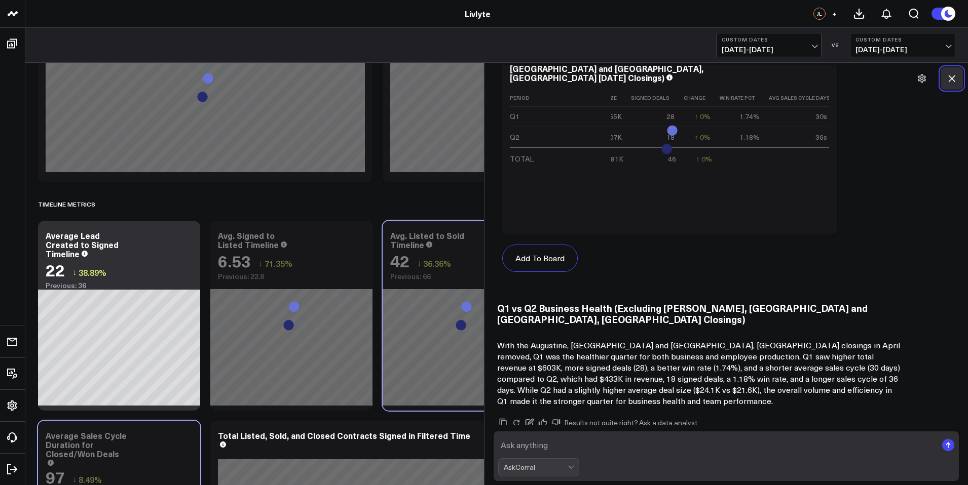
click at [956, 79] on button at bounding box center [952, 78] width 22 height 22
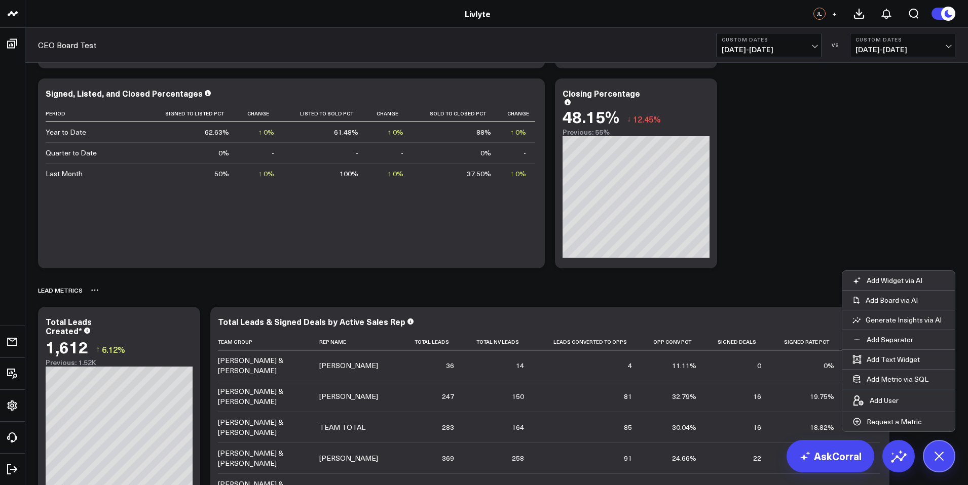
scroll to position [609, 0]
